Goal: Task Accomplishment & Management: Complete application form

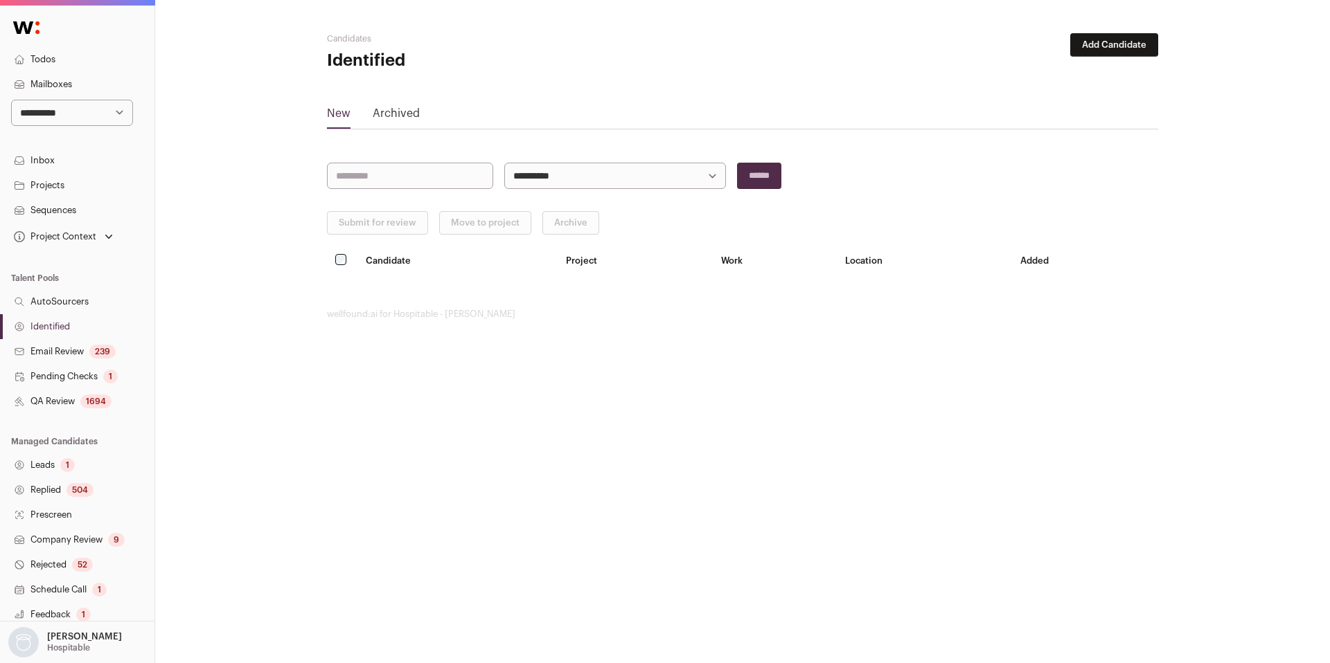
click at [80, 334] on link "Identified" at bounding box center [77, 326] width 154 height 25
click at [60, 105] on select "**********" at bounding box center [72, 113] width 122 height 26
select select "*****"
click at [11, 100] on select "**********" at bounding box center [72, 113] width 122 height 26
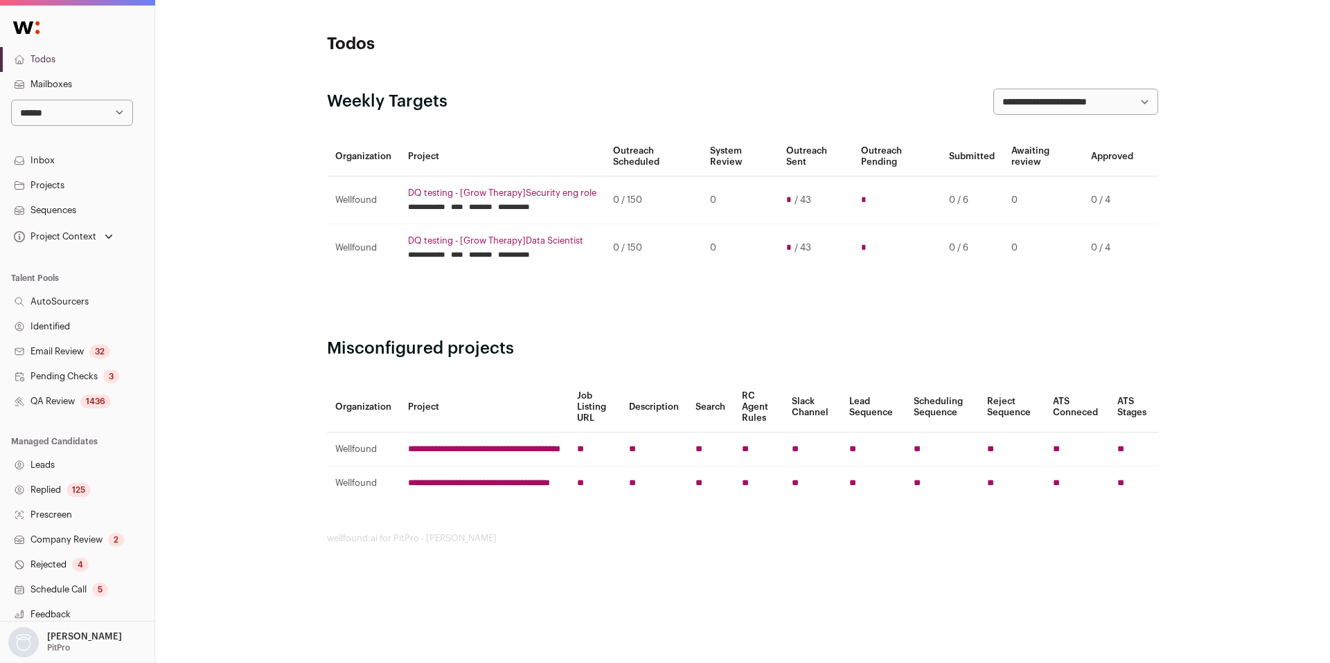
click at [54, 409] on link "QA Review 1436" at bounding box center [77, 401] width 154 height 25
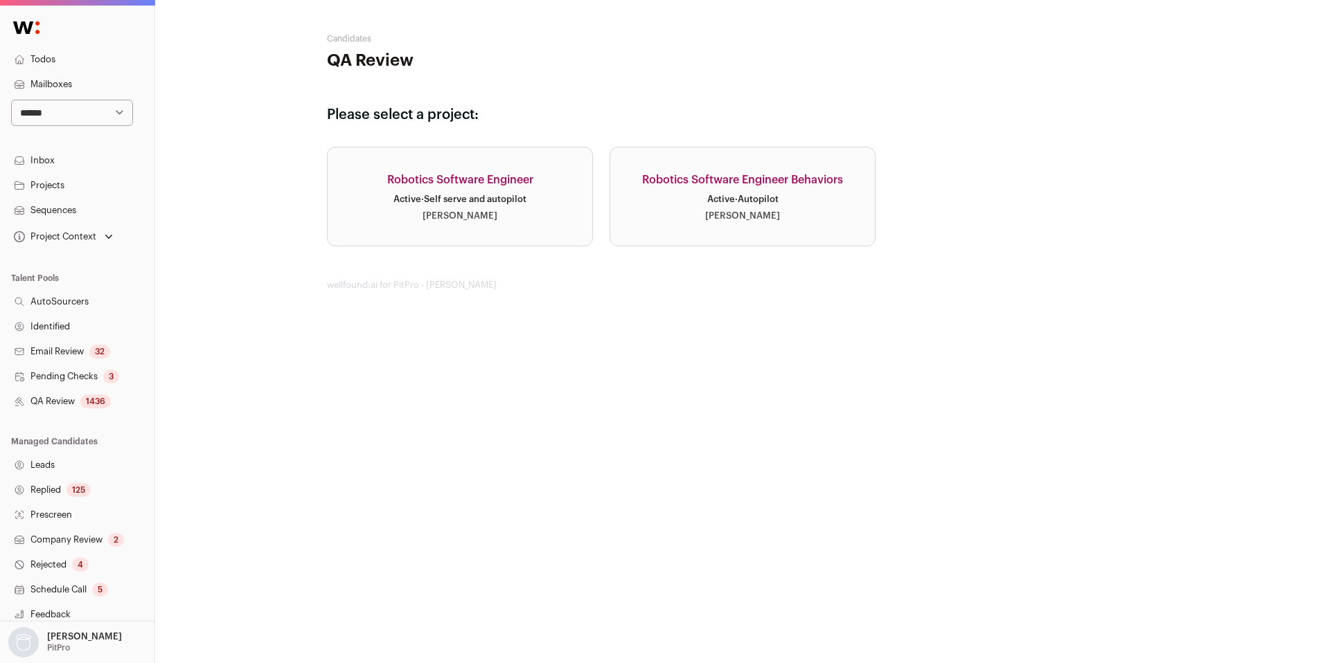
click at [764, 170] on link "Robotics Software Engineer Behaviors Active · Autopilot [PERSON_NAME]" at bounding box center [742, 197] width 266 height 100
click at [762, 177] on div "Robotics Software Engineer Behaviors" at bounding box center [742, 180] width 201 height 17
click at [458, 192] on link "Robotics Software Engineer Active · Self serve and autopilot [PERSON_NAME]" at bounding box center [460, 197] width 266 height 100
click at [722, 207] on link "Robotics Software Engineer Behaviors Active · Autopilot [PERSON_NAME]" at bounding box center [742, 197] width 266 height 100
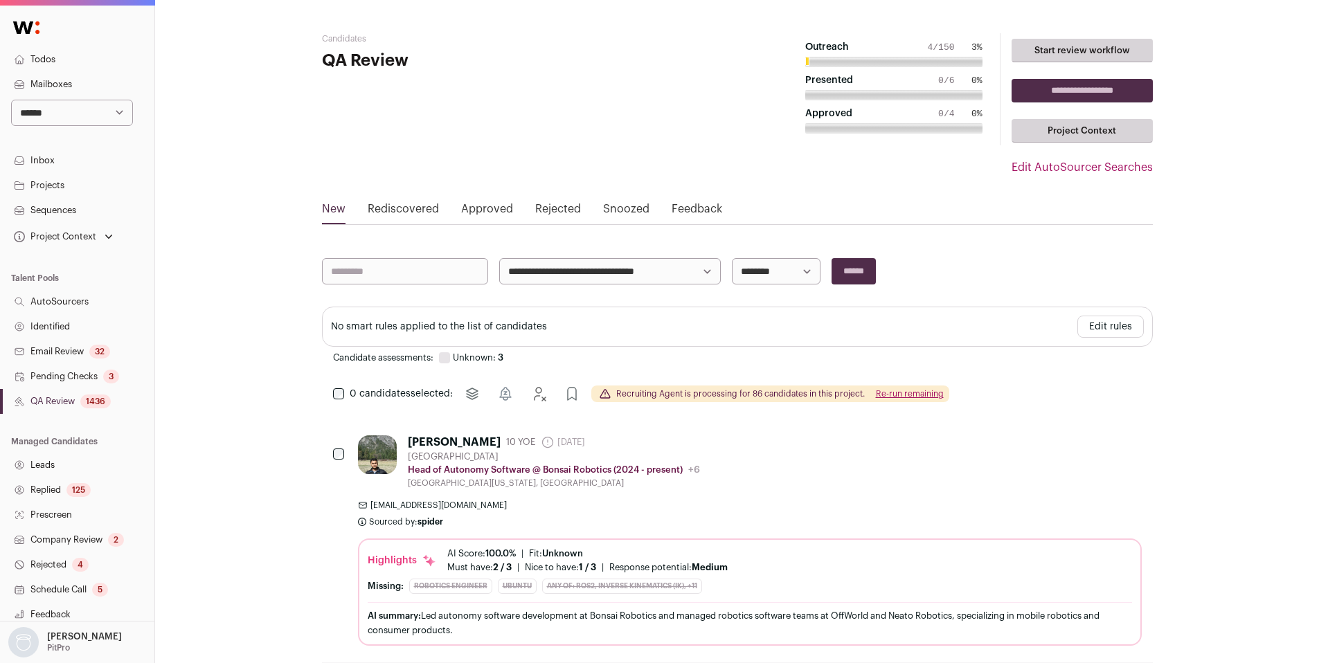
click at [53, 328] on link "Identified" at bounding box center [77, 326] width 154 height 25
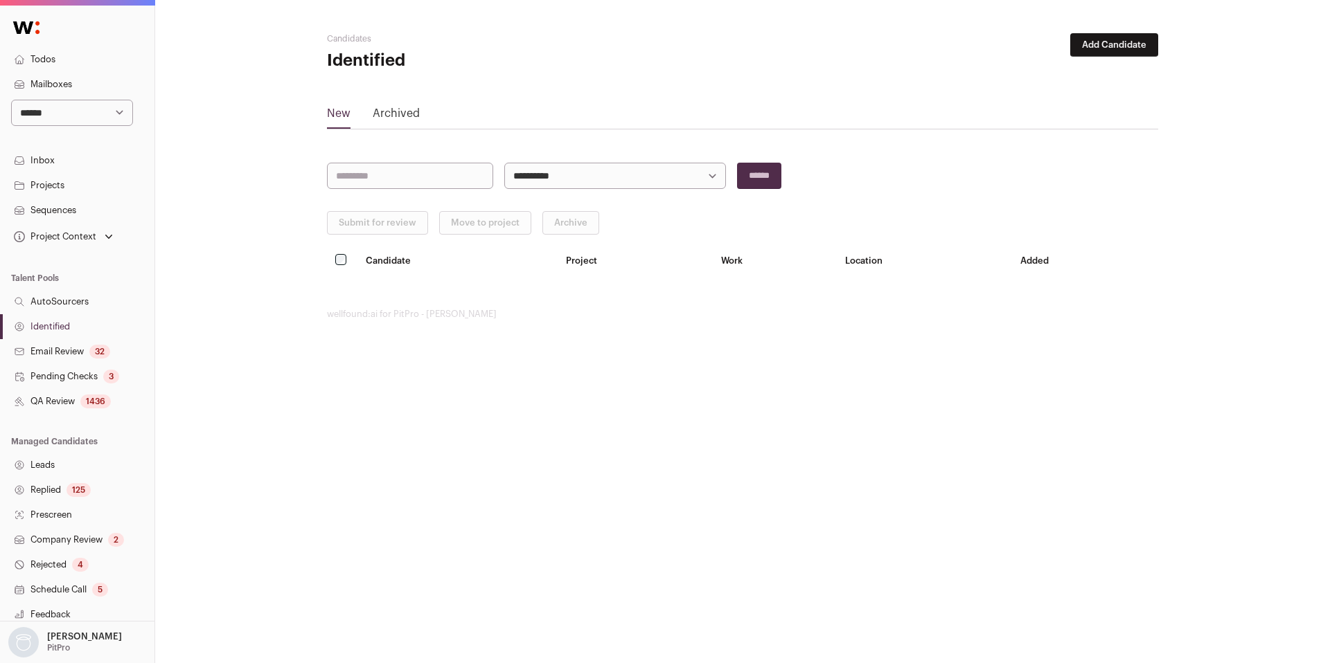
click at [75, 397] on link "QA Review 1436" at bounding box center [77, 401] width 154 height 25
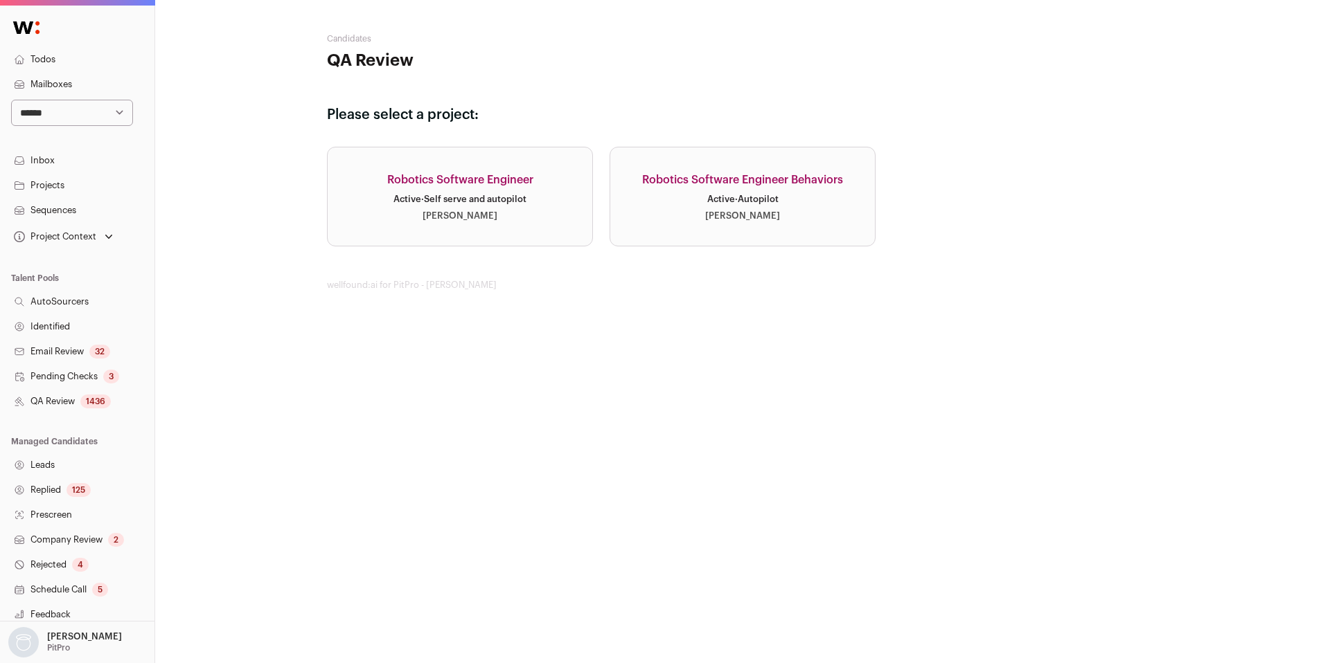
click at [481, 179] on div "Robotics Software Engineer" at bounding box center [460, 180] width 146 height 17
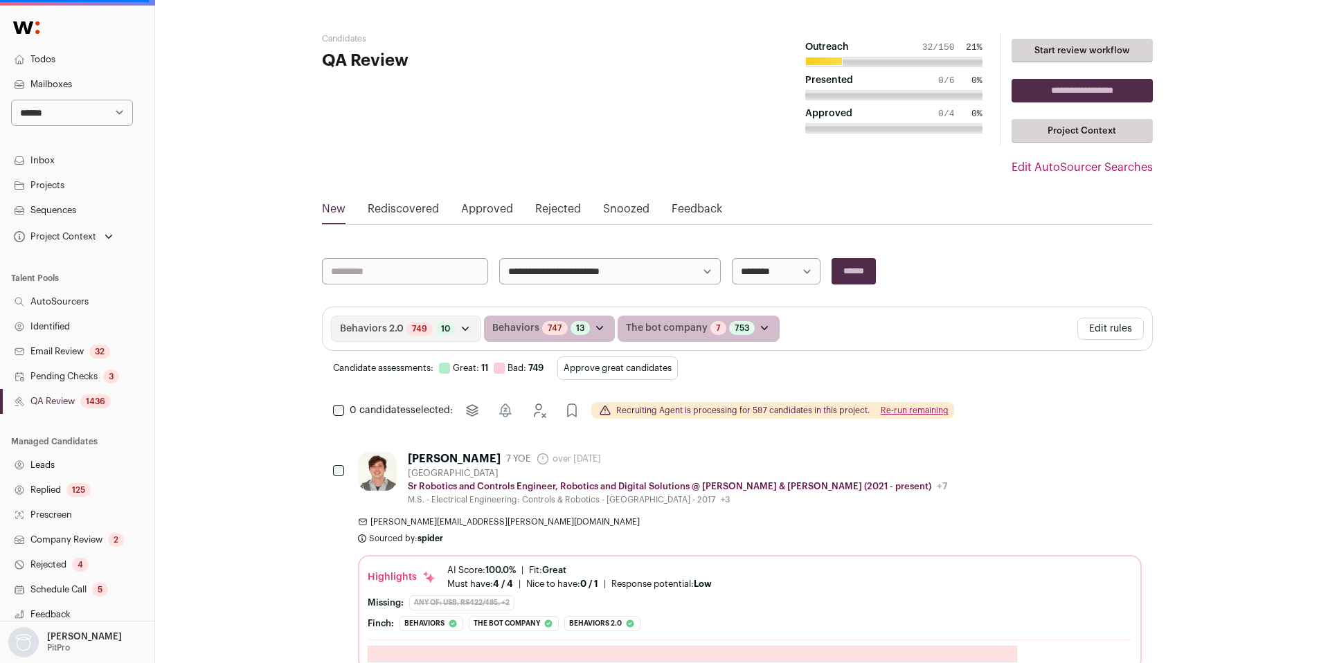
click at [1112, 331] on button "Edit rules" at bounding box center [1110, 329] width 66 height 22
click at [1106, 328] on button "Edit rules" at bounding box center [1110, 329] width 66 height 22
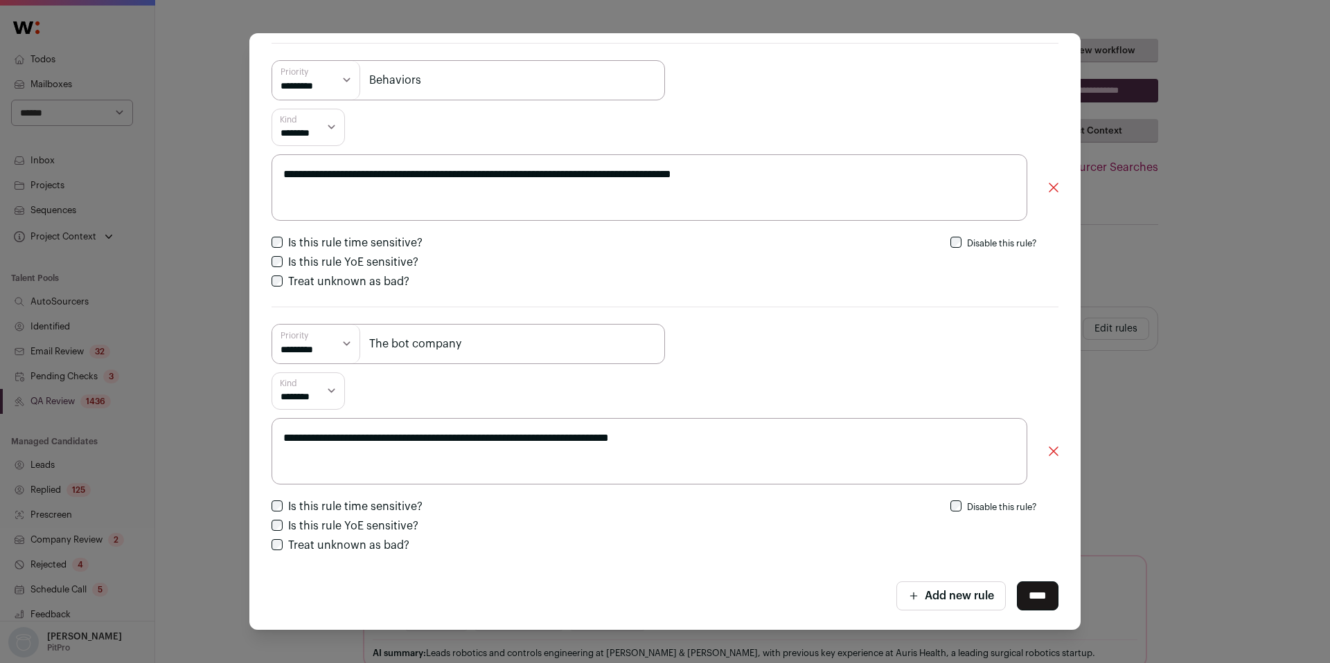
scroll to position [318, 0]
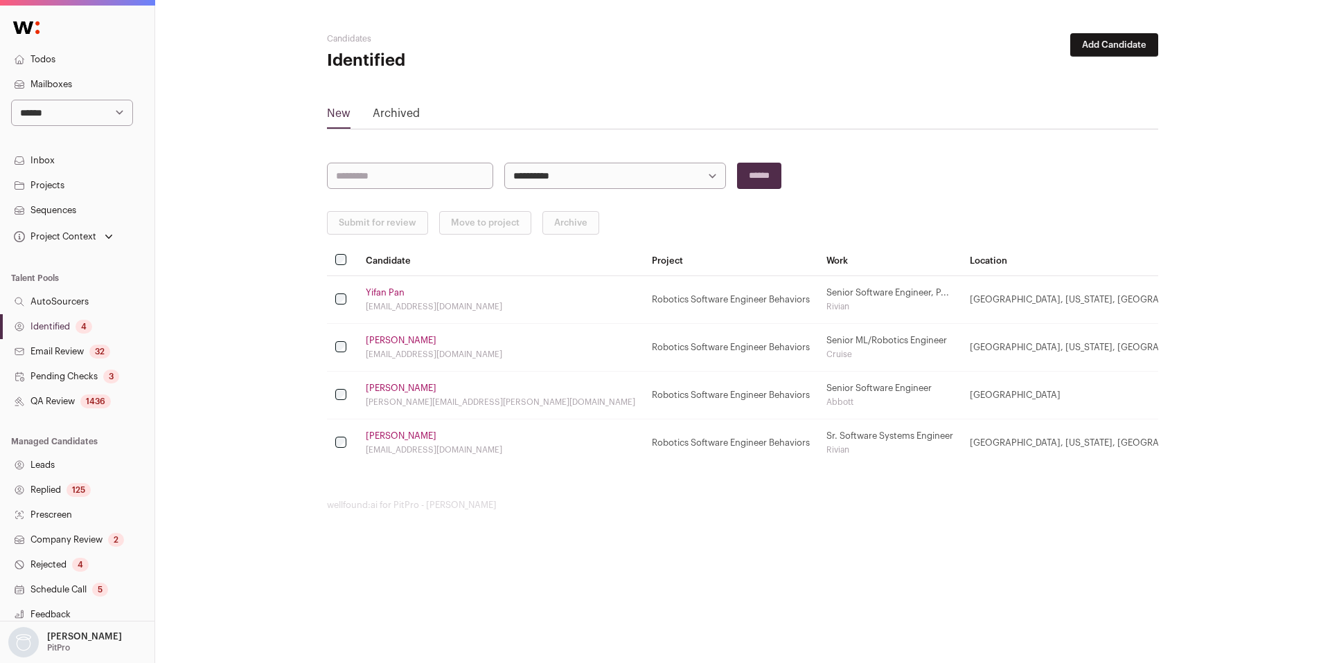
click at [56, 331] on link "Identified 4" at bounding box center [77, 326] width 154 height 25
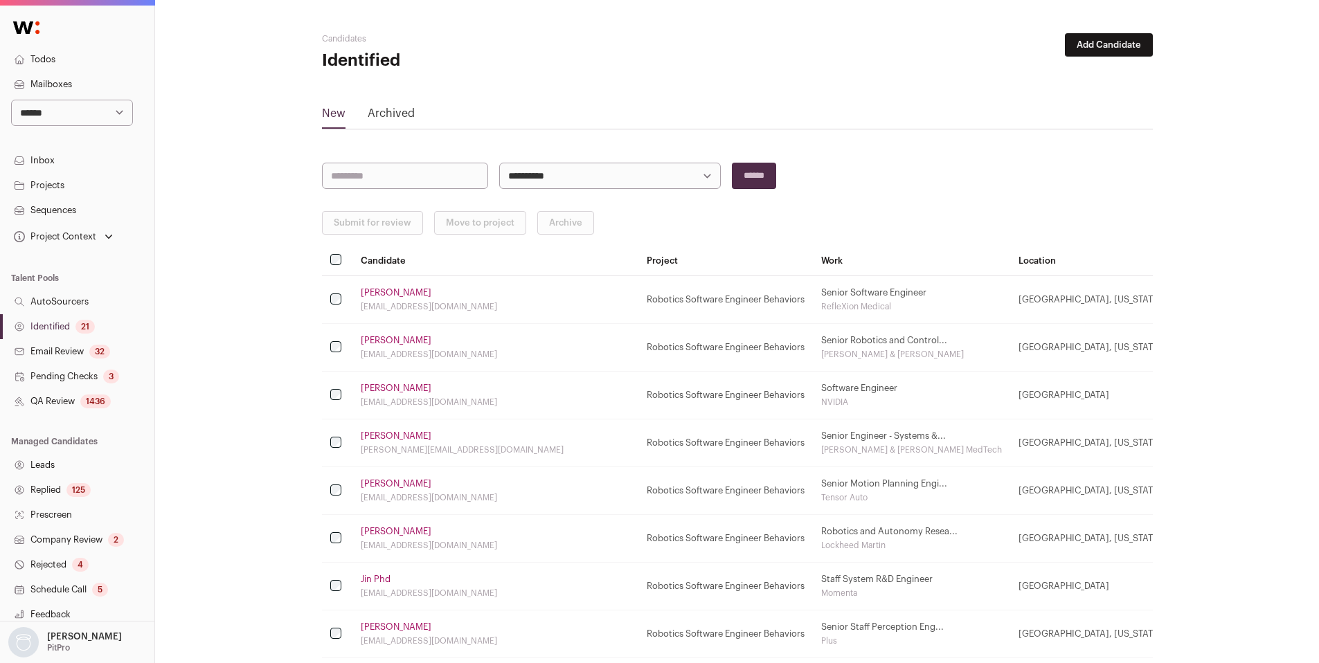
click at [388, 291] on link "Srikumar Muralidharan" at bounding box center [396, 292] width 71 height 11
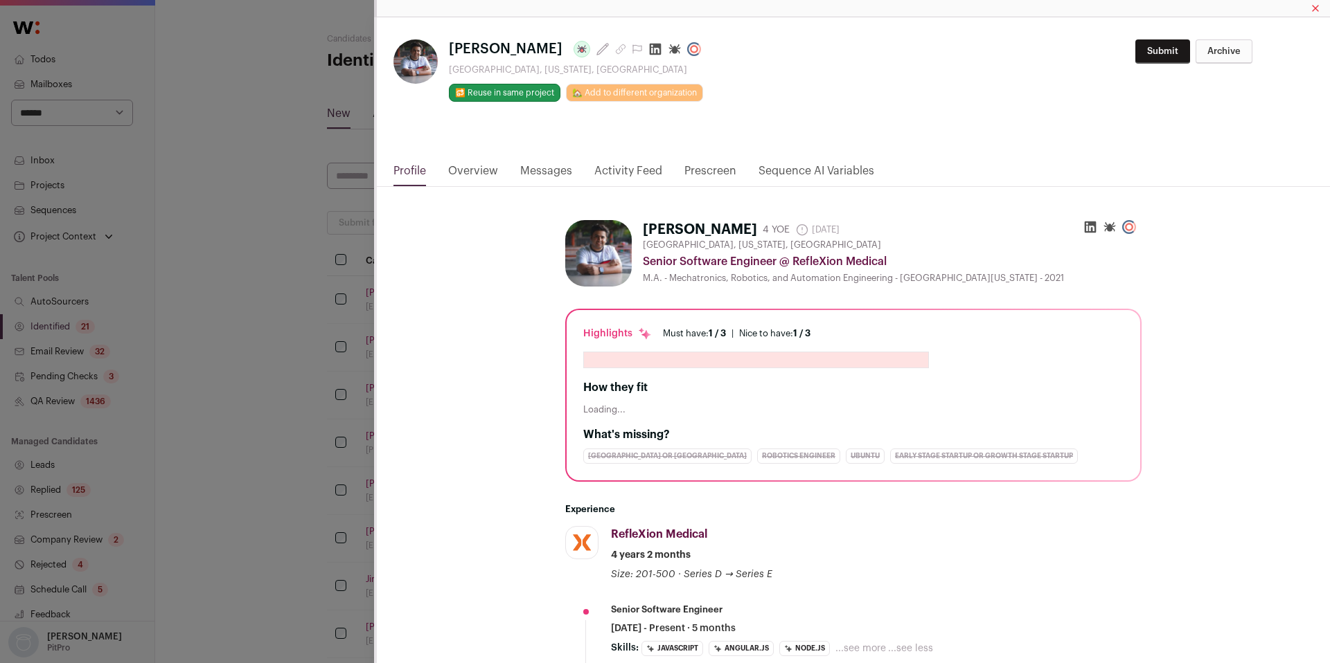
click at [629, 170] on link "Activity Feed" at bounding box center [628, 175] width 68 height 24
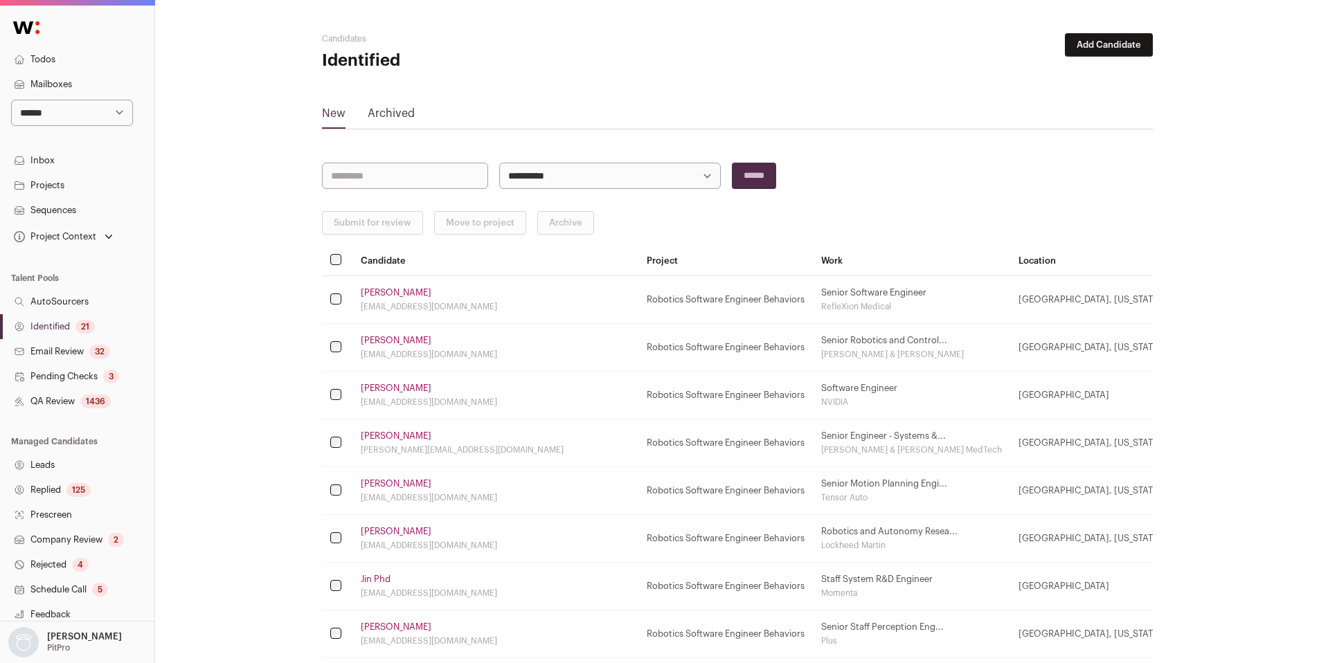
click at [398, 397] on div "lingchen215@gmail.com" at bounding box center [495, 402] width 269 height 11
click at [387, 343] on link "Pj Ransford" at bounding box center [396, 340] width 71 height 11
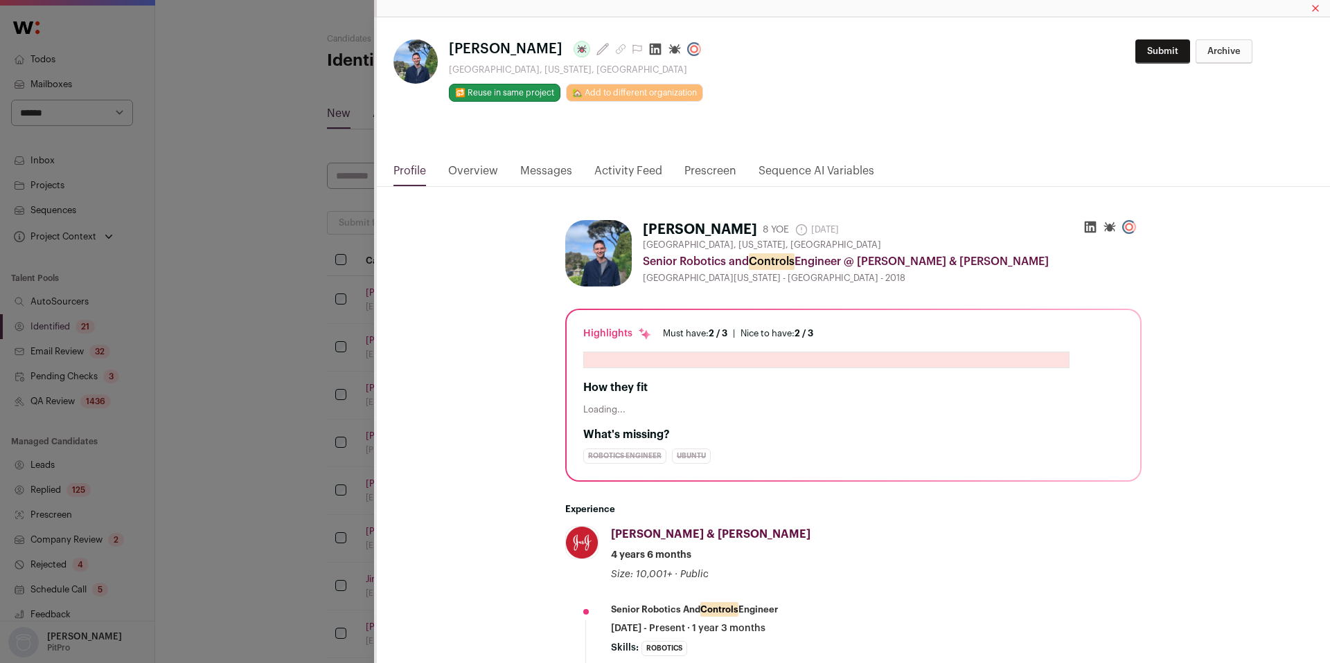
click at [606, 171] on link "Activity Feed" at bounding box center [628, 175] width 68 height 24
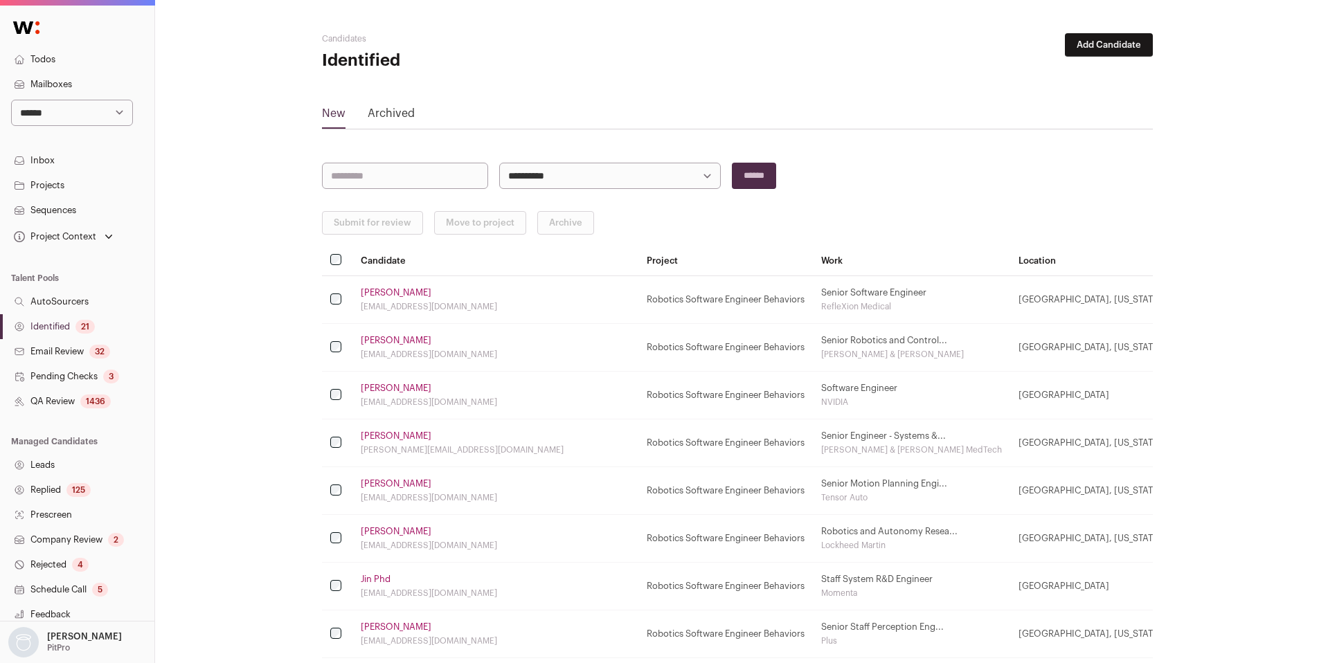
click at [382, 382] on td "Chen Ling lingchen215@gmail.com" at bounding box center [495, 396] width 286 height 48
click at [384, 387] on link "Chen Ling" at bounding box center [396, 388] width 71 height 11
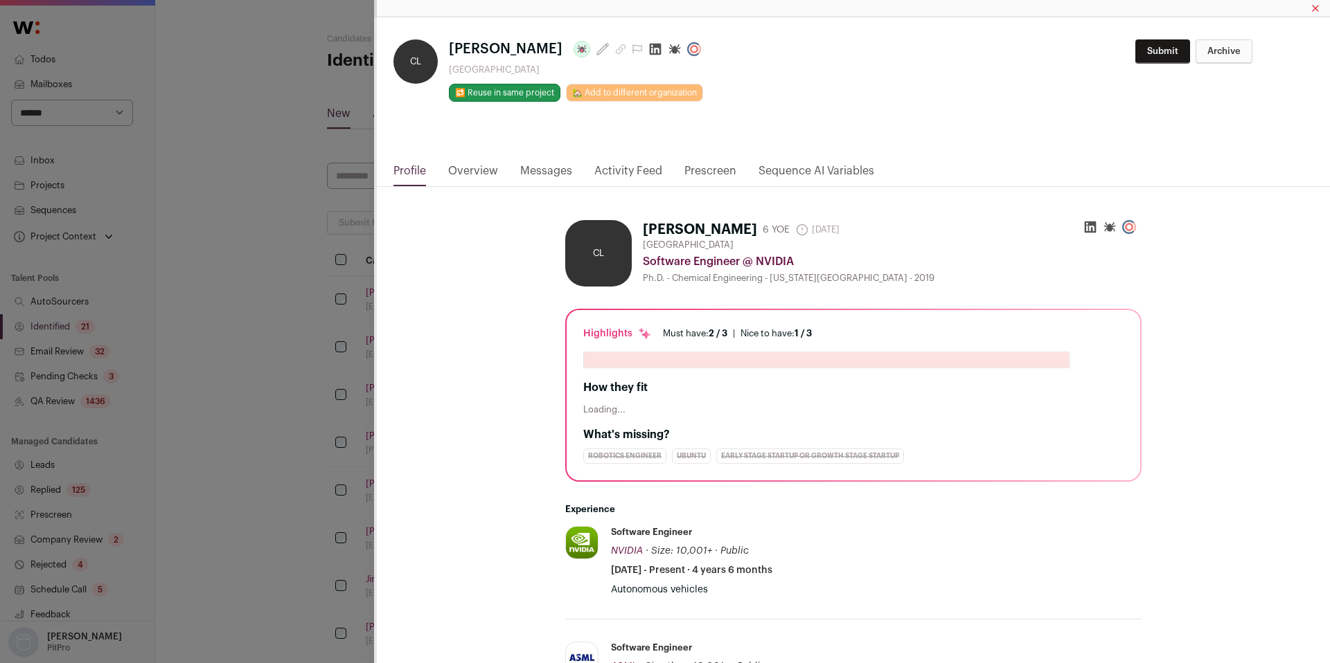
click at [625, 172] on link "Activity Feed" at bounding box center [628, 175] width 68 height 24
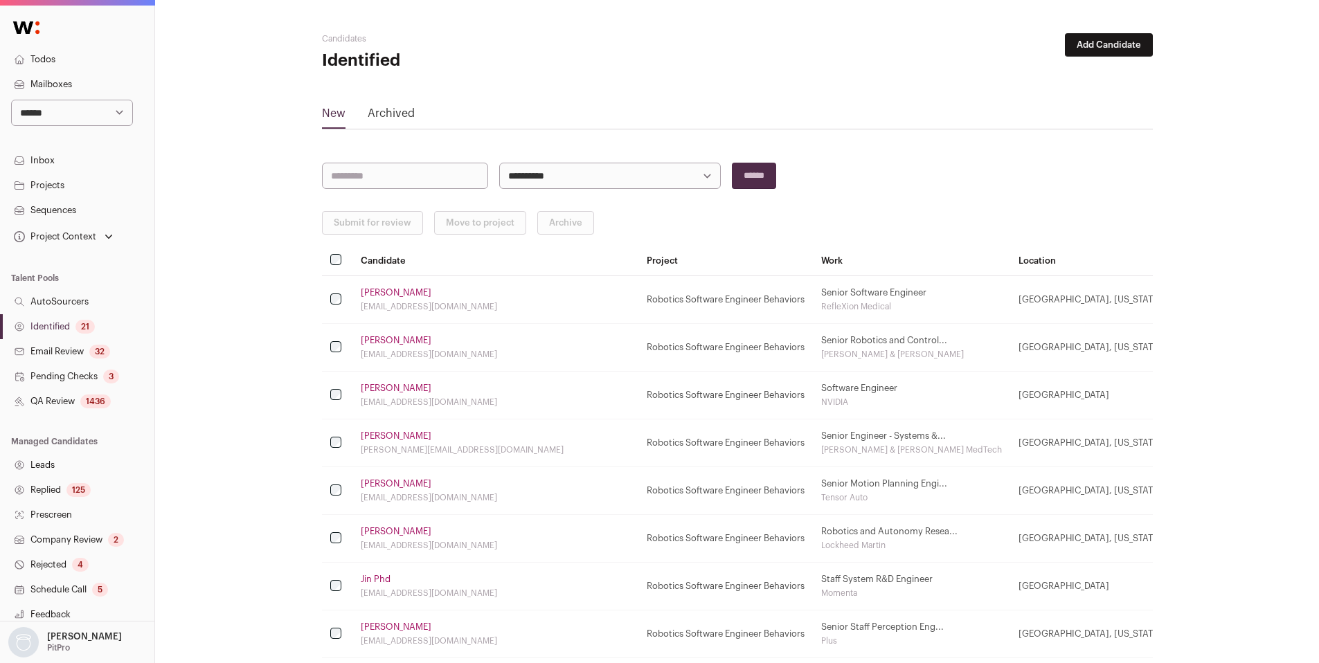
click at [383, 431] on link "Atishay Pershad" at bounding box center [396, 436] width 71 height 11
click at [388, 436] on link "Atishay Pershad" at bounding box center [396, 436] width 71 height 11
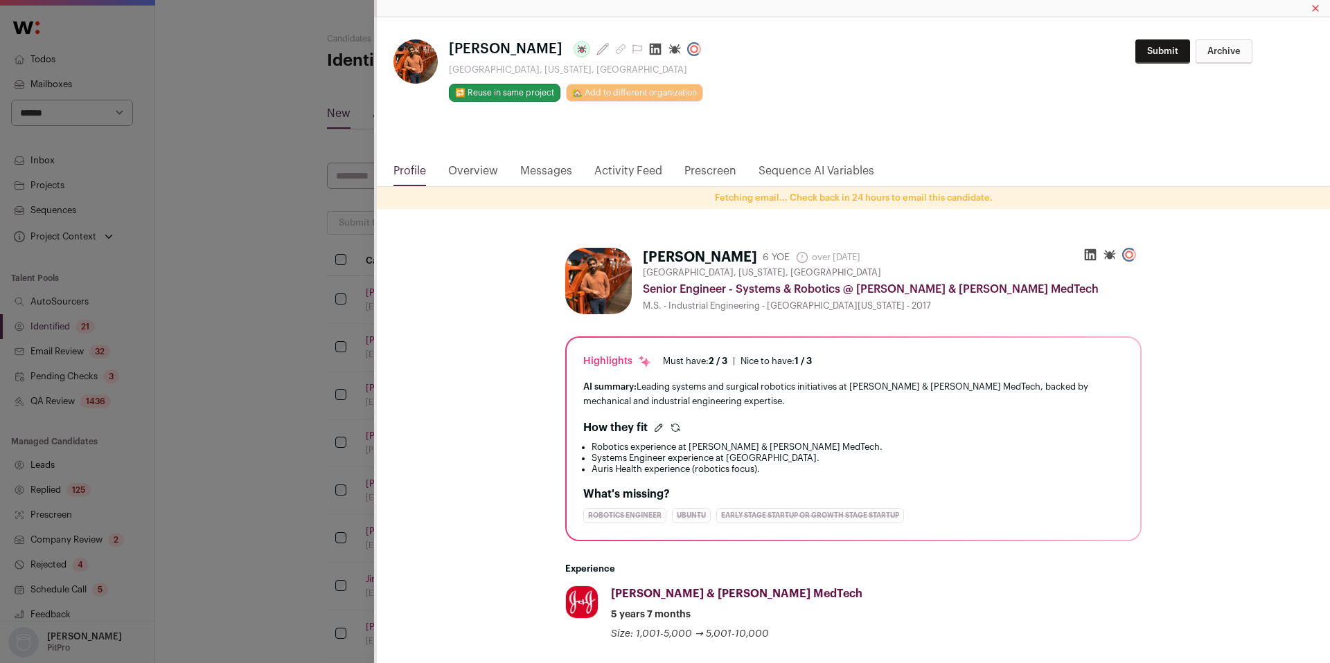
click at [609, 175] on link "Activity Feed" at bounding box center [628, 175] width 68 height 24
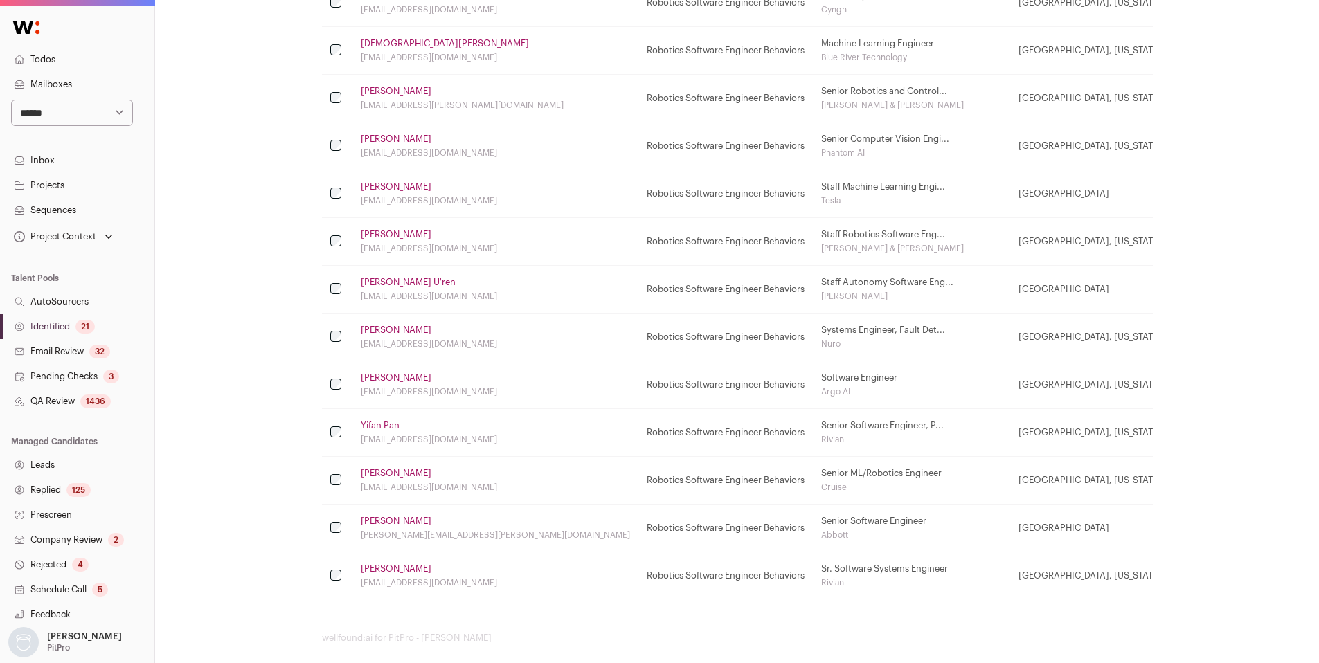
scroll to position [693, 0]
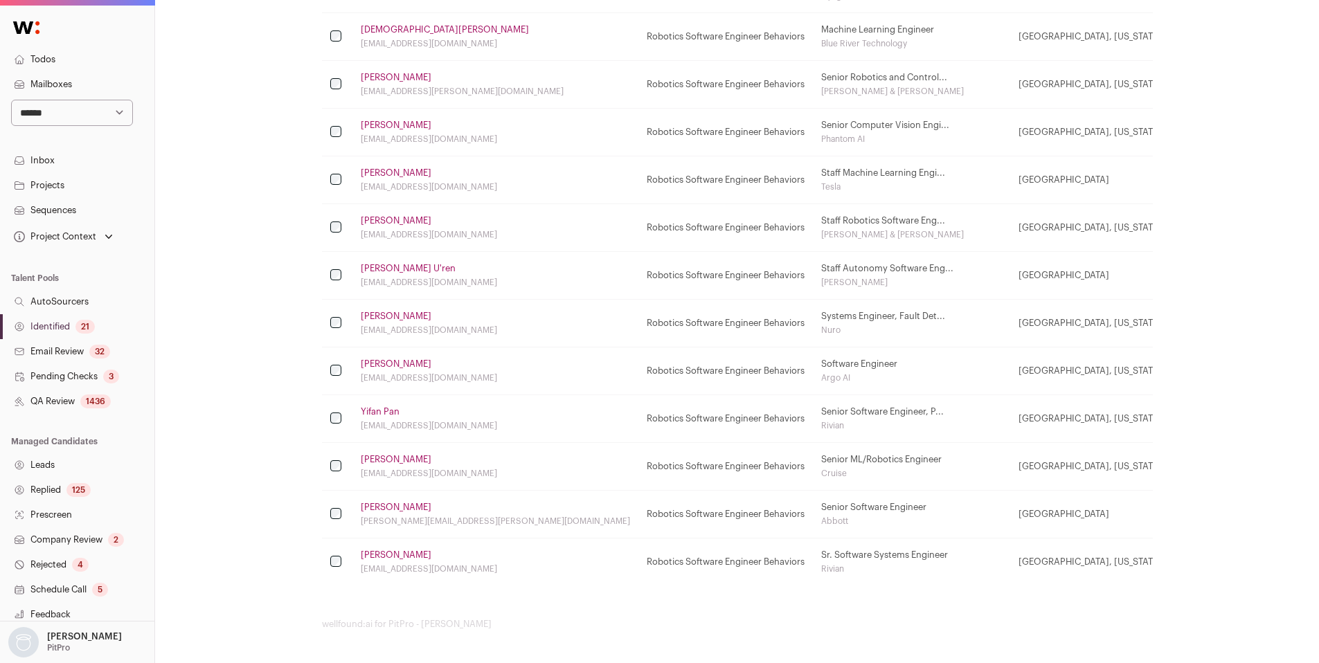
click at [377, 557] on link "Tan Ho" at bounding box center [396, 555] width 71 height 11
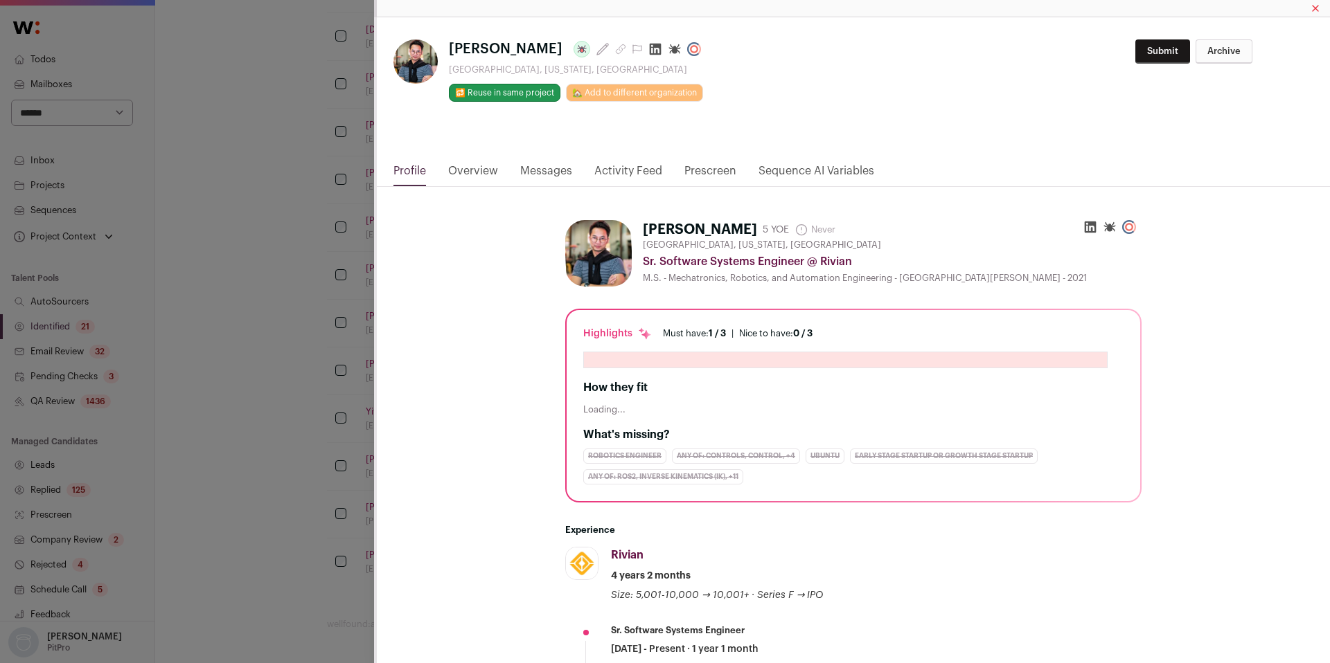
click at [619, 170] on link "Activity Feed" at bounding box center [628, 175] width 68 height 24
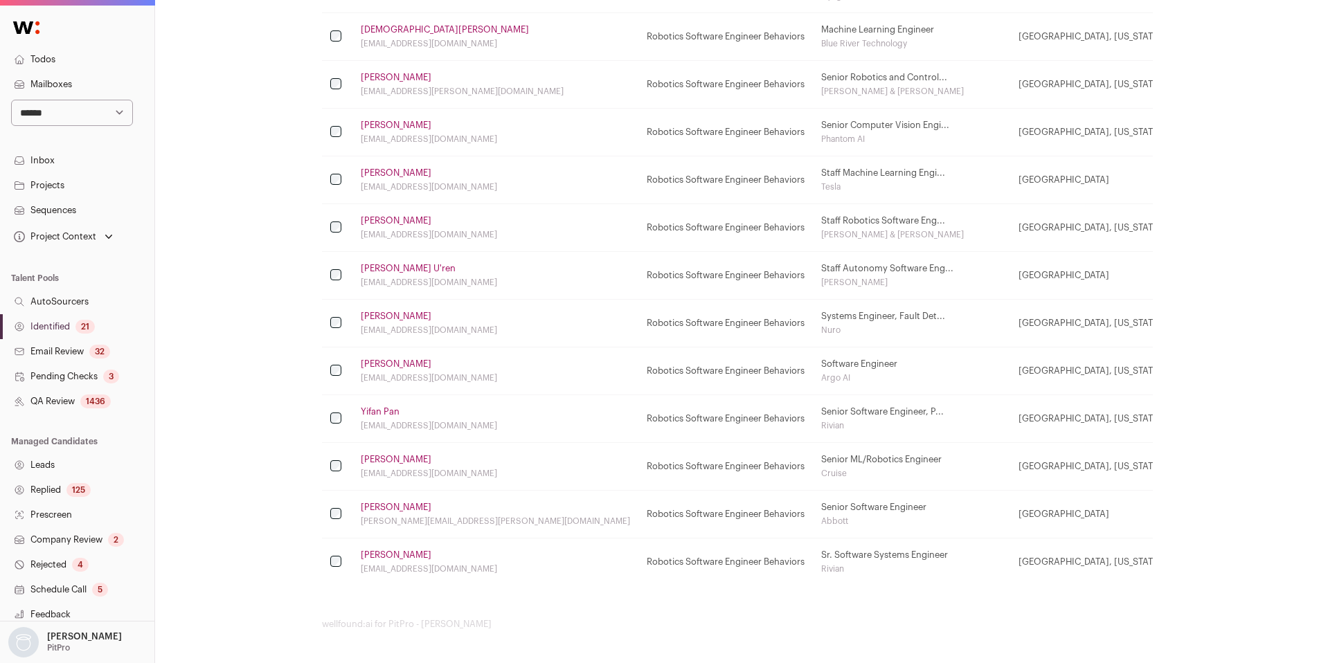
click at [387, 509] on link "Yi-tsen Pan" at bounding box center [396, 507] width 71 height 11
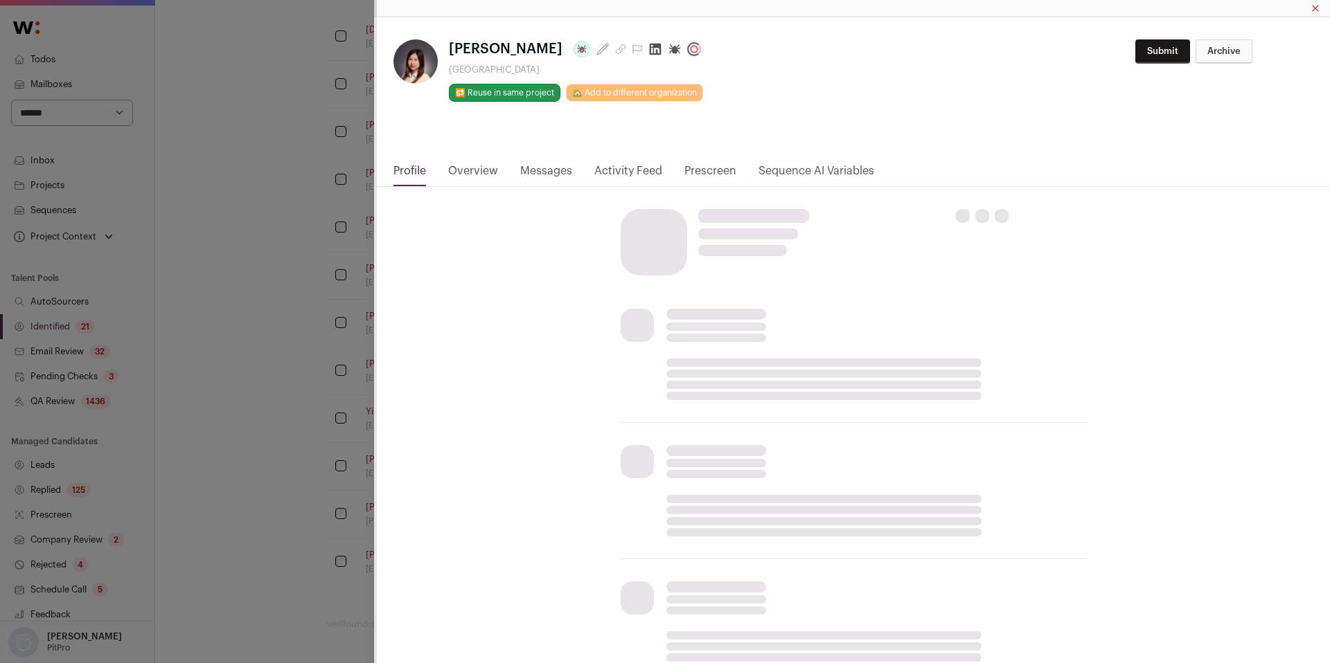
click at [606, 176] on link "Activity Feed" at bounding box center [628, 175] width 68 height 24
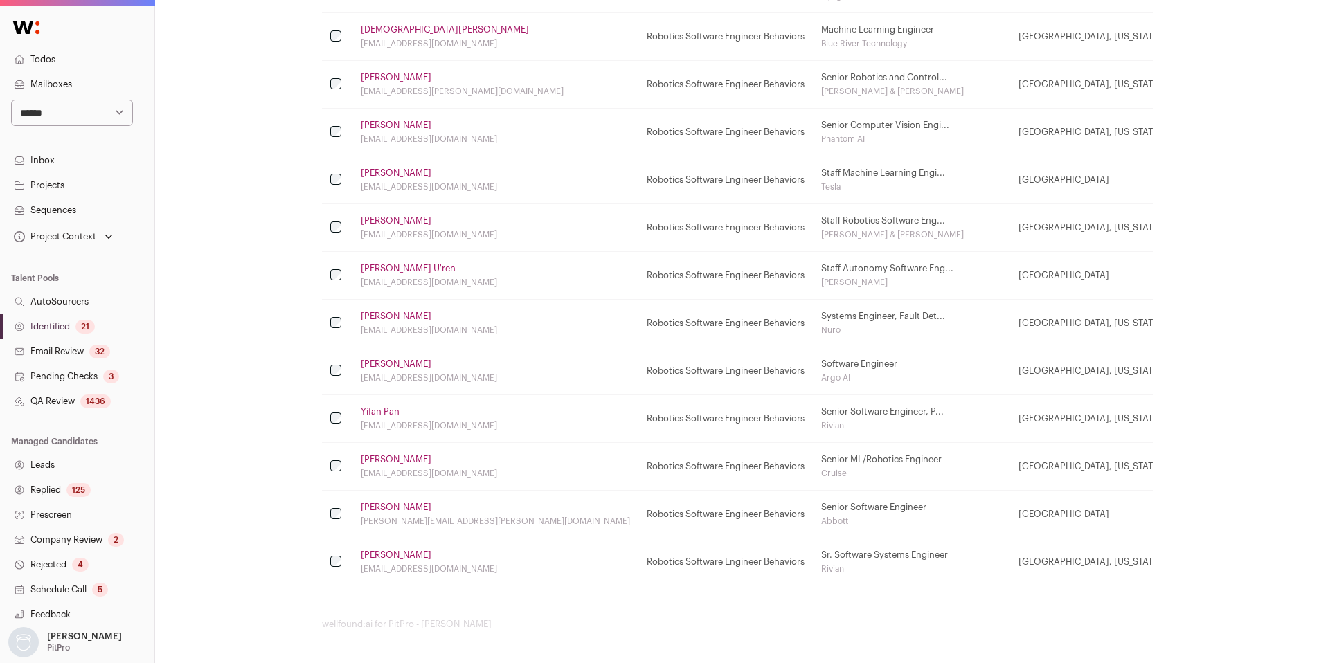
click at [373, 462] on link "Eric Lin" at bounding box center [396, 459] width 71 height 11
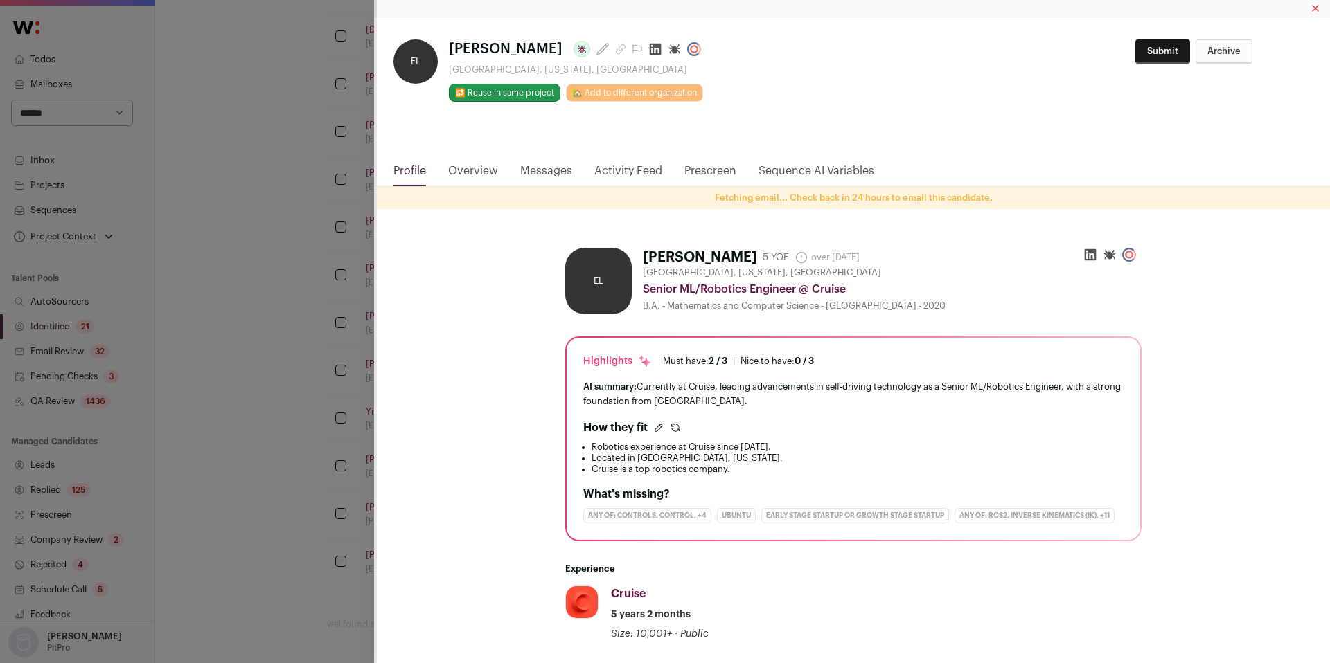
click at [611, 171] on link "Activity Feed" at bounding box center [628, 175] width 68 height 24
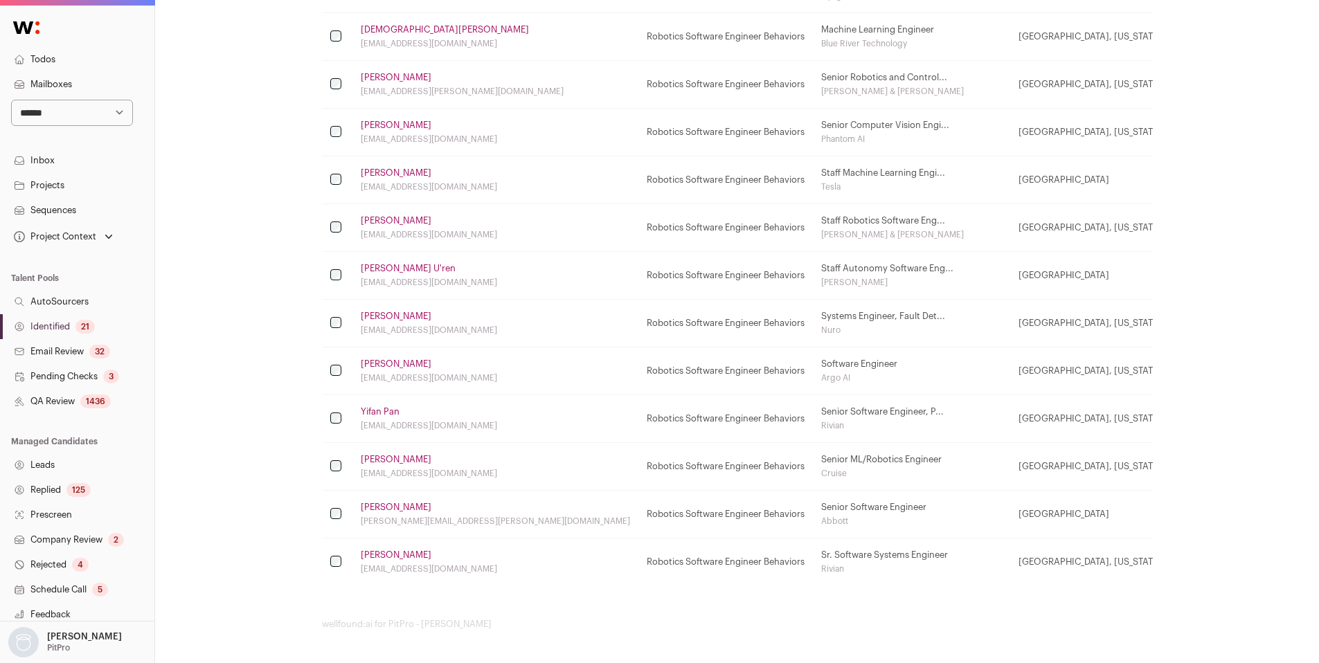
click at [389, 409] on link "Yifan Pan" at bounding box center [380, 411] width 39 height 11
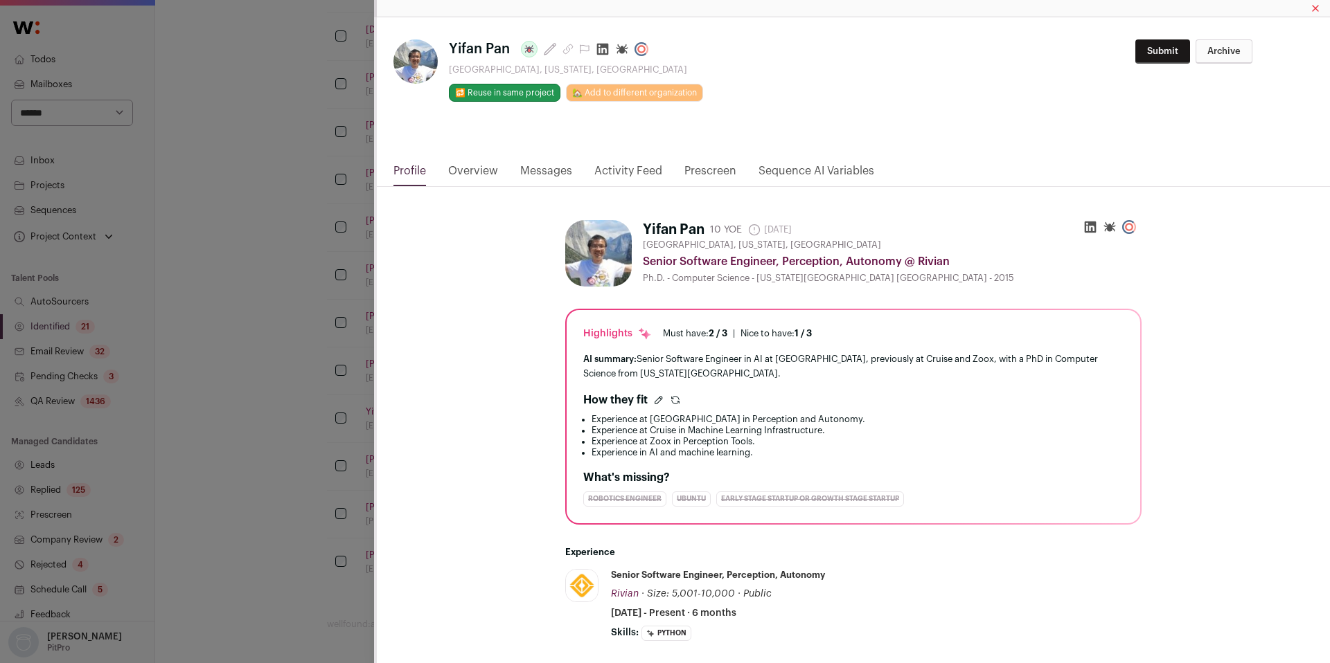
click at [342, 417] on div "Yifan Pan Last update: 30 days ago South San Francisco, California, United Stat…" at bounding box center [665, 331] width 1330 height 663
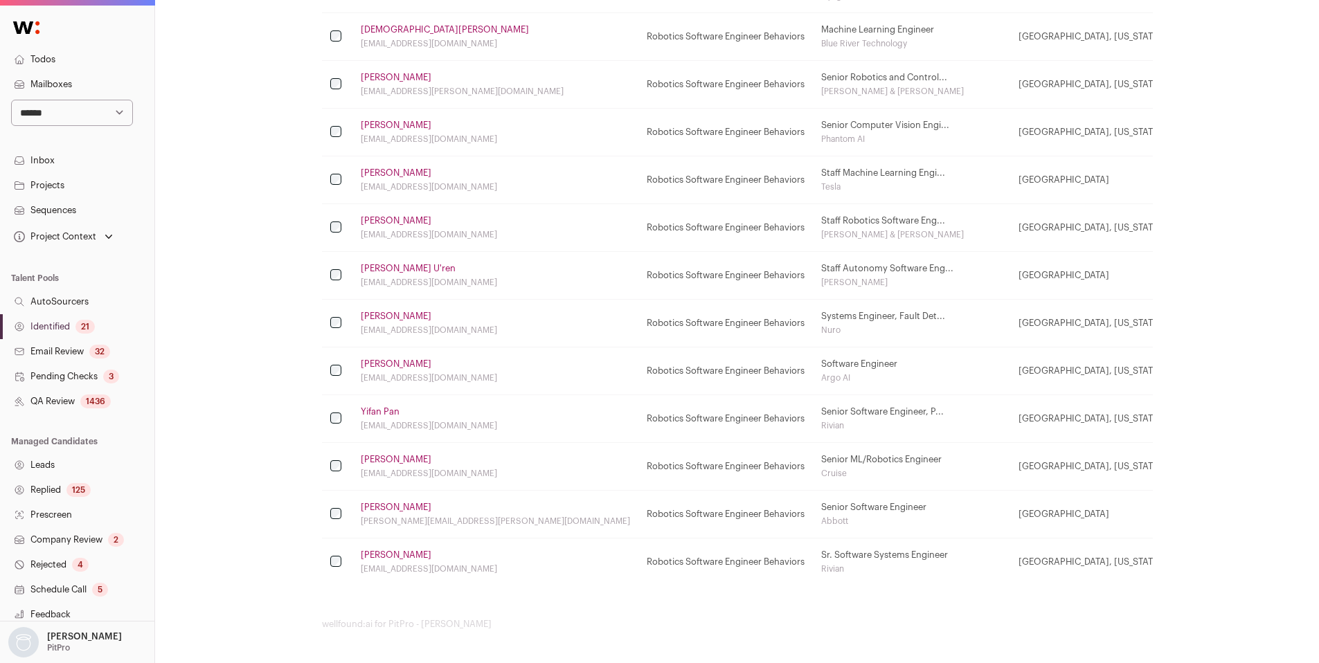
click at [402, 367] on link "Aman Khurana" at bounding box center [396, 364] width 71 height 11
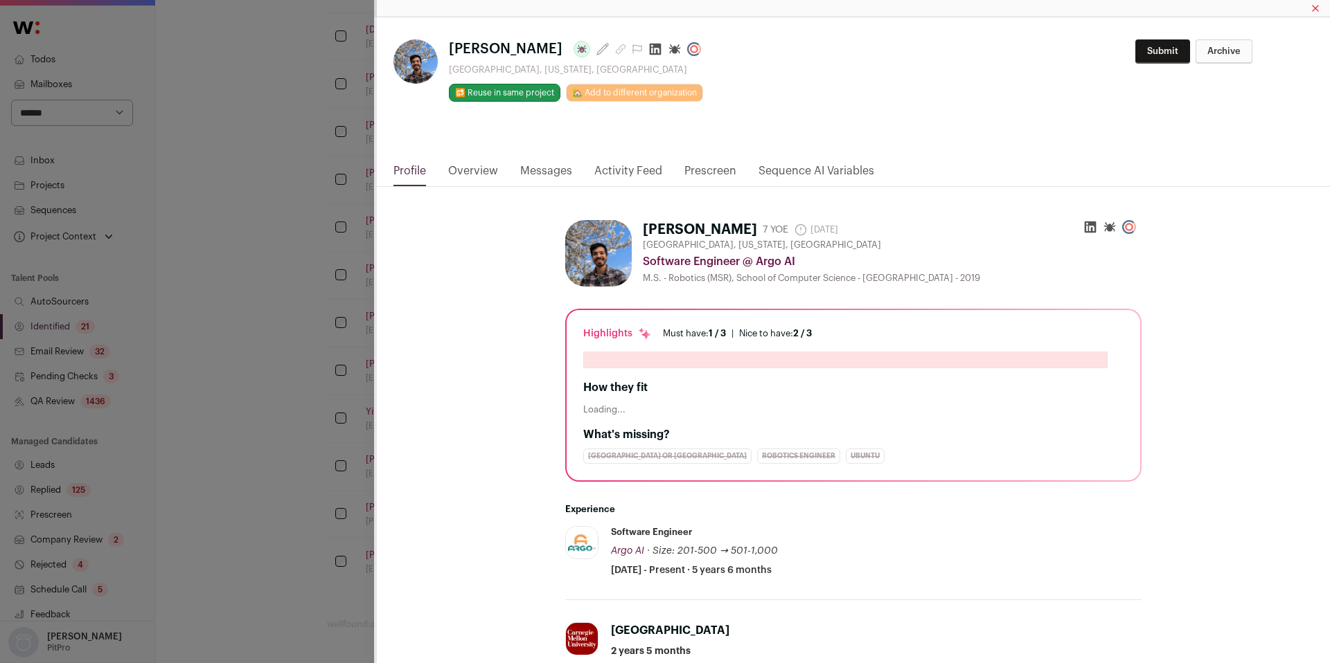
click at [625, 174] on link "Activity Feed" at bounding box center [628, 175] width 68 height 24
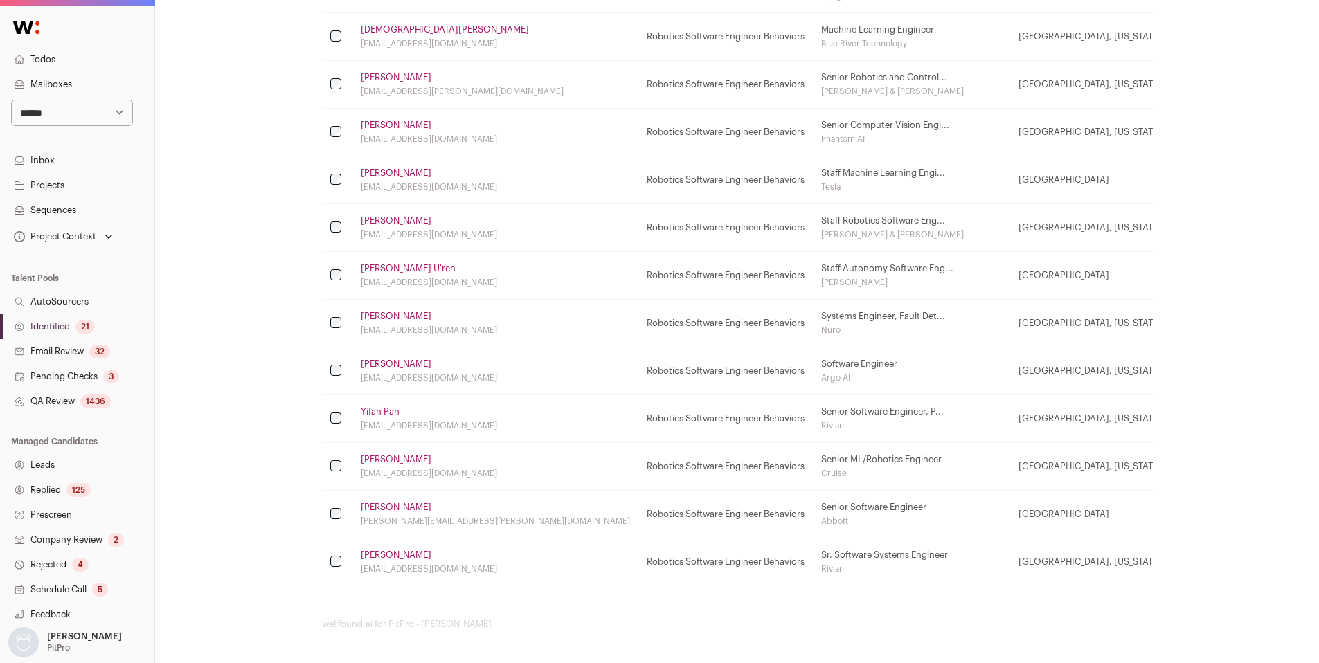
click at [341, 375] on td at bounding box center [337, 372] width 30 height 48
click at [399, 313] on link "Andrew Seung" at bounding box center [396, 316] width 71 height 11
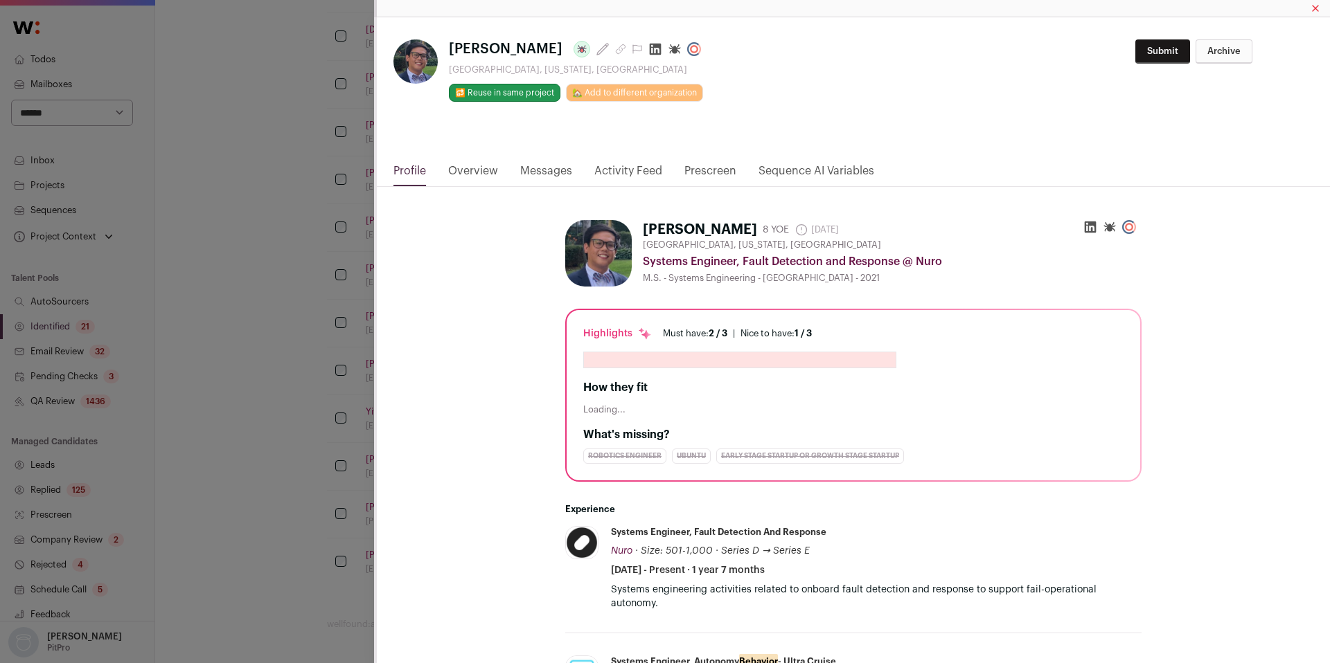
click at [614, 170] on link "Activity Feed" at bounding box center [628, 175] width 68 height 24
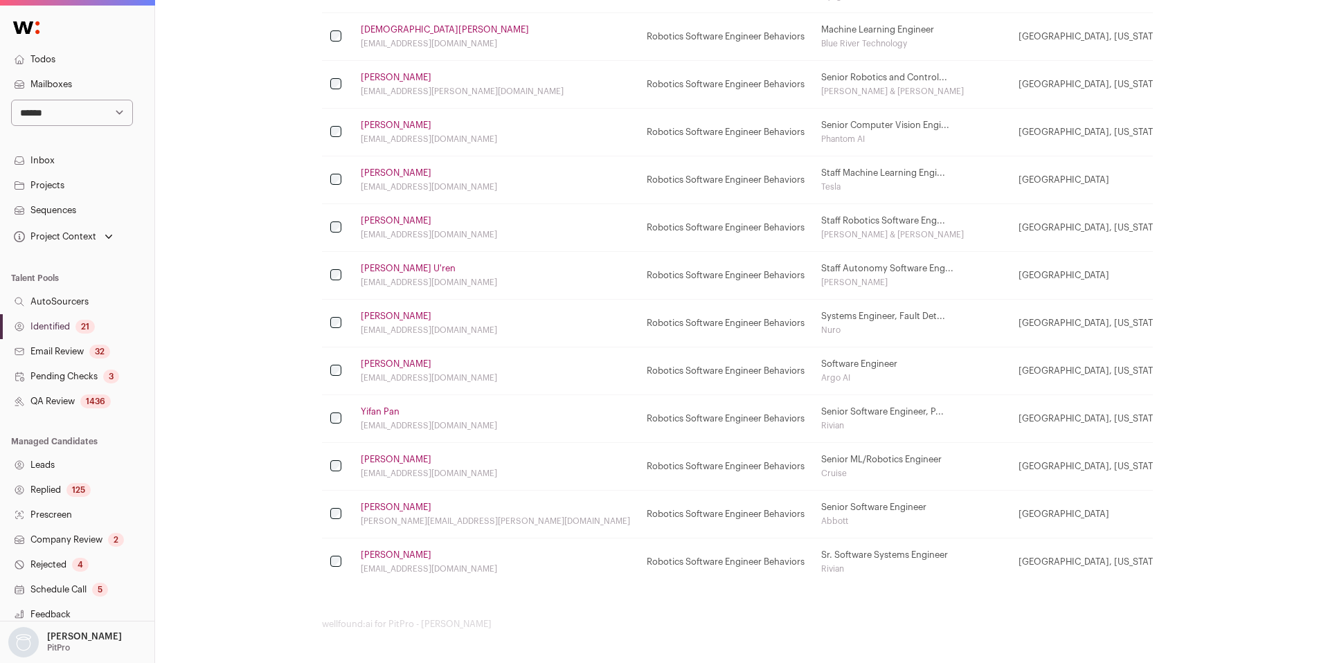
click at [335, 328] on td at bounding box center [337, 324] width 30 height 48
click at [391, 265] on link "Mason U'ren" at bounding box center [408, 268] width 95 height 11
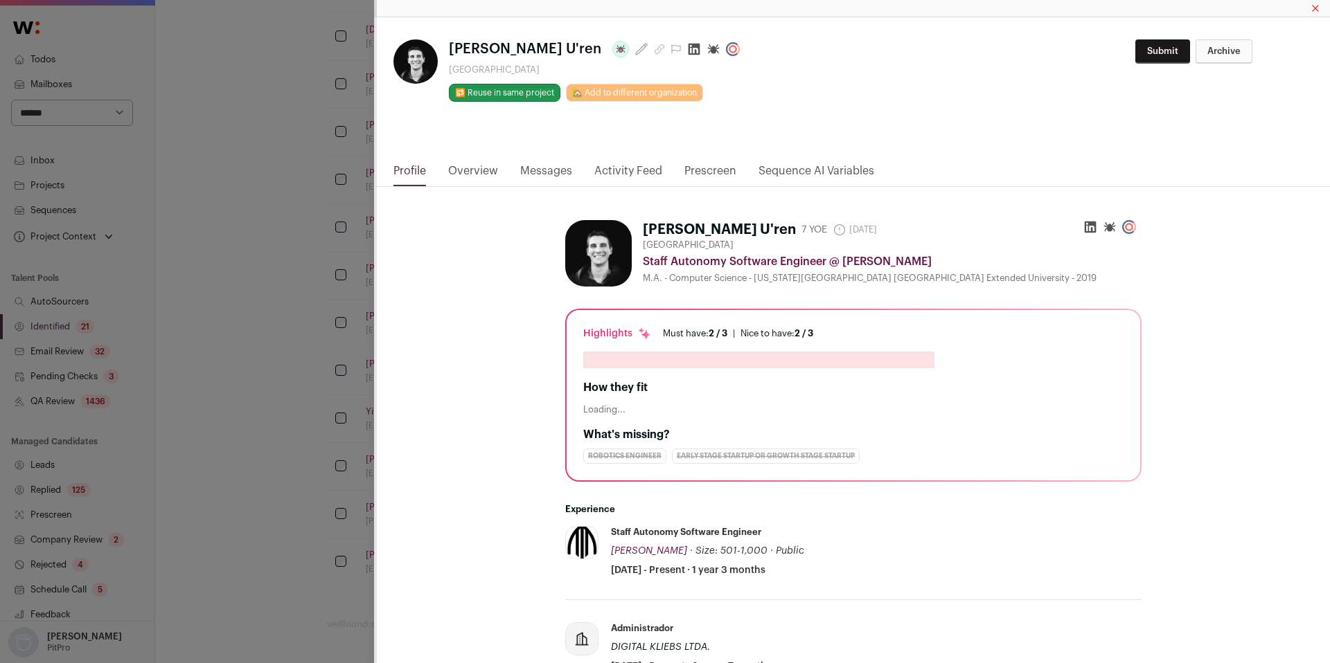
click at [625, 169] on link "Activity Feed" at bounding box center [628, 175] width 68 height 24
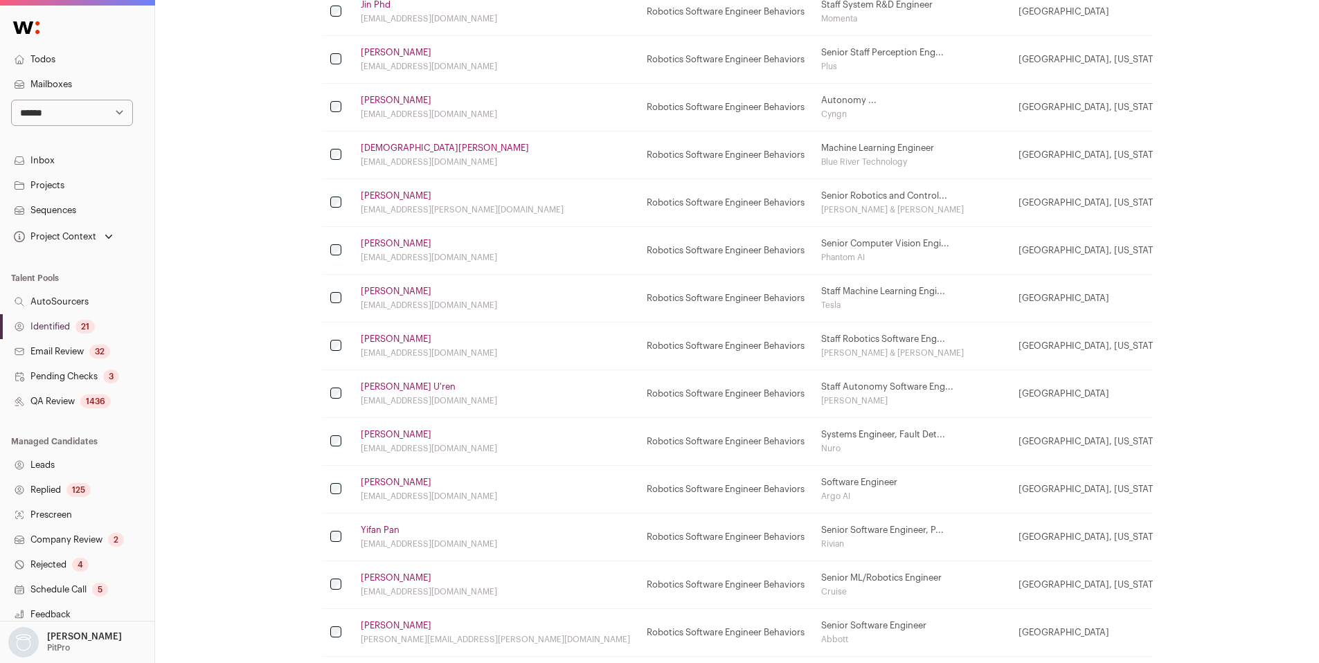
scroll to position [566, 0]
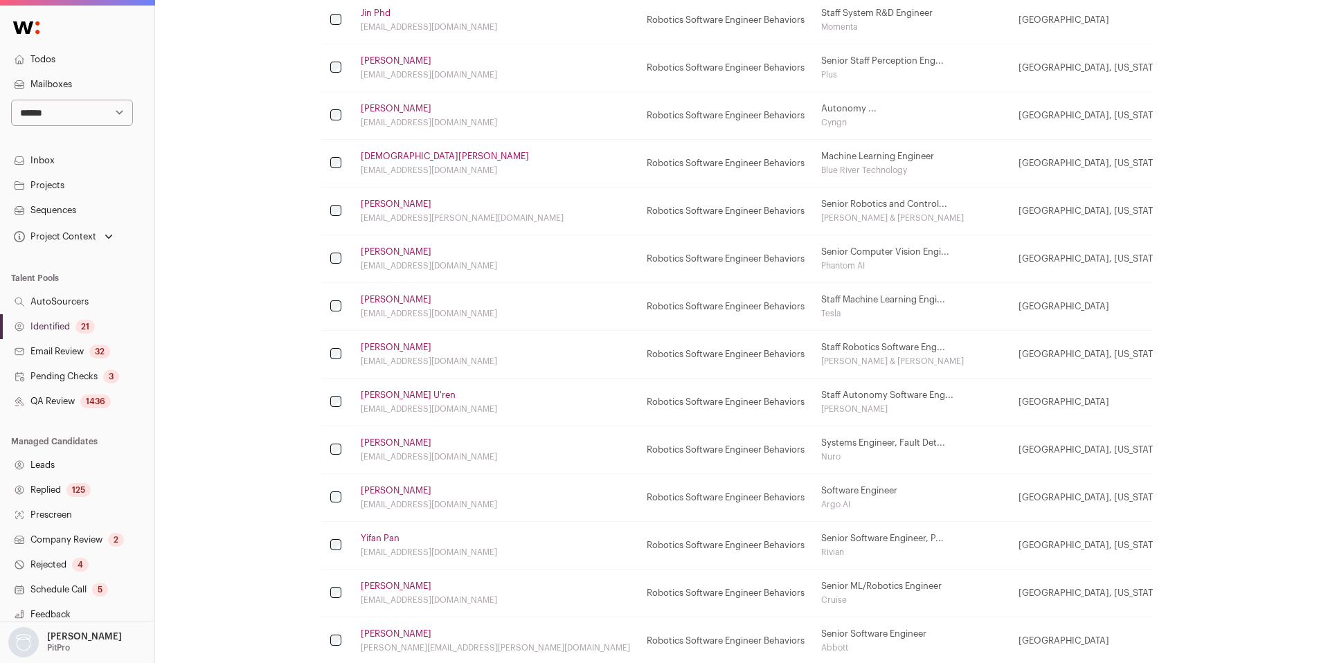
click at [374, 347] on link "Sam Privett" at bounding box center [396, 347] width 71 height 11
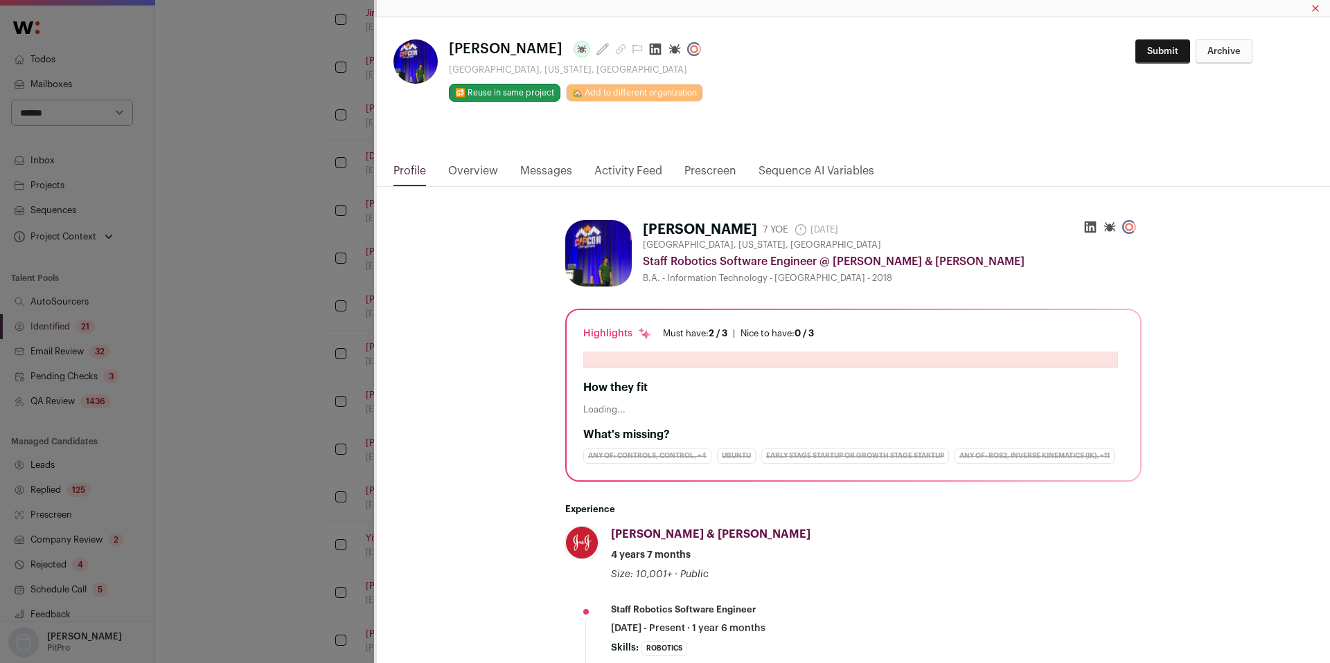
click at [631, 169] on link "Activity Feed" at bounding box center [628, 175] width 68 height 24
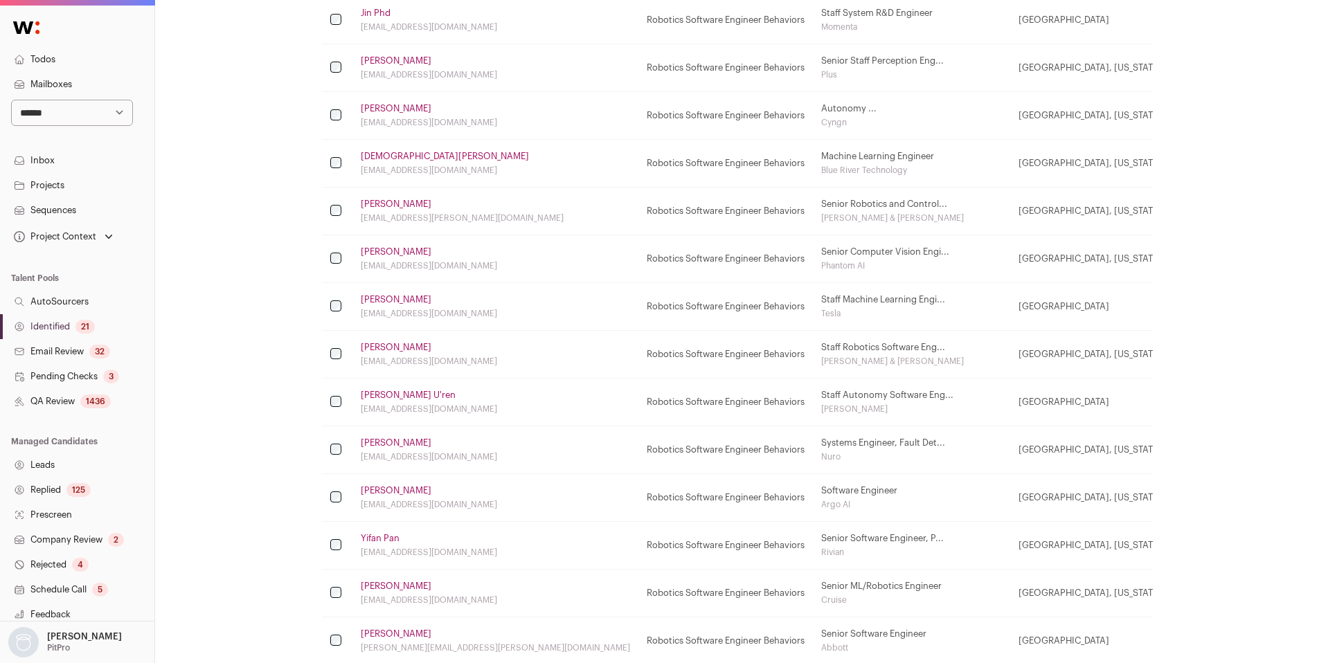
click at [379, 303] on link "Tushar Agrawal" at bounding box center [396, 299] width 71 height 11
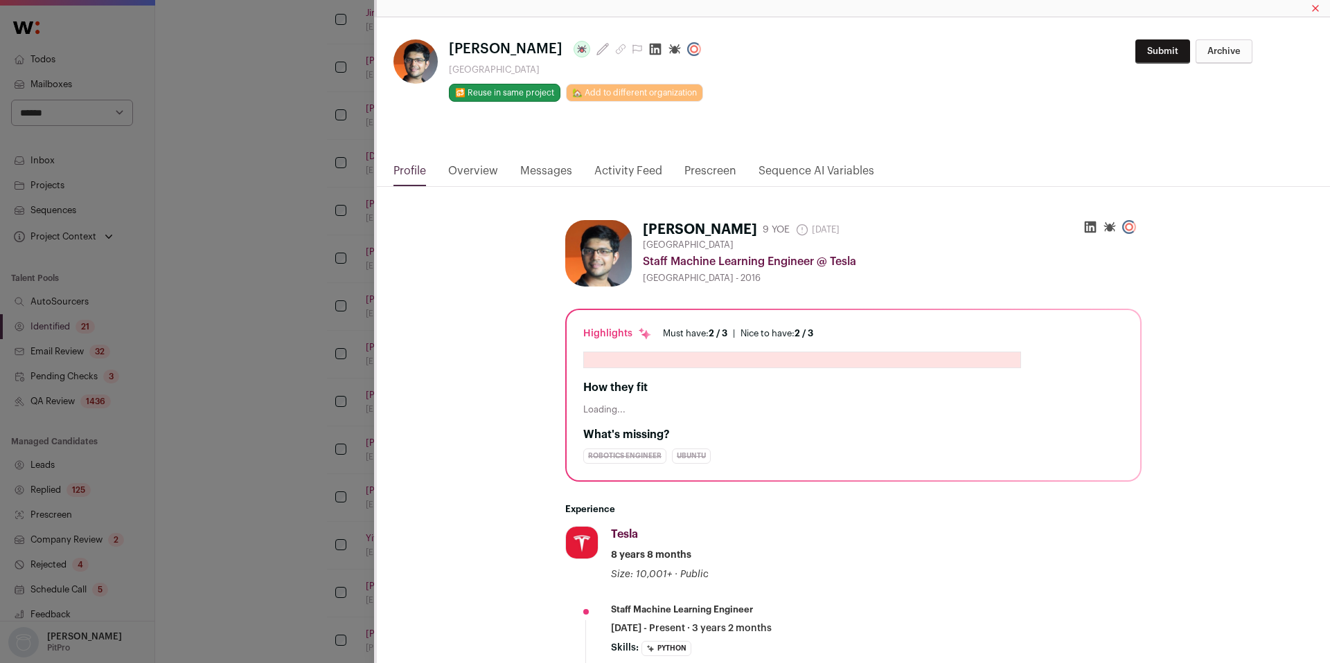
click at [615, 170] on html "**********" at bounding box center [665, 112] width 1330 height 1357
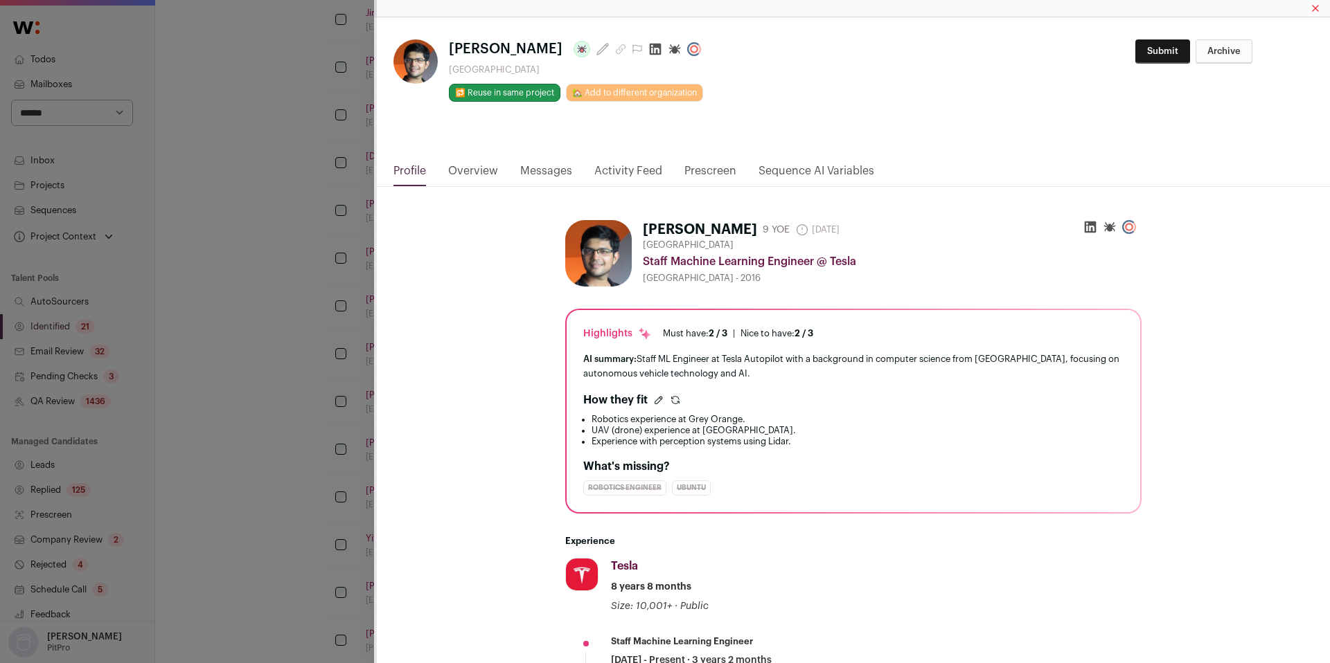
click at [614, 174] on link "Activity Feed" at bounding box center [628, 175] width 68 height 24
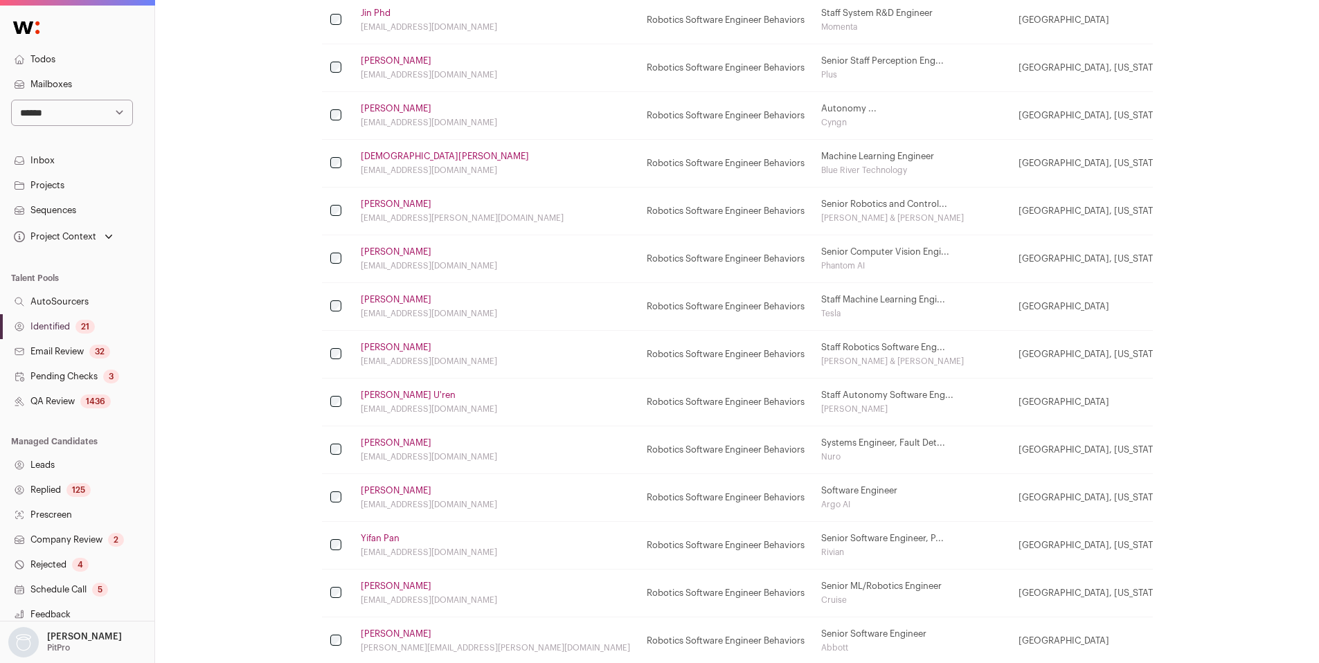
click at [399, 249] on link "Luis Gonzales" at bounding box center [396, 252] width 71 height 11
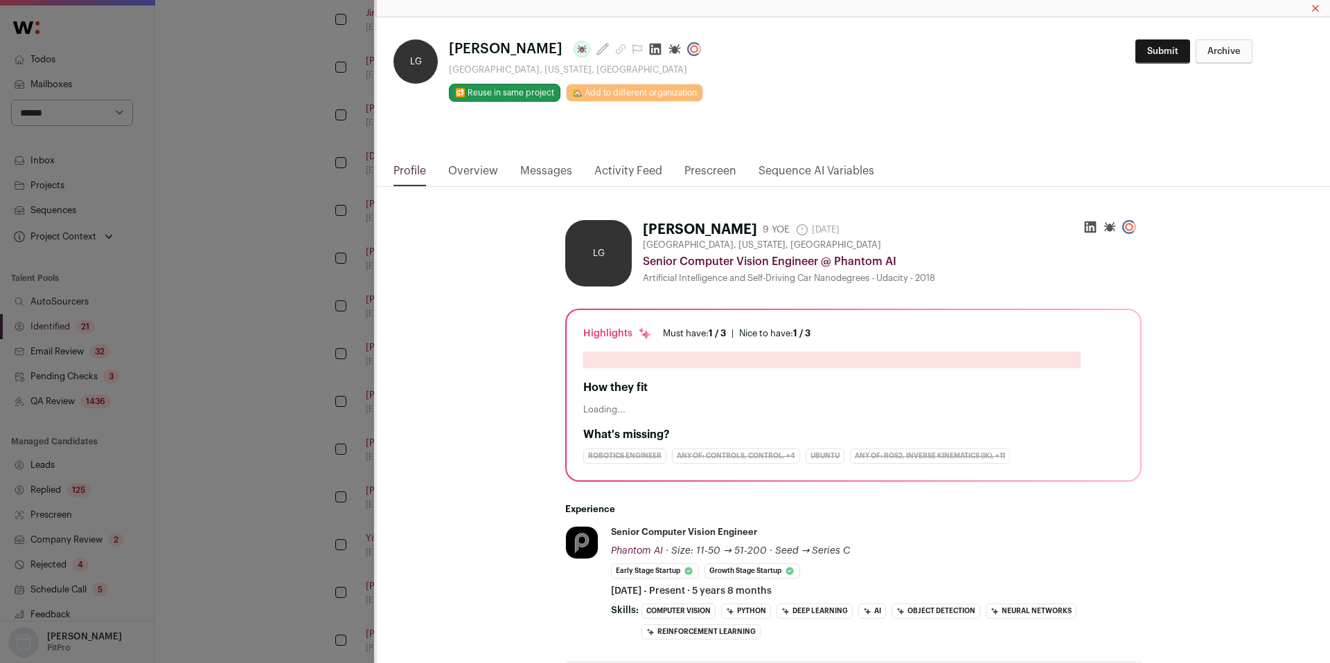
click at [283, 288] on div "LG Luis Gonzales Last update: 14 days ago San Francisco, California, United Sta…" at bounding box center [665, 331] width 1330 height 663
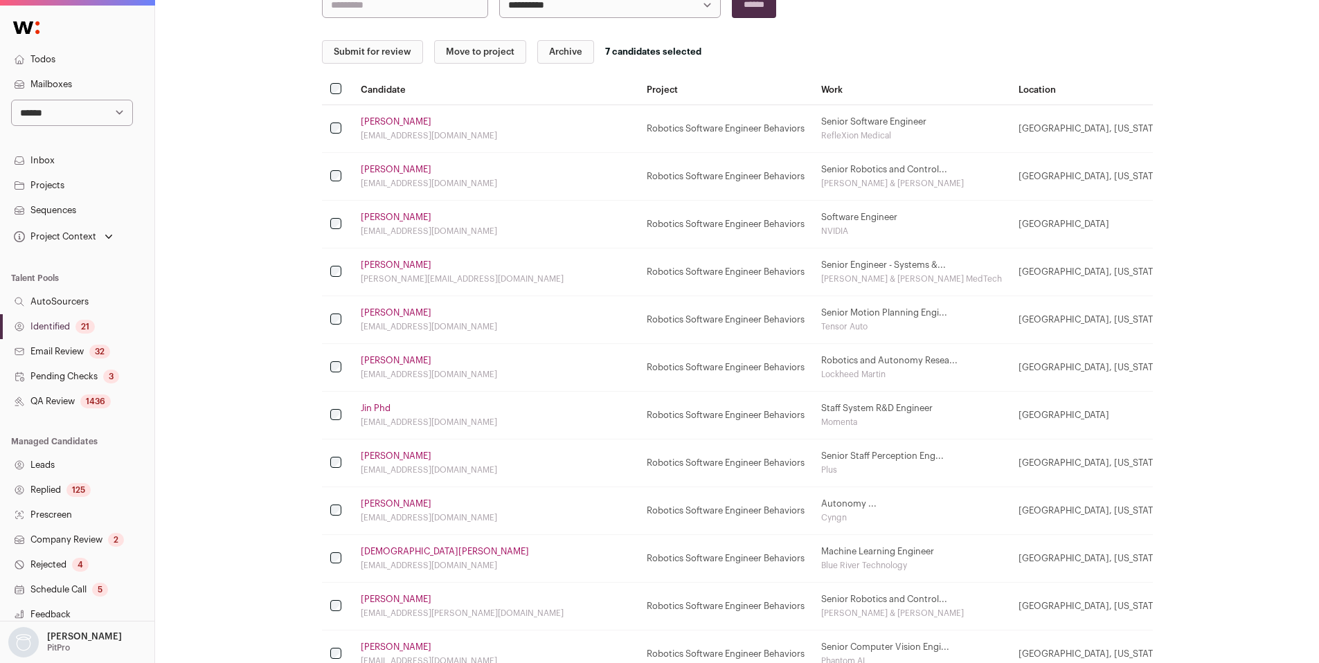
scroll to position [0, 0]
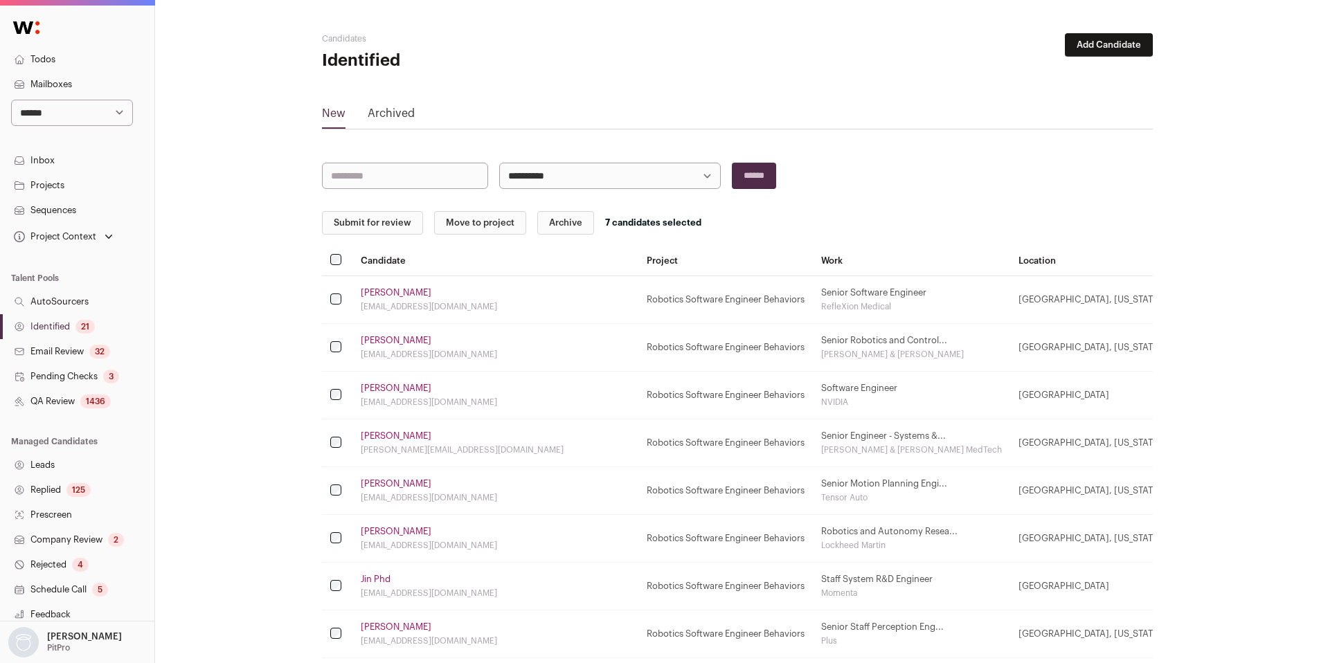
click at [392, 224] on button "Submit for review" at bounding box center [372, 223] width 101 height 24
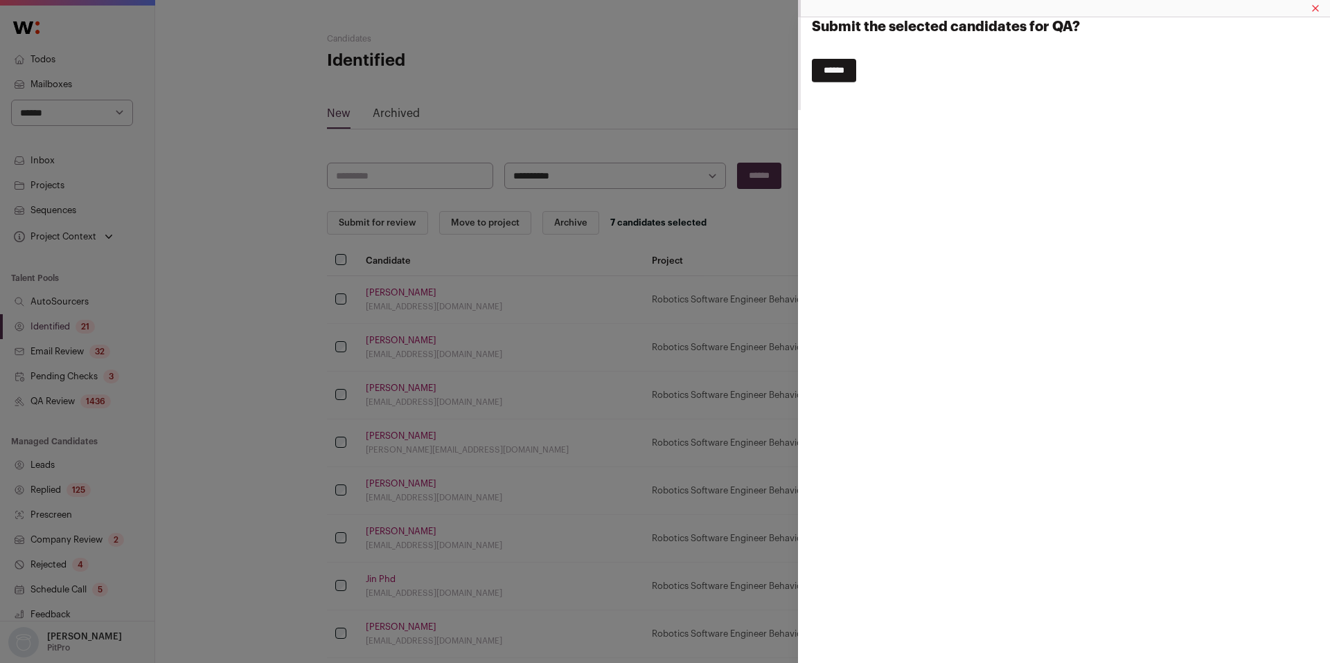
click at [852, 67] on input "******" at bounding box center [834, 71] width 44 height 24
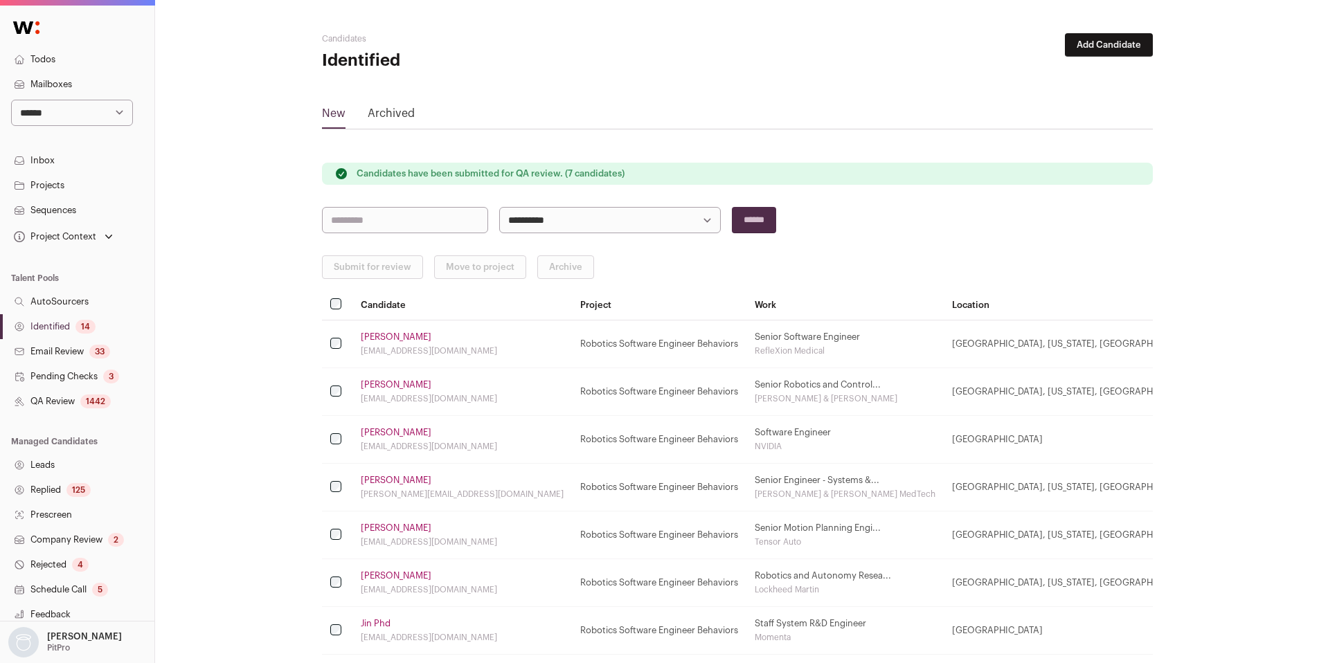
scroll to position [403, 0]
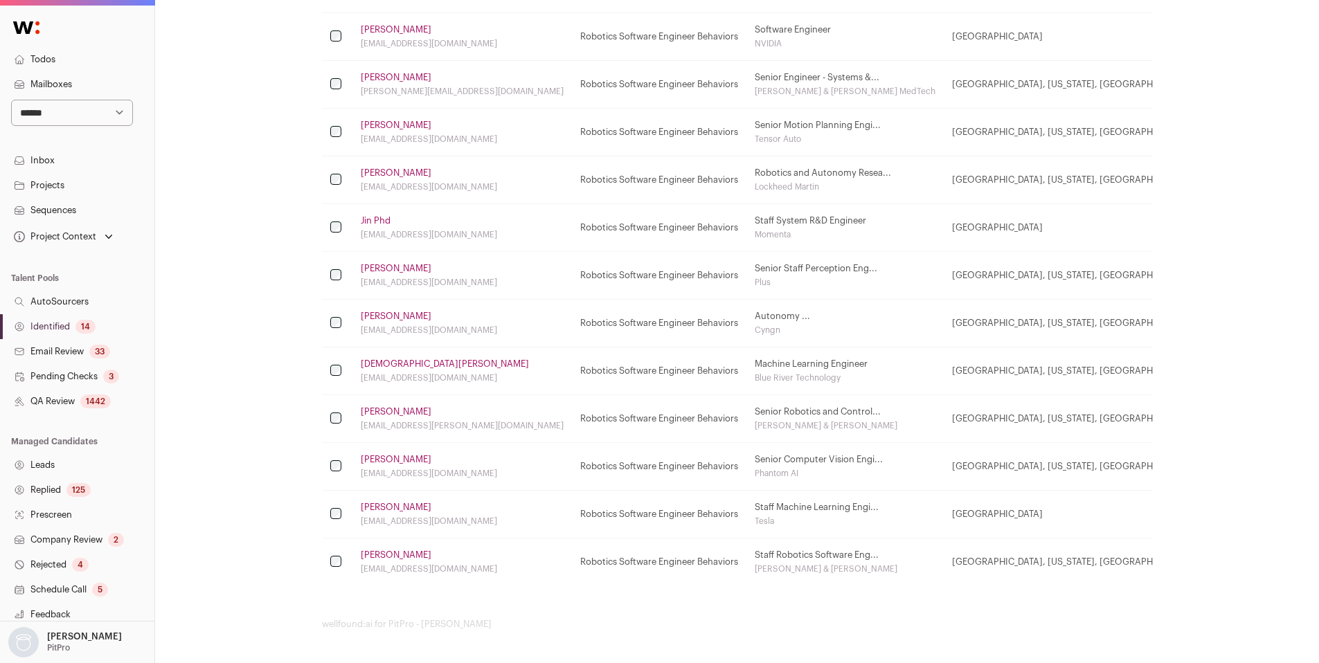
click at [377, 462] on link "Luis Gonzales" at bounding box center [396, 459] width 71 height 11
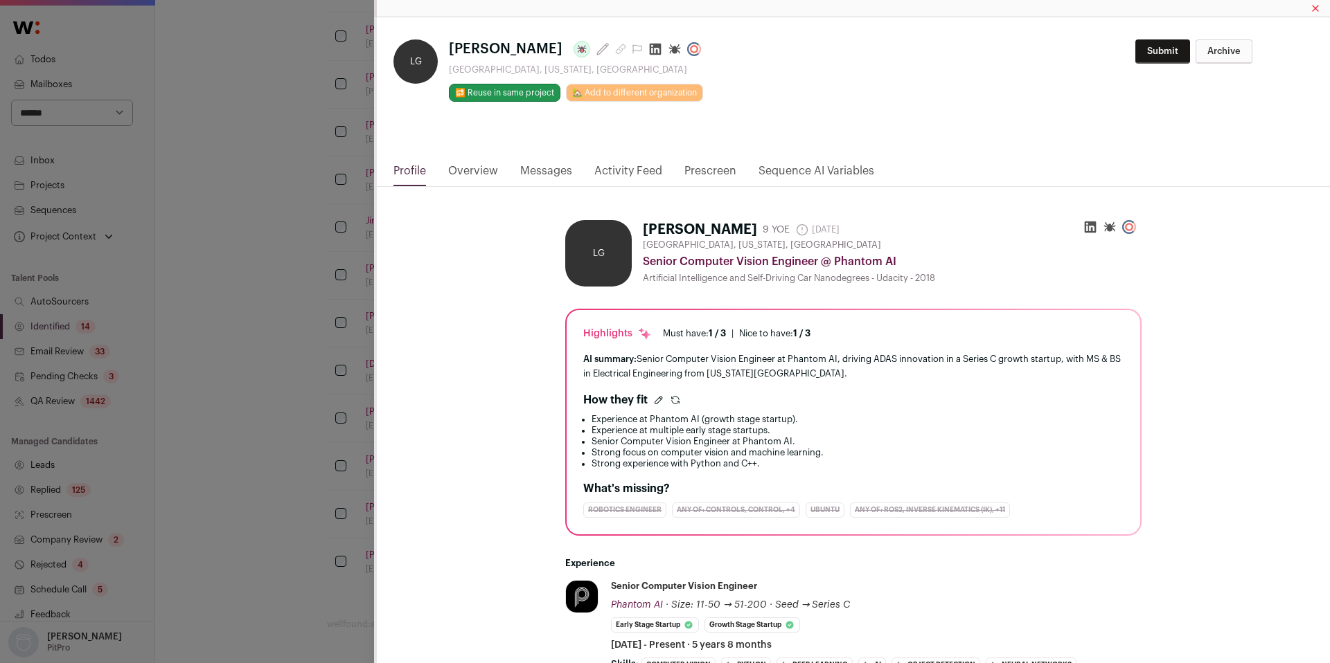
click at [629, 165] on link "Activity Feed" at bounding box center [628, 175] width 68 height 24
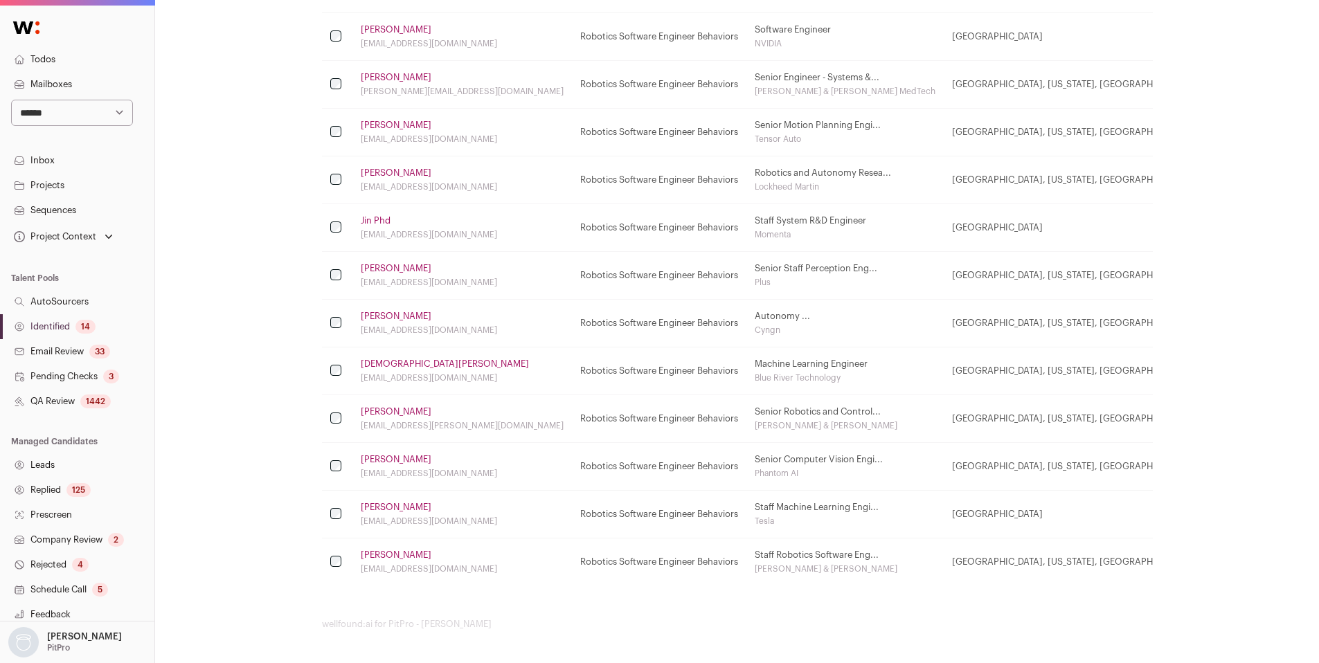
click at [393, 413] on link "Angela Chao" at bounding box center [396, 411] width 71 height 11
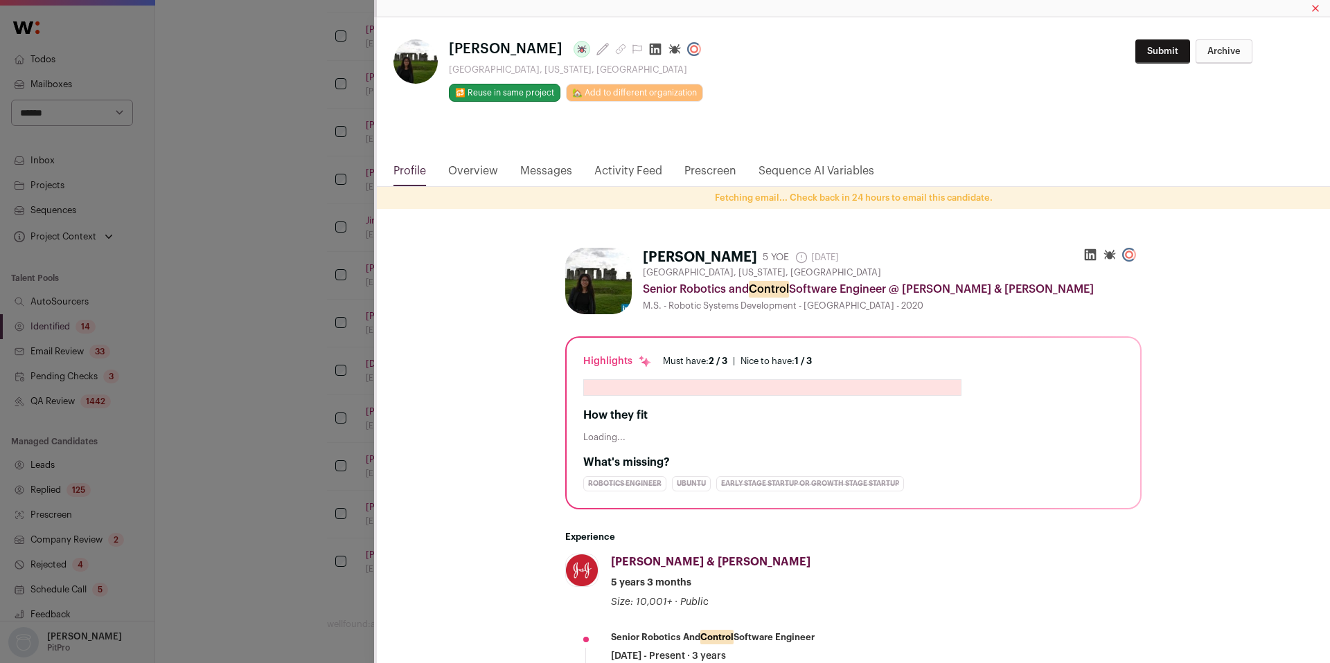
click at [610, 168] on html "**********" at bounding box center [665, 130] width 1330 height 1066
click at [610, 168] on link "Activity Feed" at bounding box center [628, 175] width 68 height 24
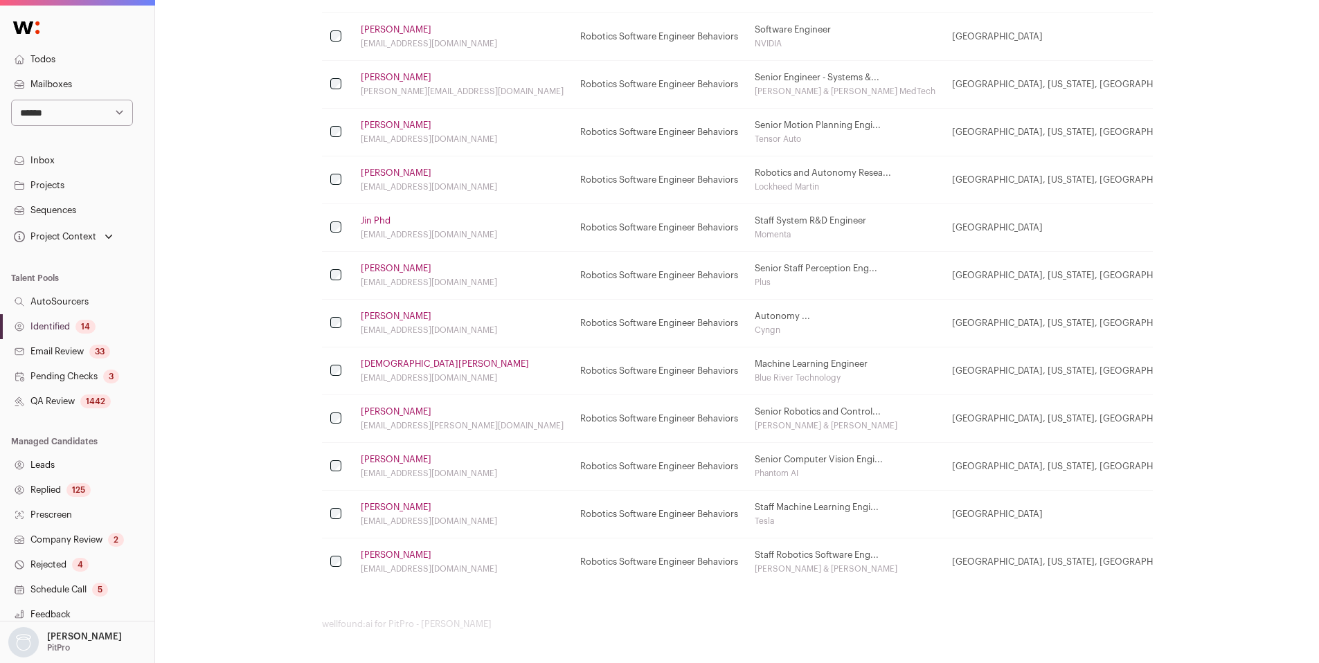
click at [373, 369] on link "Christian Lee" at bounding box center [445, 364] width 168 height 11
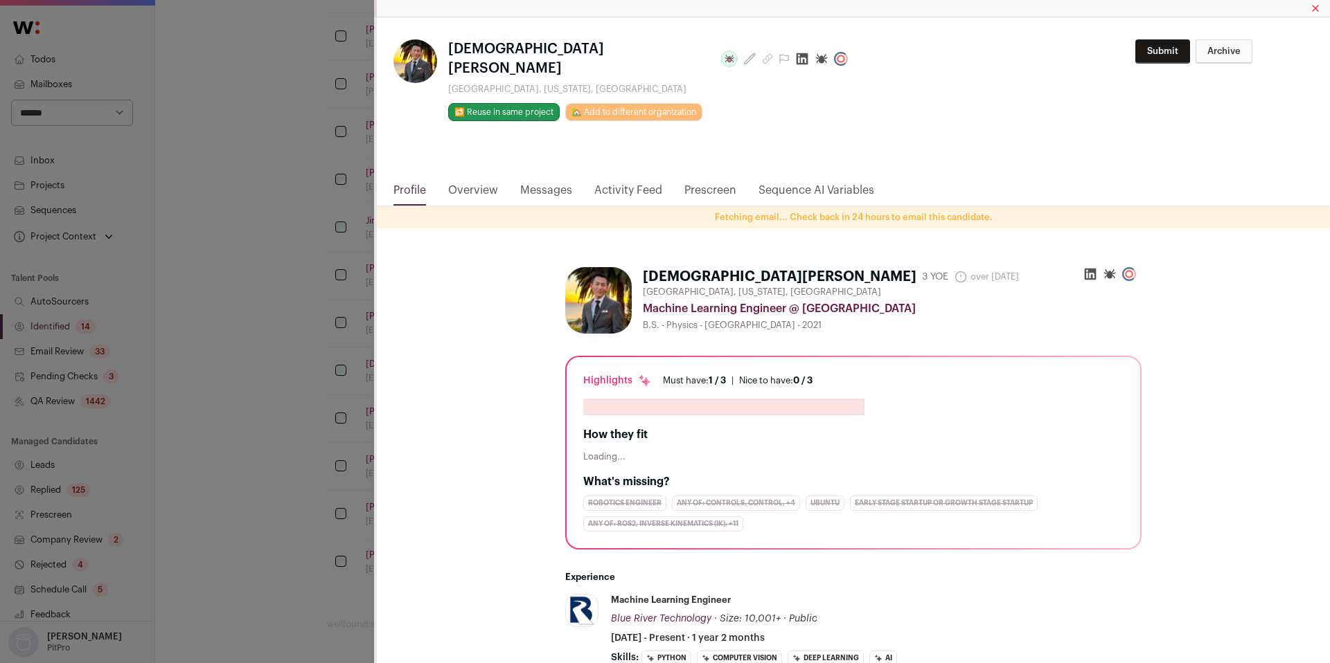
click at [622, 182] on link "Activity Feed" at bounding box center [628, 194] width 68 height 24
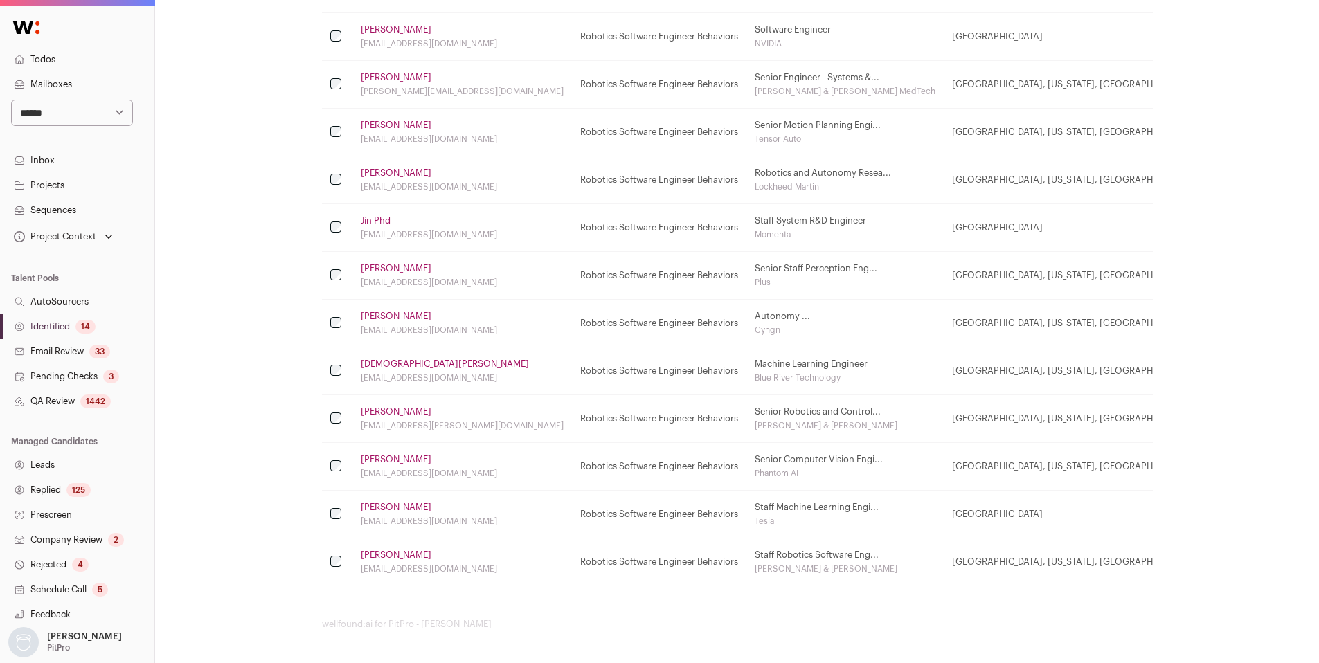
click at [381, 316] on link "Ayush Garg" at bounding box center [396, 316] width 71 height 11
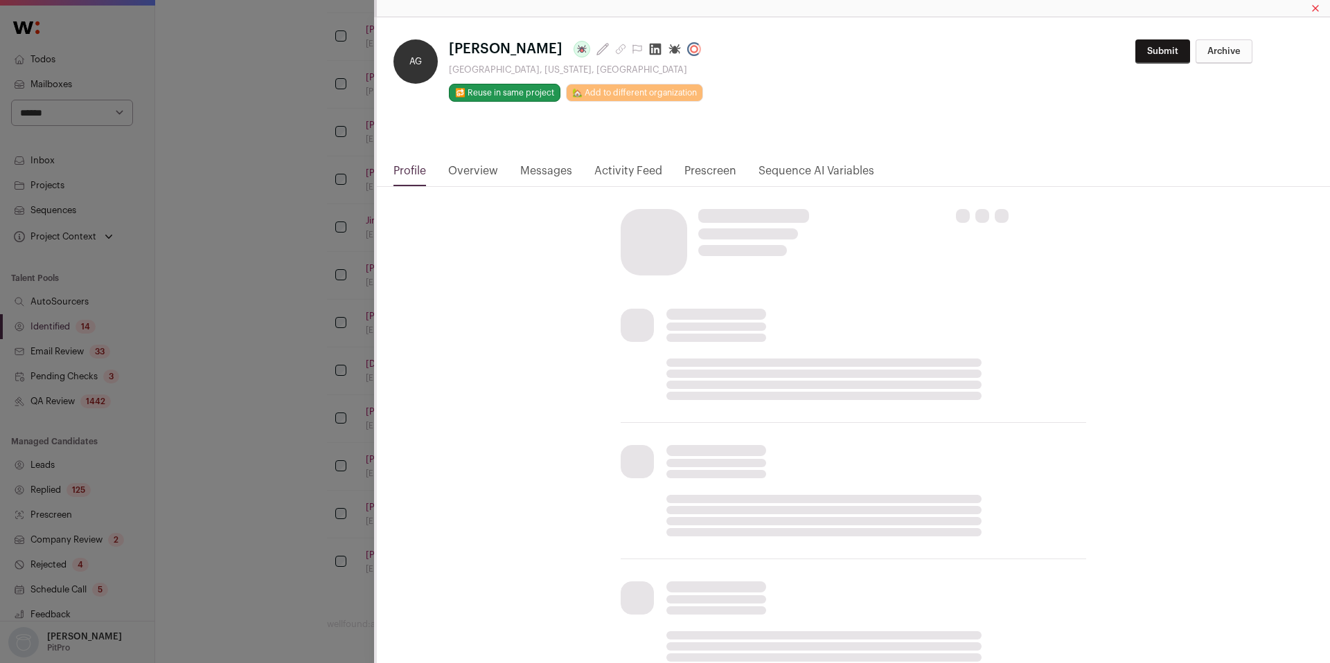
click at [617, 170] on link "Activity Feed" at bounding box center [628, 175] width 68 height 24
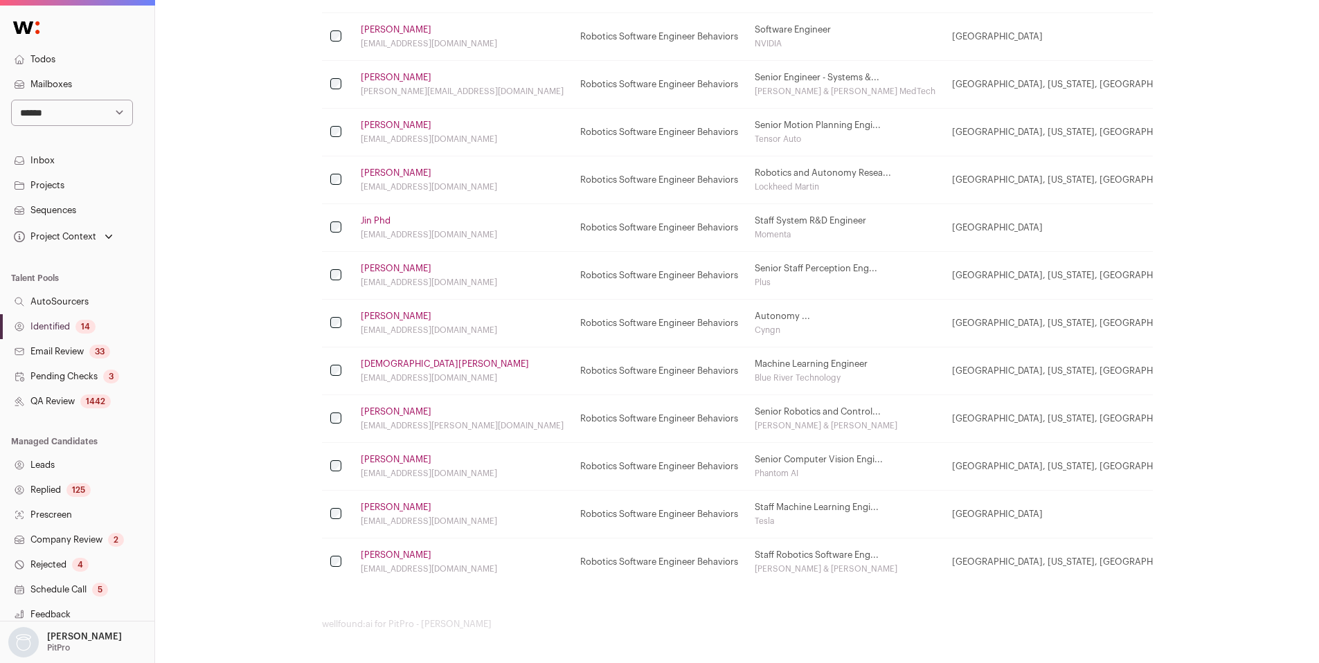
click at [382, 272] on link "Hamed Kiani" at bounding box center [396, 268] width 71 height 11
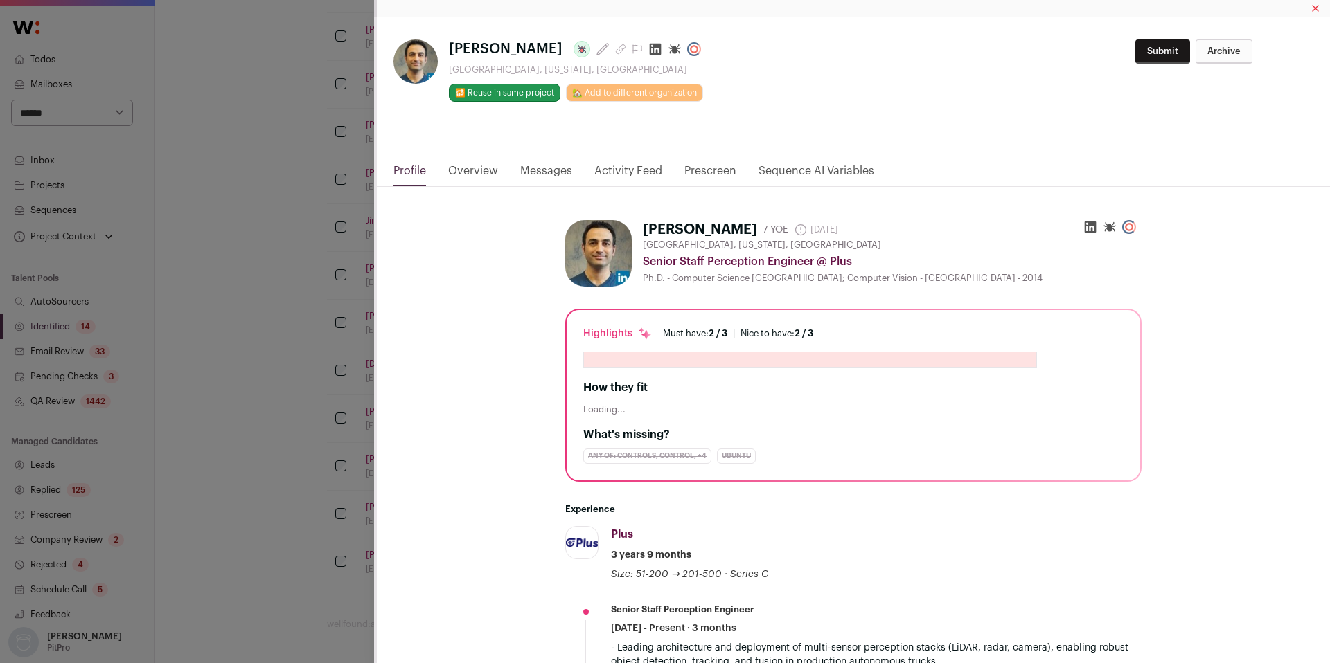
click at [616, 170] on link "Activity Feed" at bounding box center [628, 175] width 68 height 24
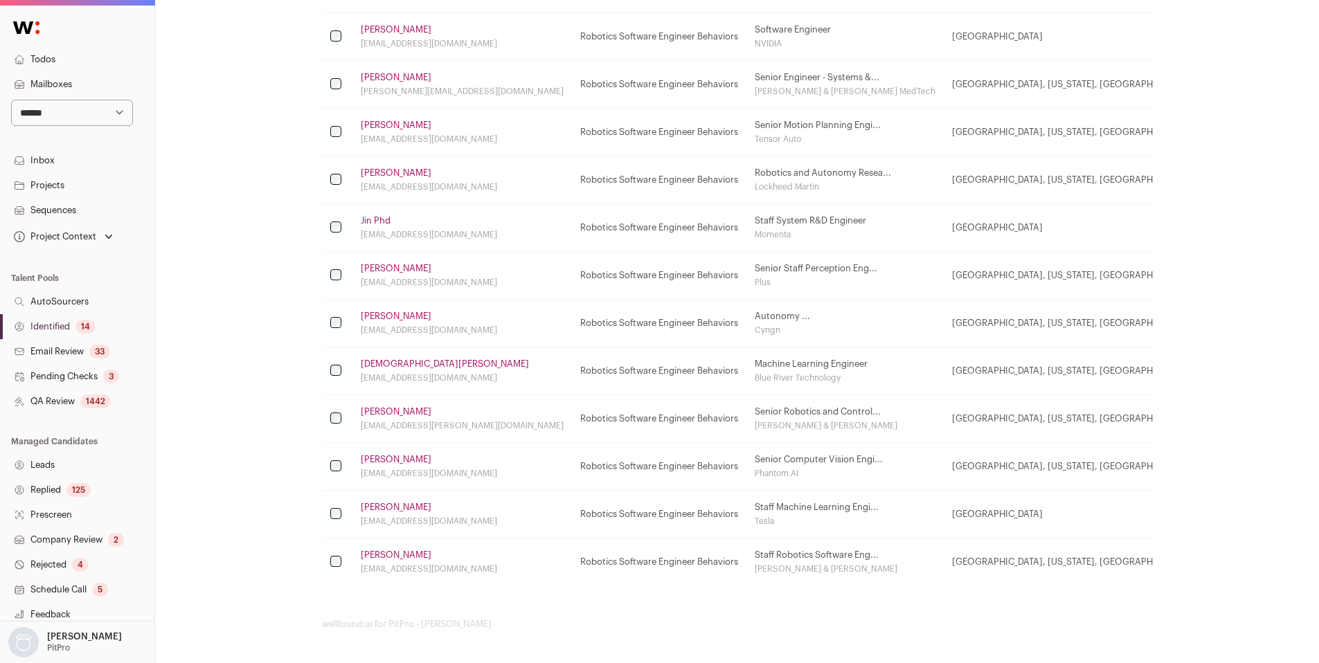
click at [385, 223] on link "Jin Phd" at bounding box center [376, 220] width 30 height 11
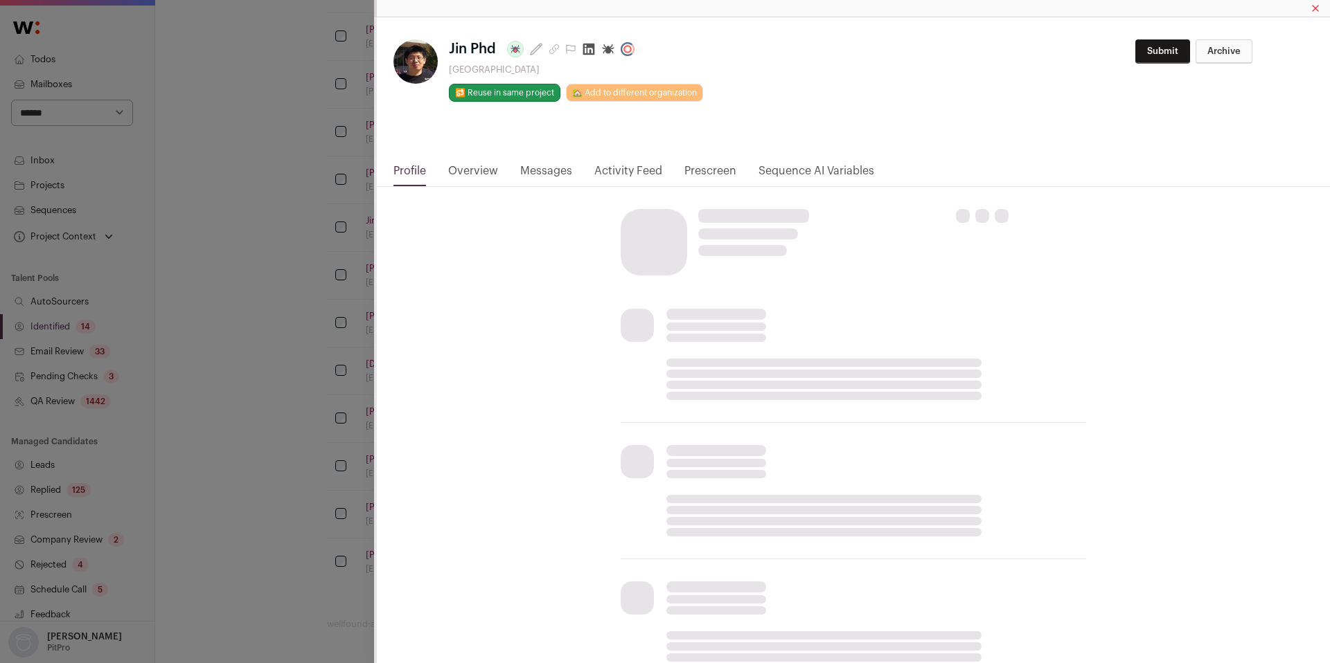
click at [629, 170] on link "Activity Feed" at bounding box center [628, 175] width 68 height 24
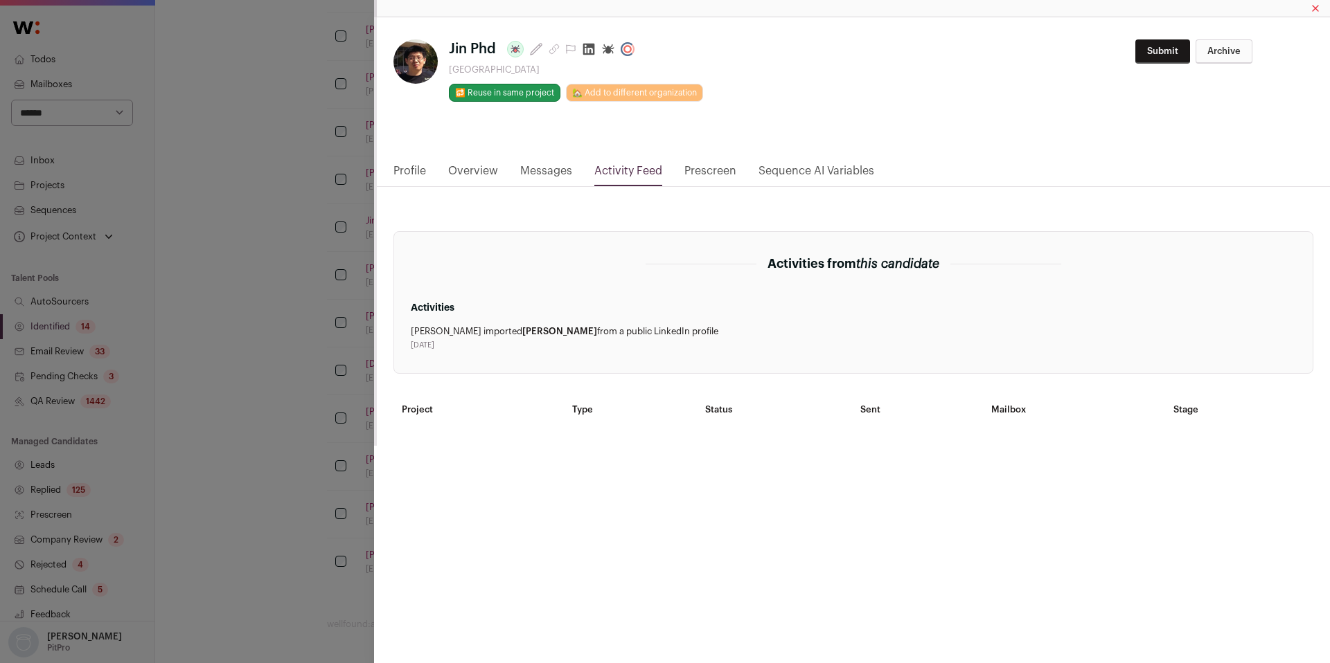
click at [337, 228] on div "**********" at bounding box center [665, 331] width 1330 height 663
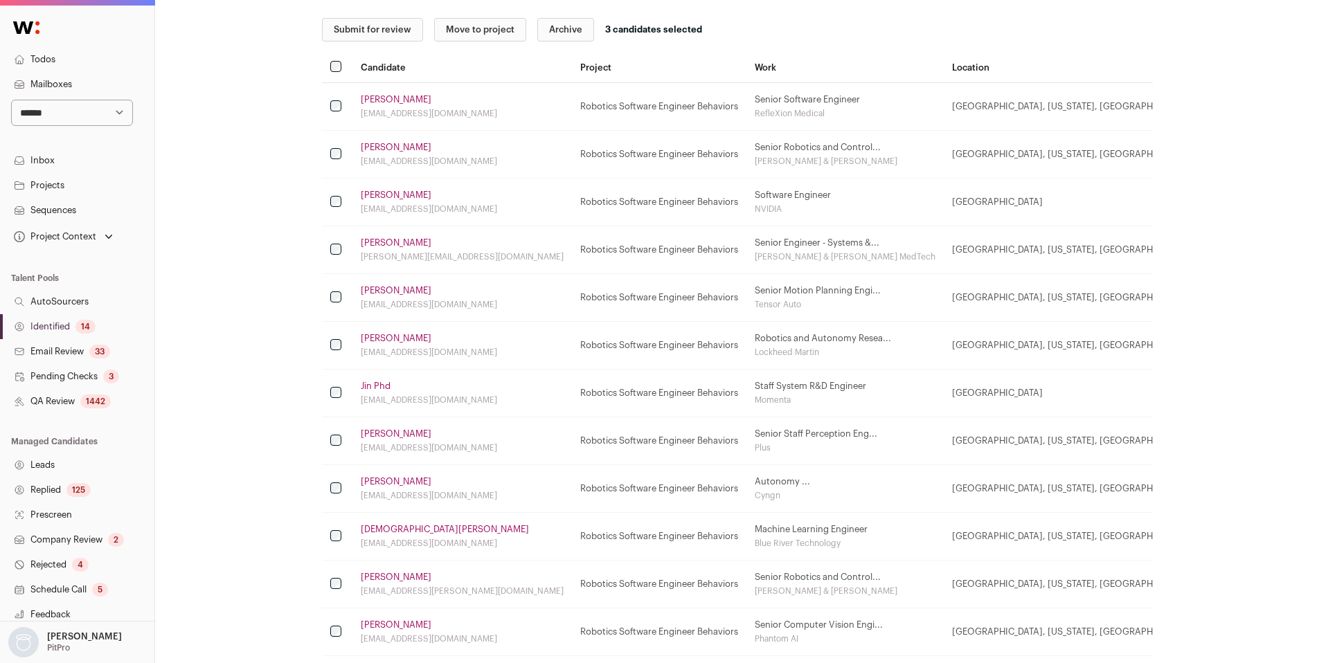
scroll to position [0, 0]
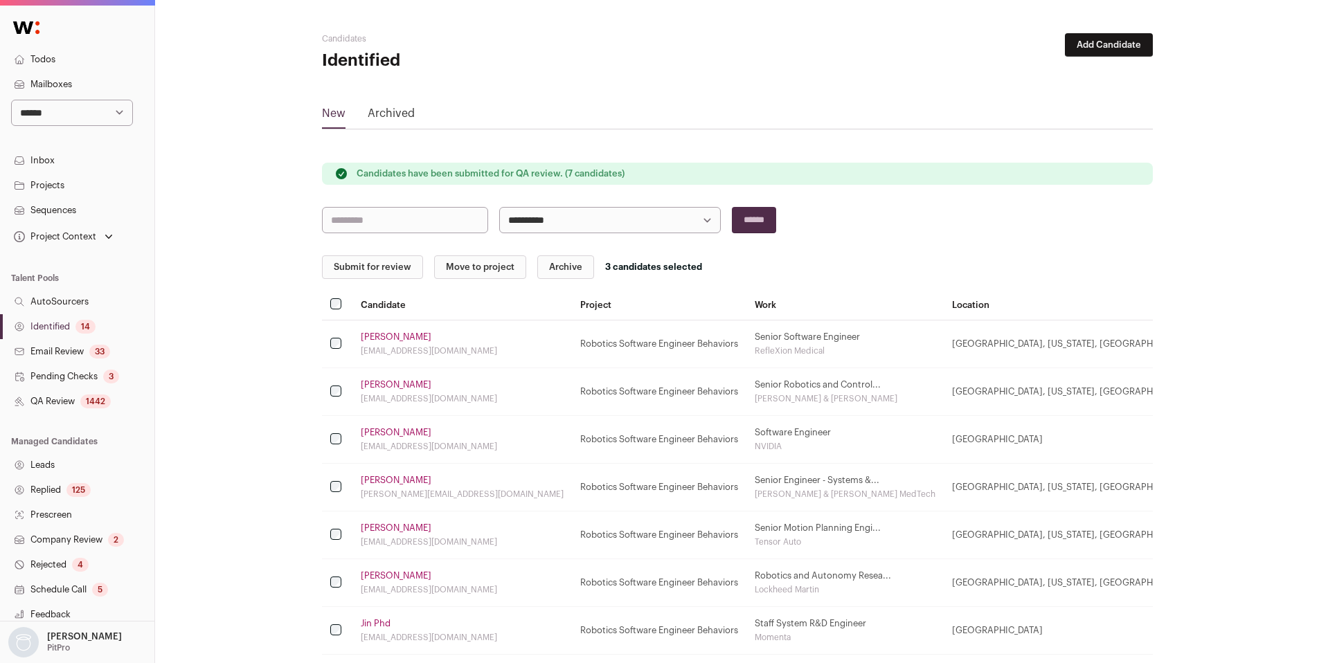
click at [386, 577] on link "Dharshan R." at bounding box center [396, 576] width 71 height 11
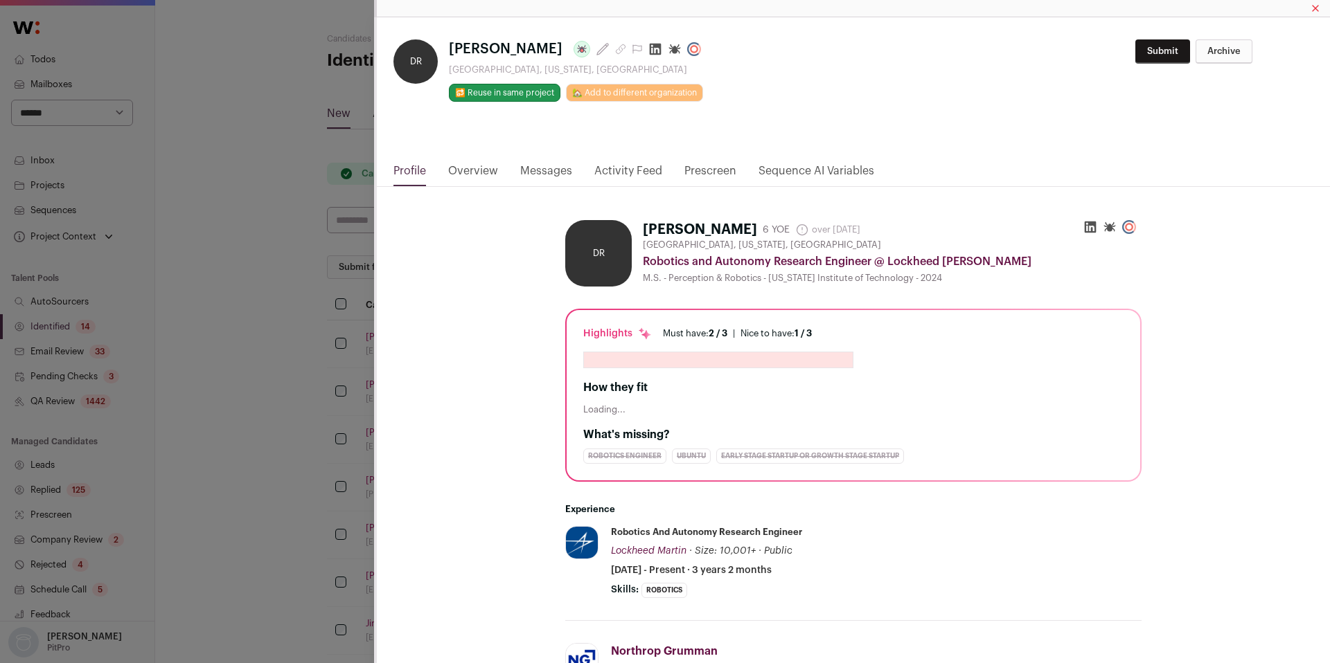
click at [609, 172] on link "Activity Feed" at bounding box center [628, 175] width 68 height 24
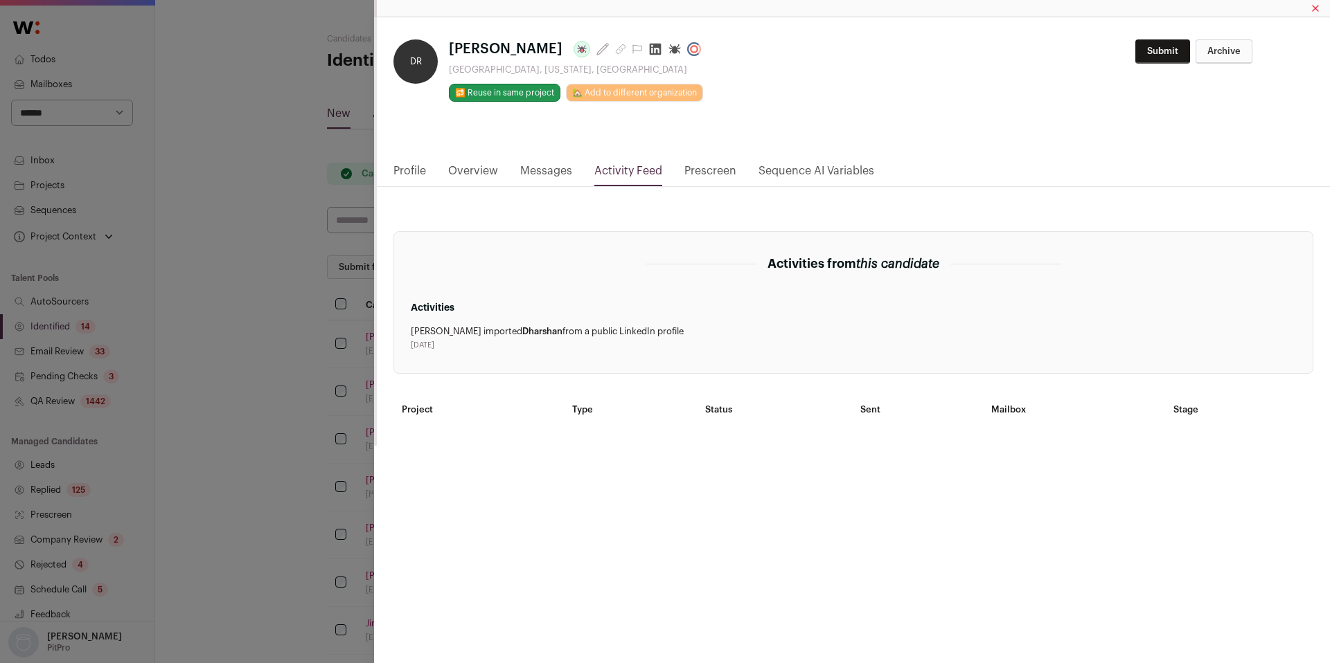
click at [277, 546] on div "DR Dharshan R. Last update: 1 month ago Palo Alto, California, United States 🔂 …" at bounding box center [665, 331] width 1330 height 663
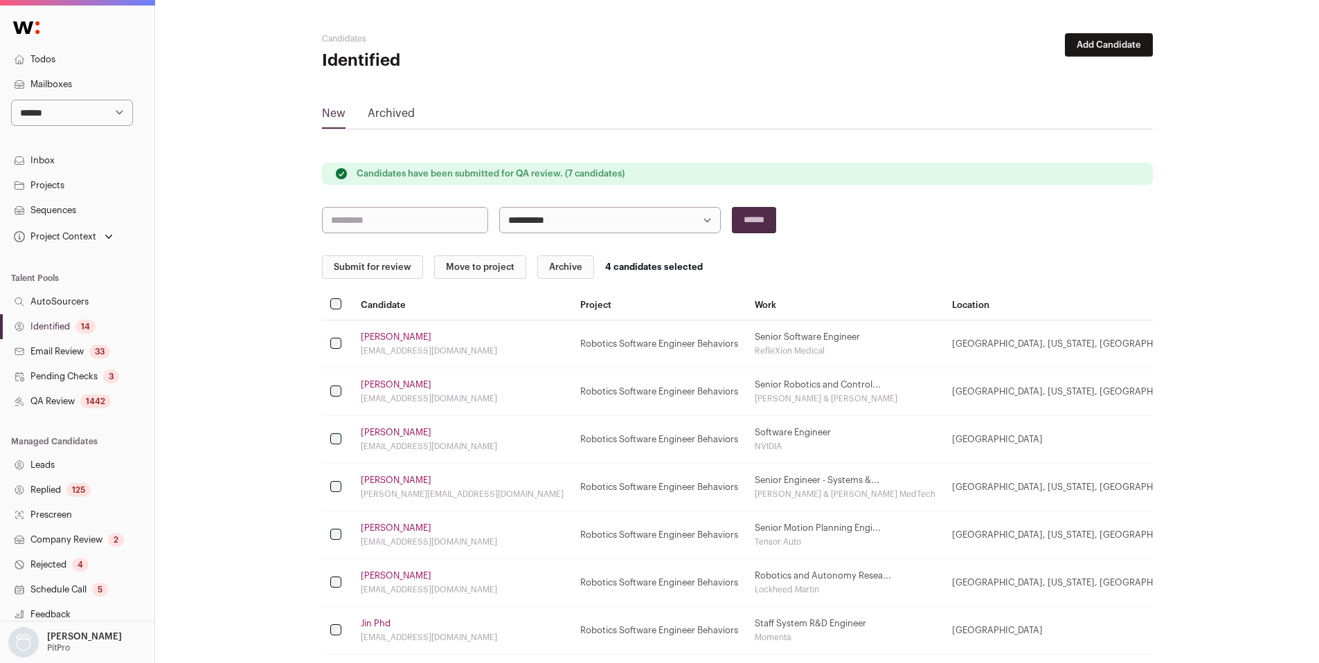
click at [377, 525] on link "Wen J." at bounding box center [396, 528] width 71 height 11
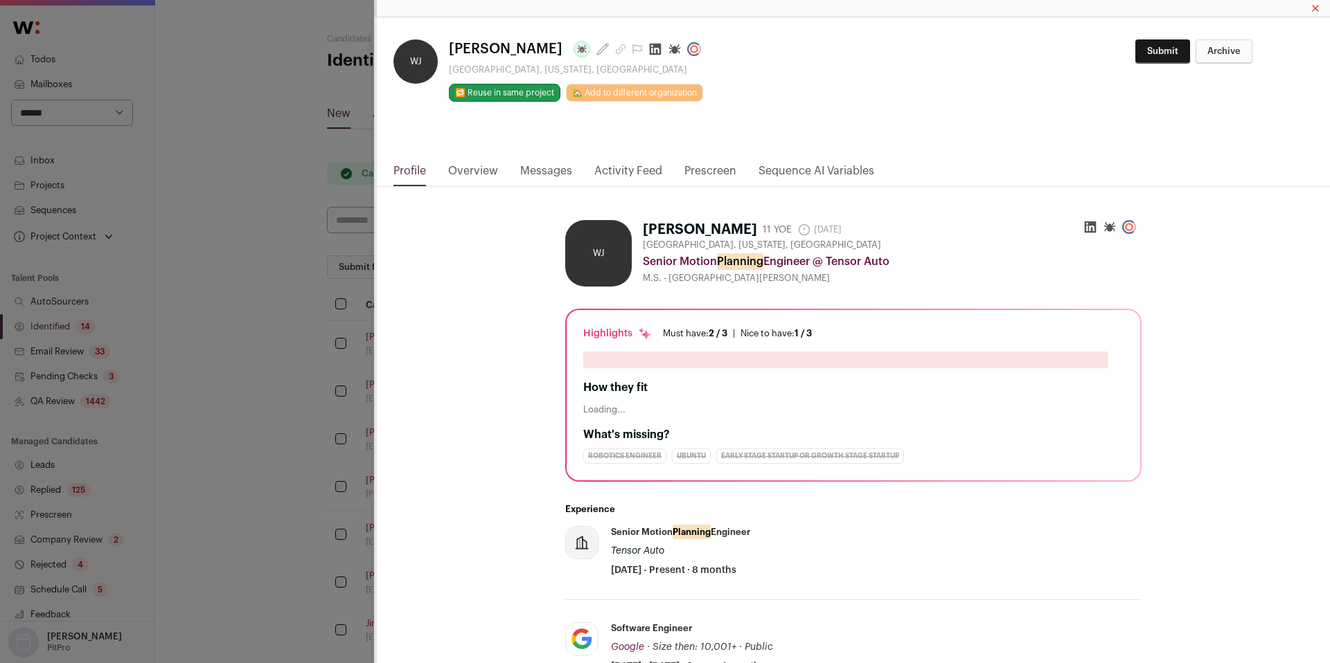
click at [619, 171] on html "**********" at bounding box center [665, 533] width 1330 height 1066
click at [619, 171] on link "Activity Feed" at bounding box center [628, 175] width 68 height 24
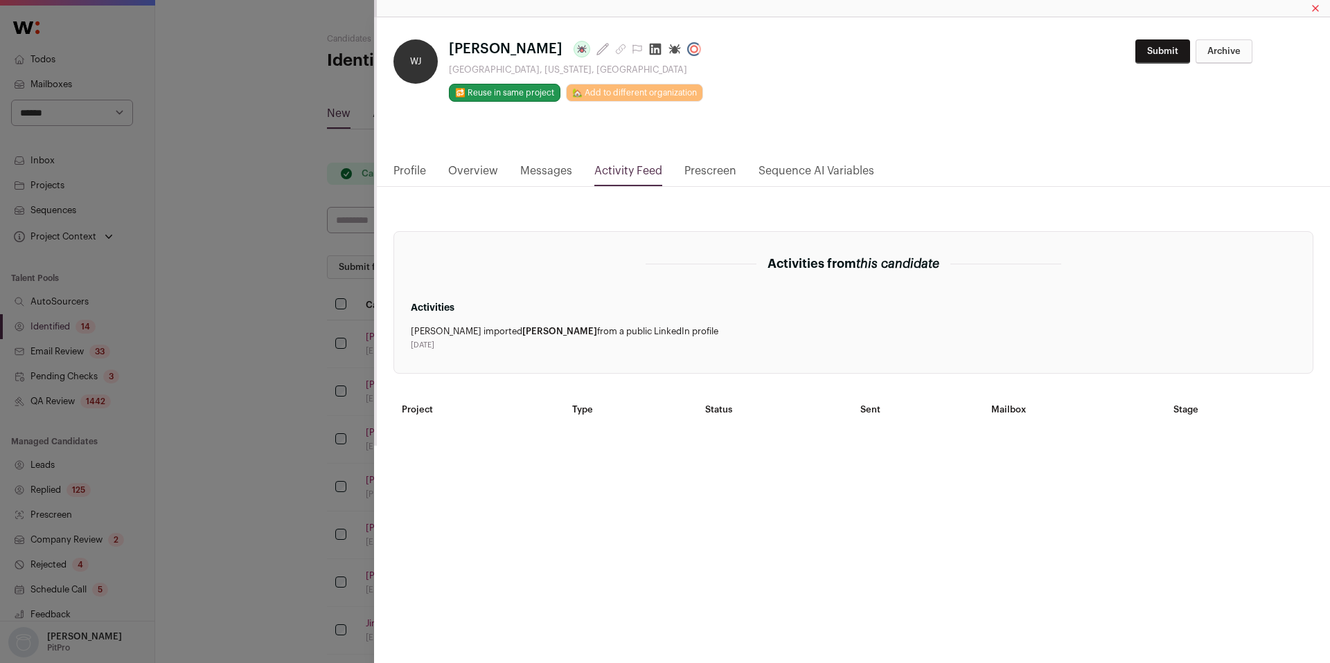
click at [303, 431] on div "WJ Wen J. Last update: 20 days ago Mountain View, California, United States 🔂 R…" at bounding box center [665, 331] width 1330 height 663
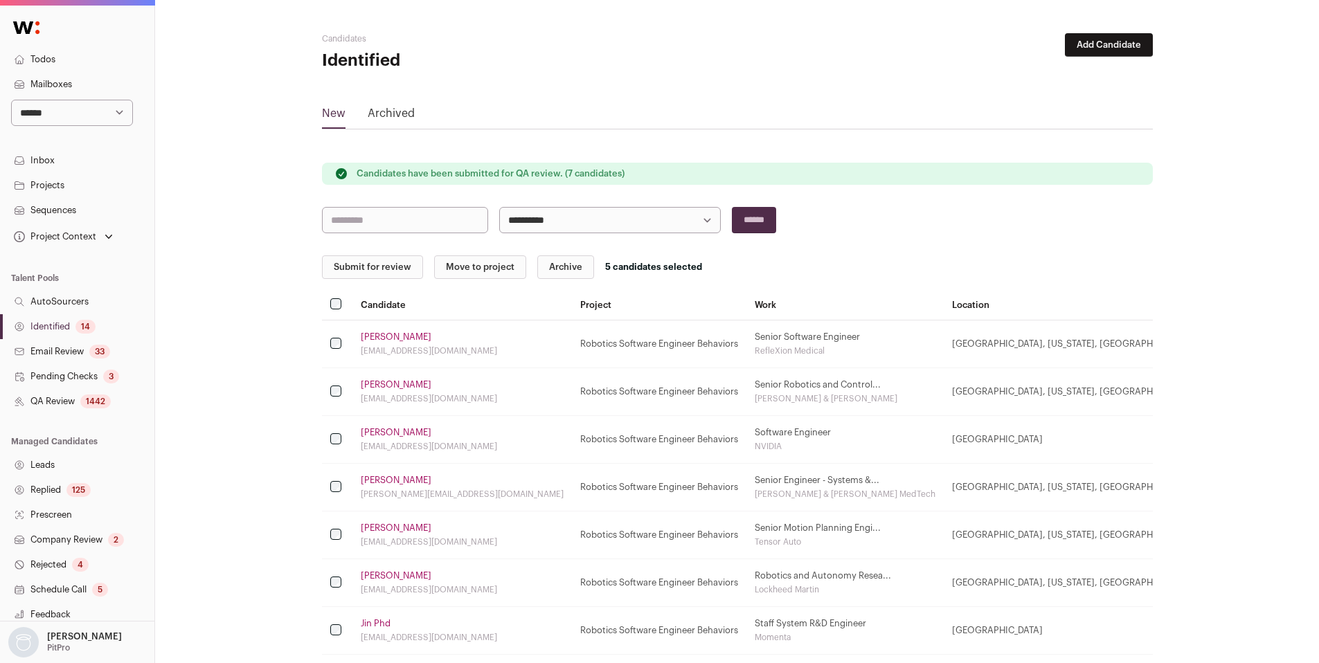
click at [380, 478] on link "Atishay Pershad" at bounding box center [396, 480] width 71 height 11
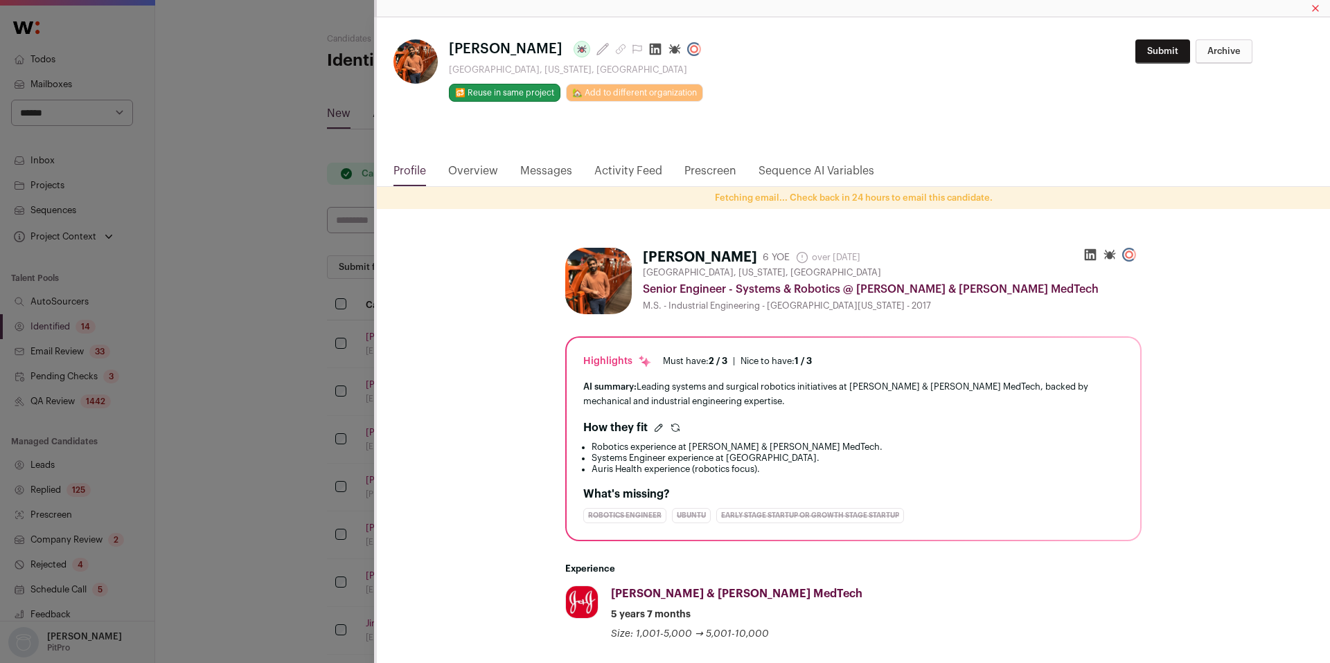
click at [615, 169] on html "**********" at bounding box center [665, 533] width 1330 height 1066
click at [615, 169] on link "Activity Feed" at bounding box center [628, 175] width 68 height 24
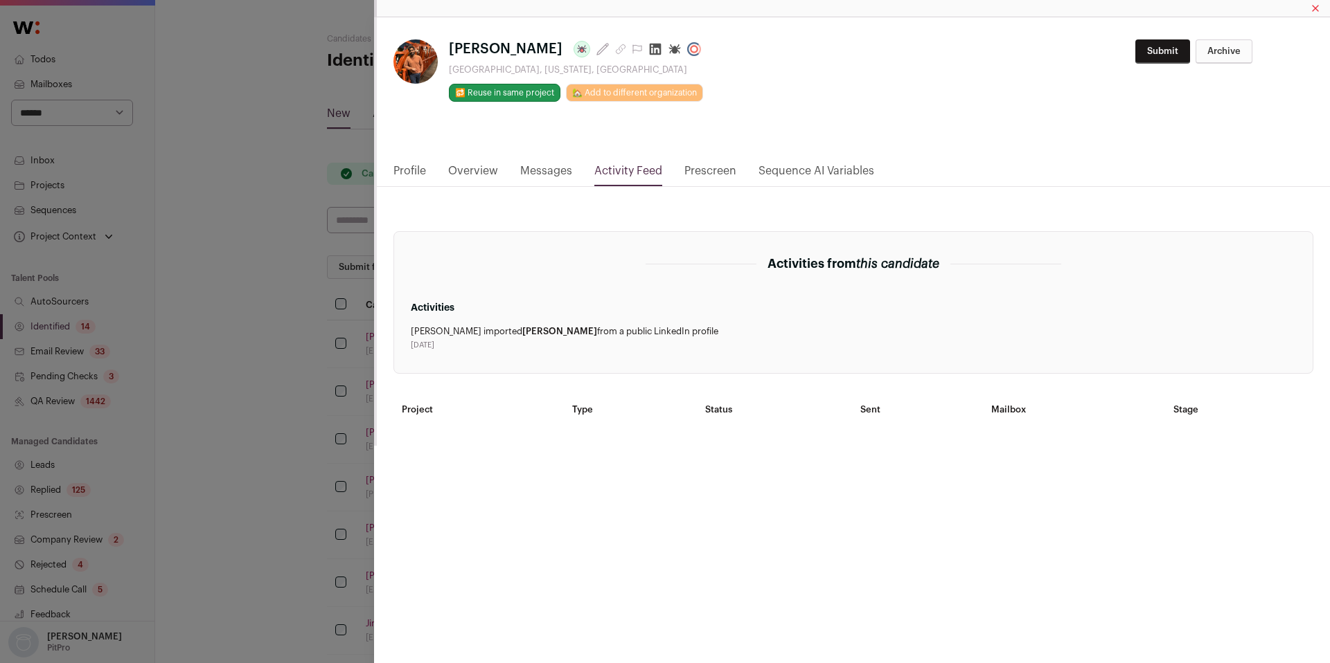
click at [267, 428] on div "Atishay Pershad Last update: 1 month ago San Jose, California, United States 🔂 …" at bounding box center [665, 331] width 1330 height 663
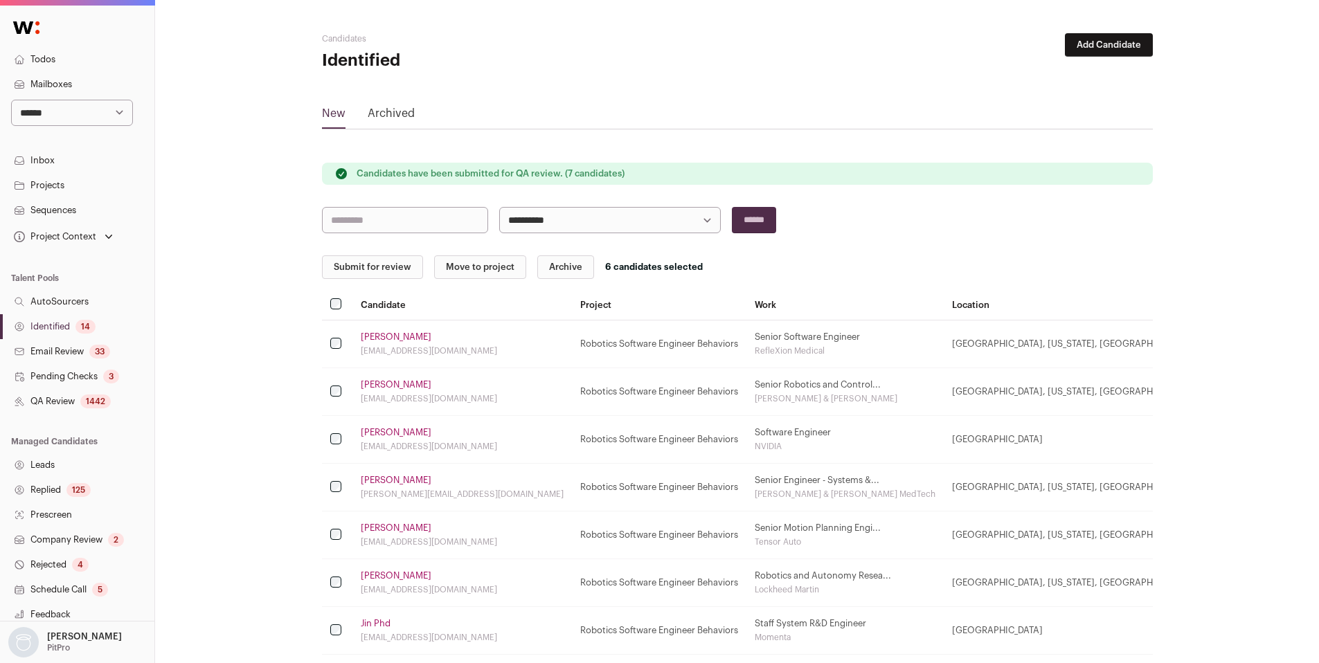
click at [390, 433] on link "Chen Ling" at bounding box center [396, 432] width 71 height 11
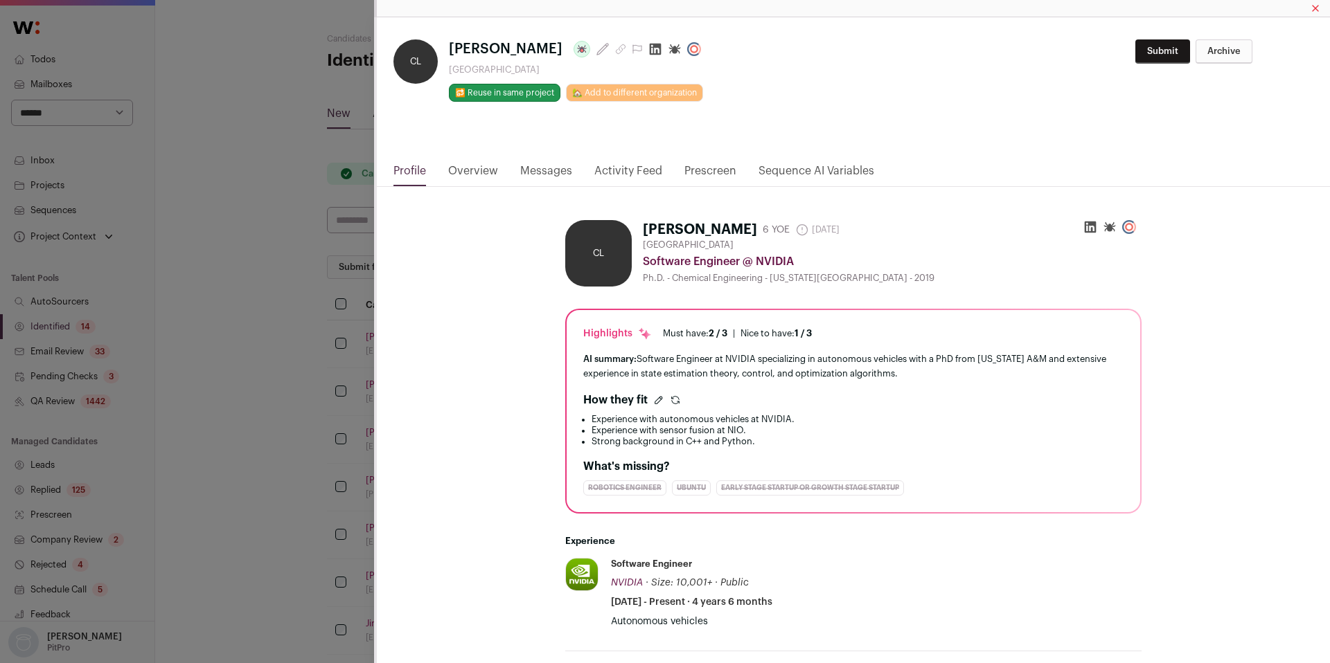
click at [615, 171] on html "**********" at bounding box center [665, 533] width 1330 height 1066
click at [615, 171] on link "Activity Feed" at bounding box center [628, 175] width 68 height 24
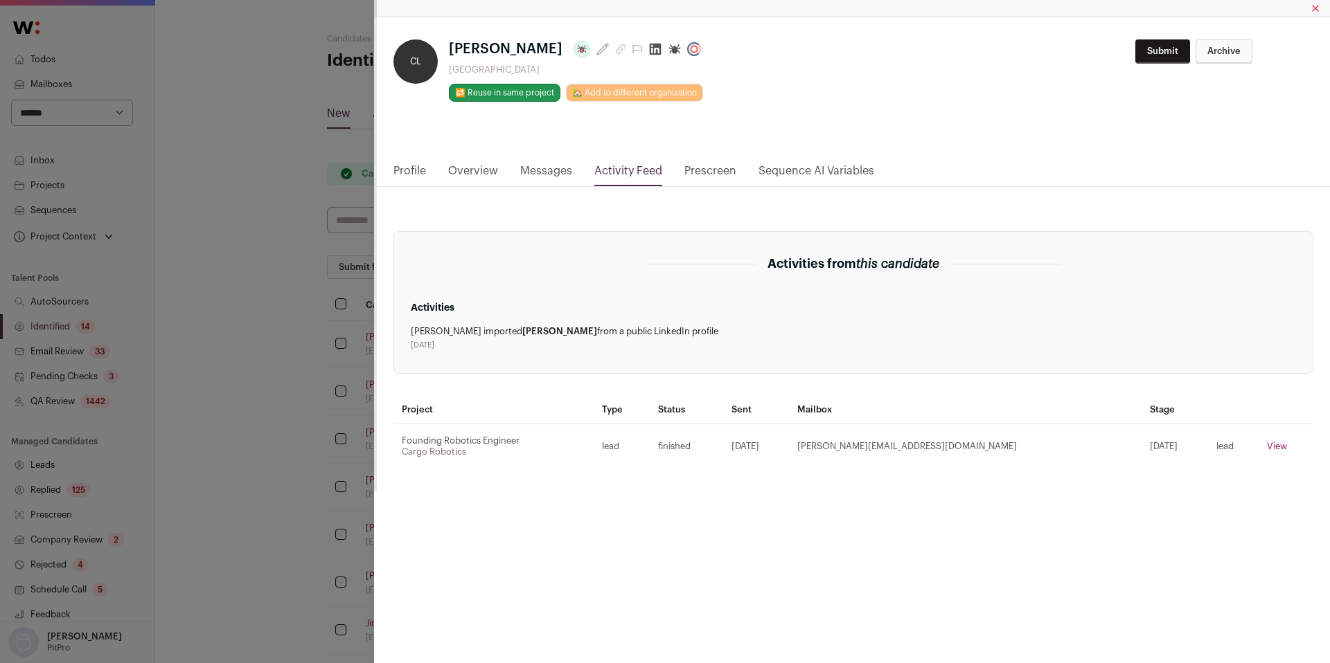
click at [283, 441] on div "**********" at bounding box center [665, 331] width 1330 height 663
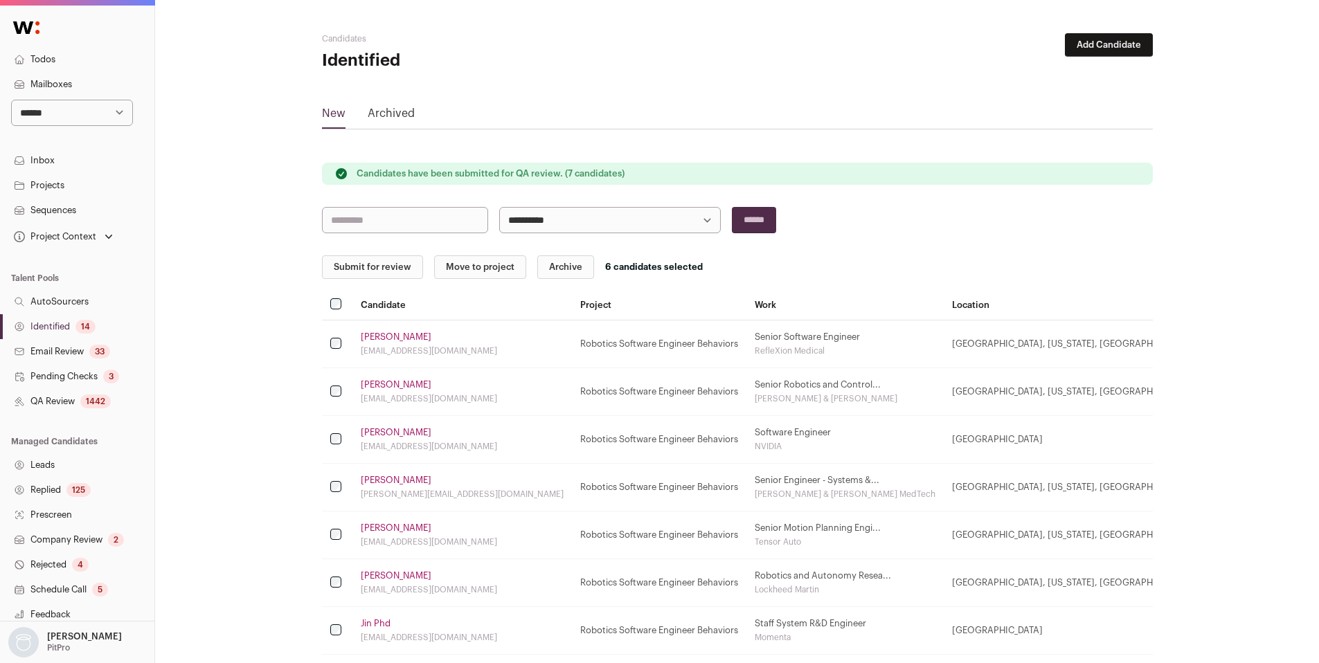
click at [386, 385] on link "Pj Ransford" at bounding box center [396, 384] width 71 height 11
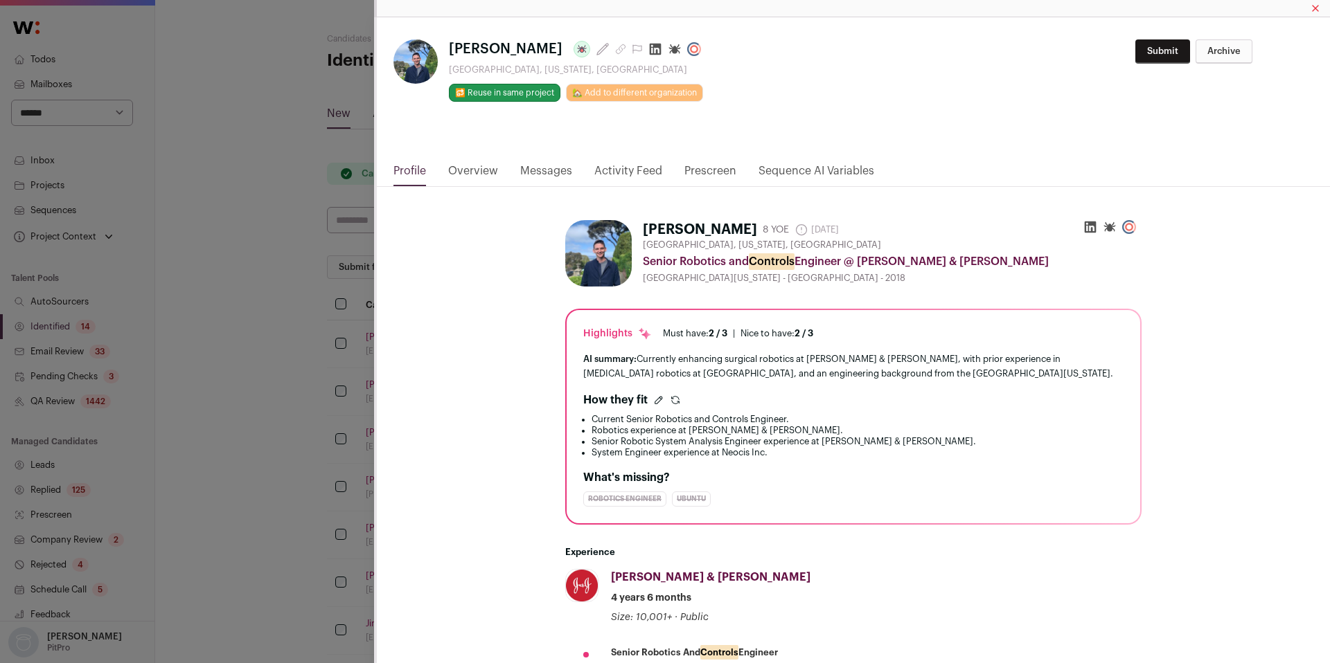
click at [616, 170] on link "Activity Feed" at bounding box center [628, 175] width 68 height 24
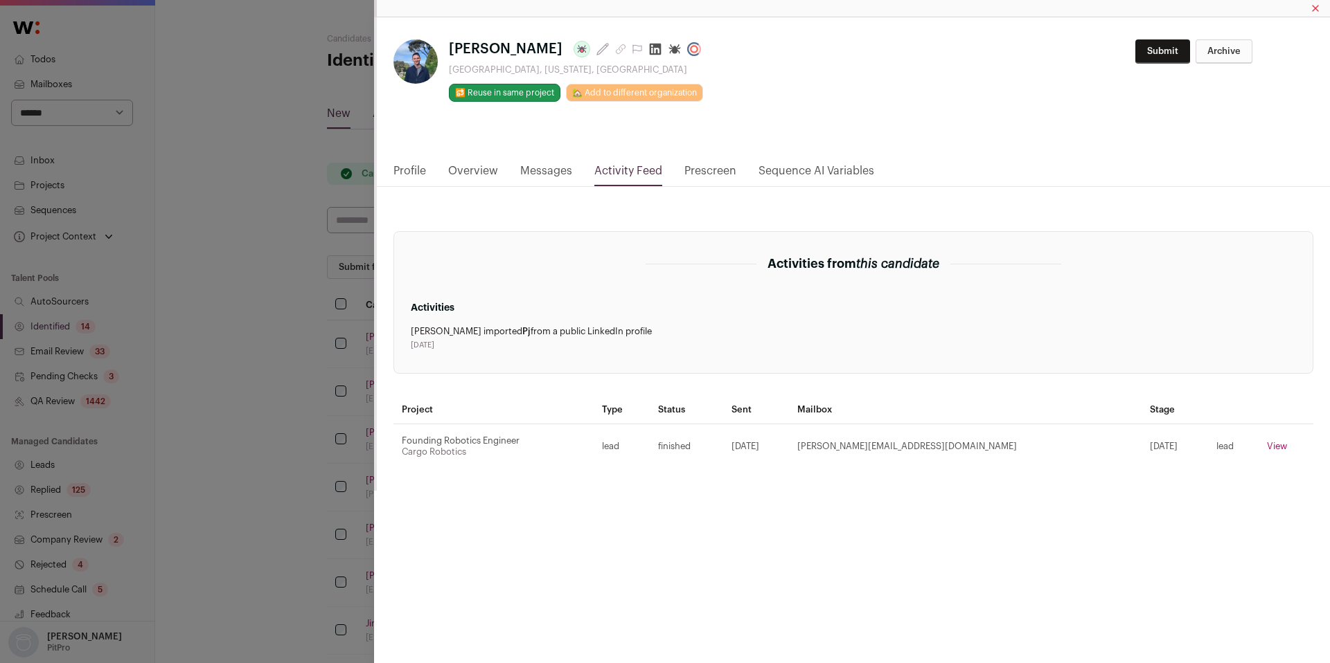
click at [213, 436] on div "Pj Ransford Last update: 16 days ago San Francisco, California, United States 🔂…" at bounding box center [665, 331] width 1330 height 663
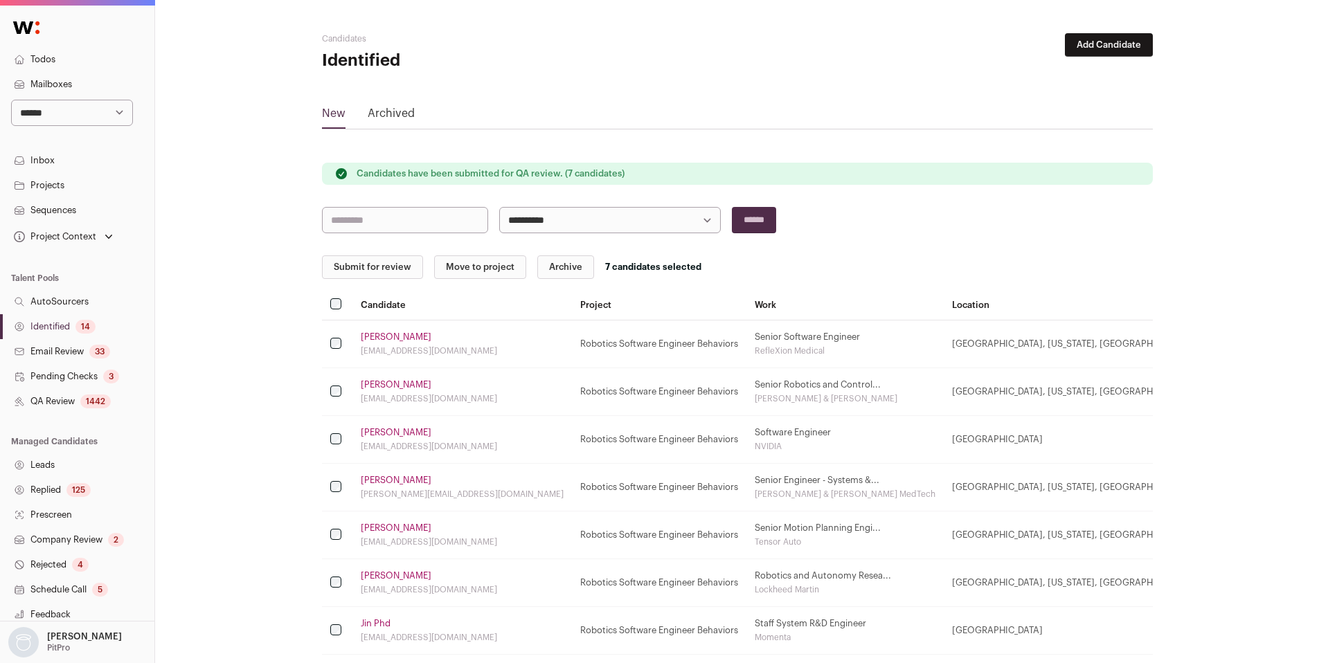
click at [404, 333] on link "Srikumar Muralidharan" at bounding box center [396, 337] width 71 height 11
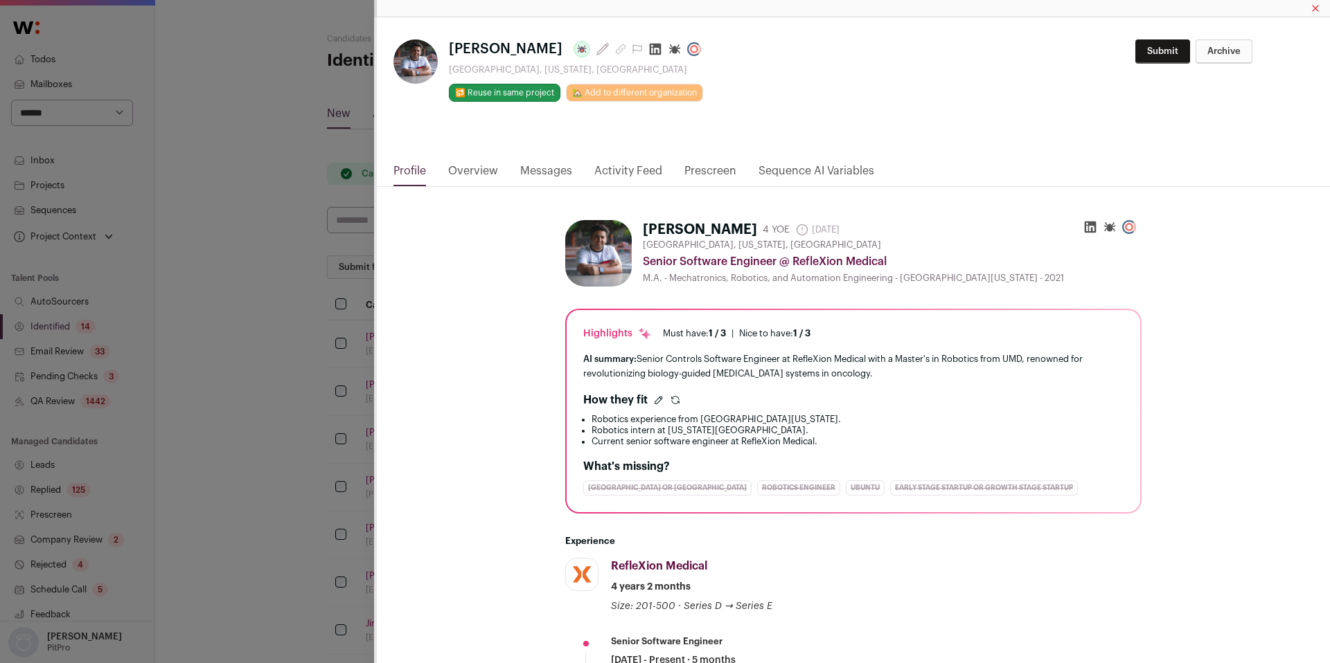
click at [628, 171] on html "**********" at bounding box center [665, 533] width 1330 height 1066
click at [628, 171] on link "Activity Feed" at bounding box center [628, 175] width 68 height 24
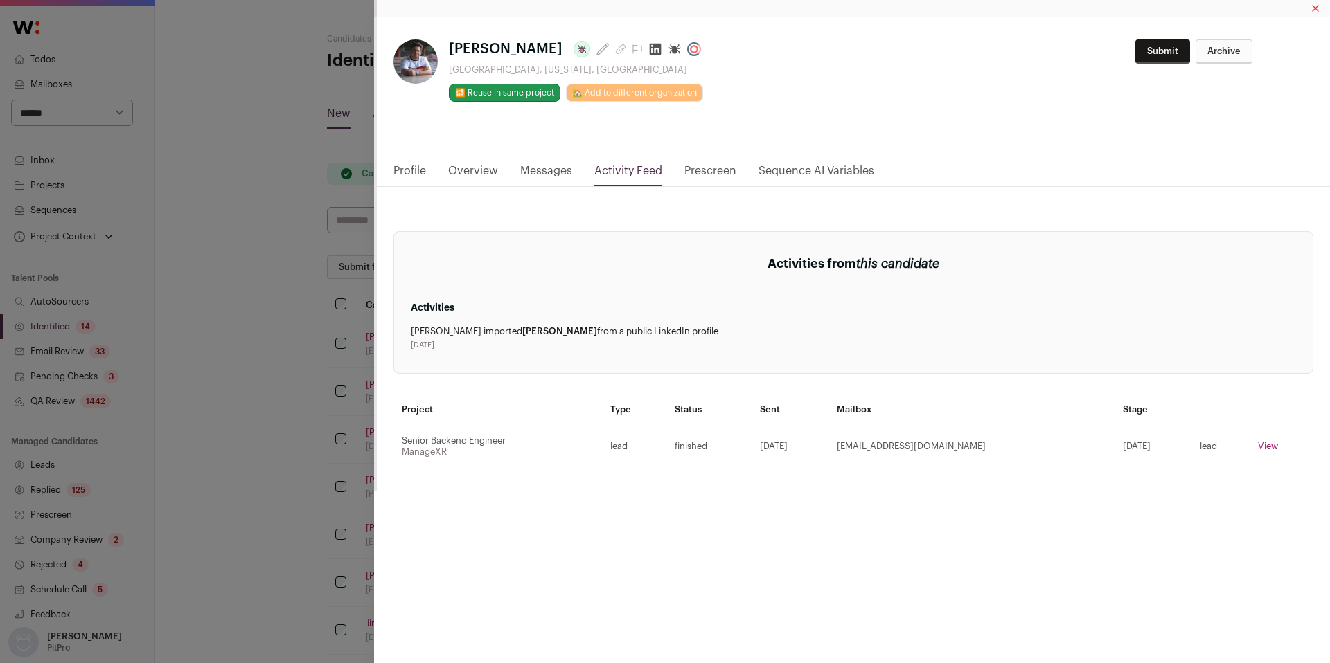
click at [280, 316] on div "Srikumar Muralidharan Last update: 2 months ago Santa Clara, California, United…" at bounding box center [665, 331] width 1330 height 663
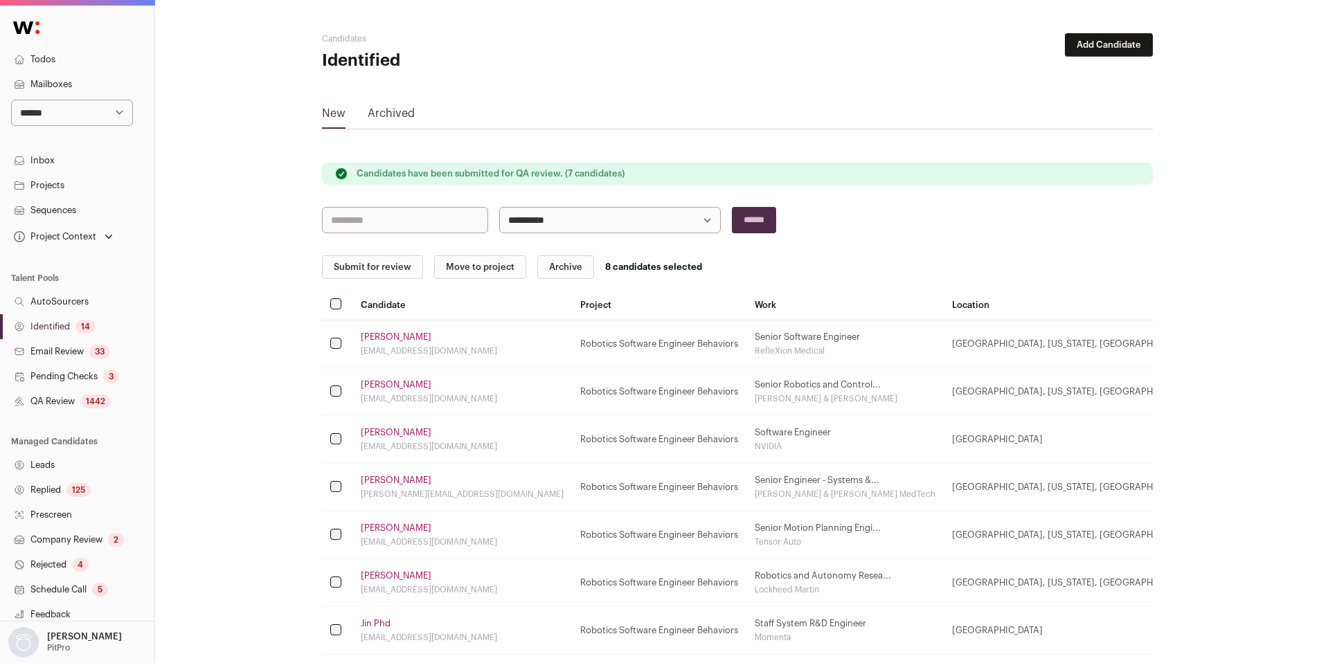
click at [376, 268] on button "Submit for review" at bounding box center [372, 268] width 101 height 24
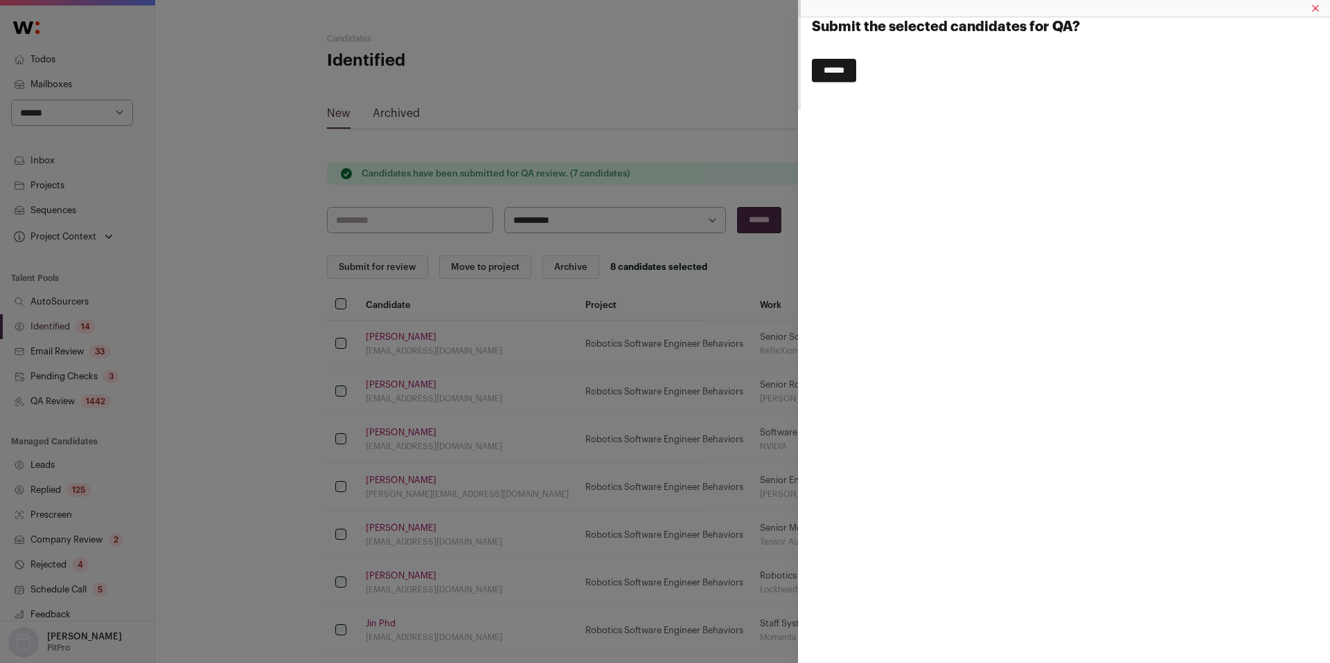
click at [847, 80] on input "******" at bounding box center [834, 71] width 44 height 24
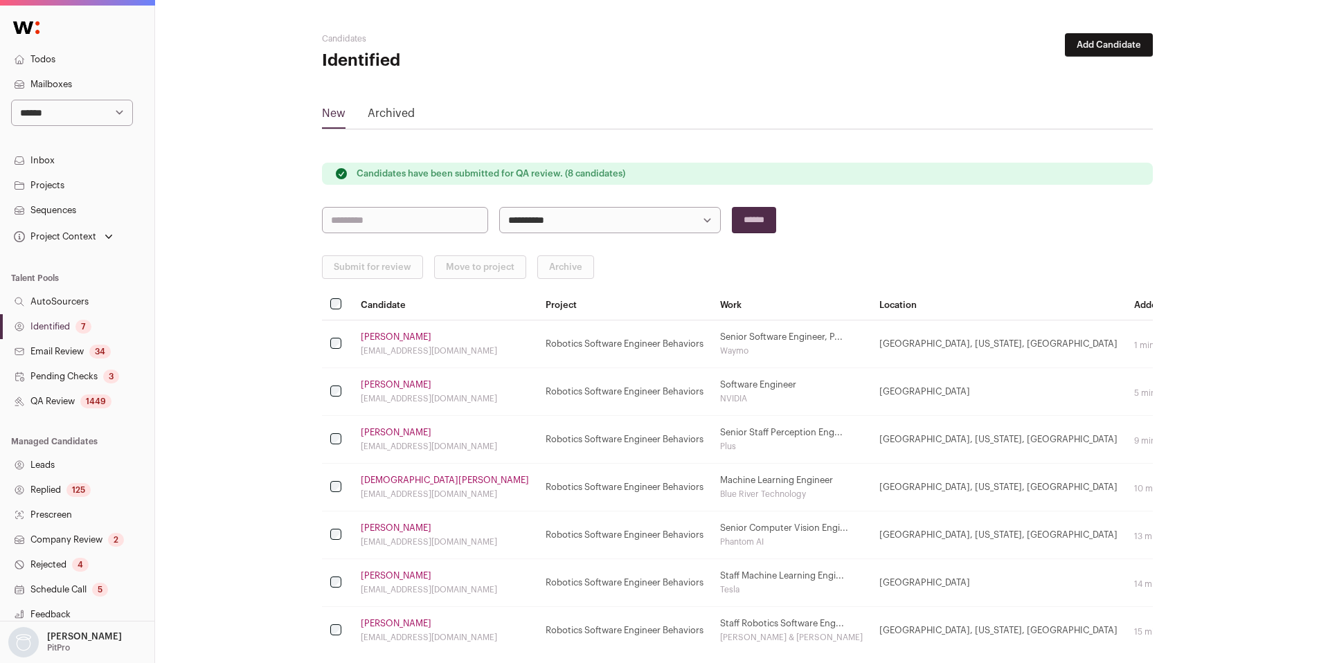
scroll to position [69, 0]
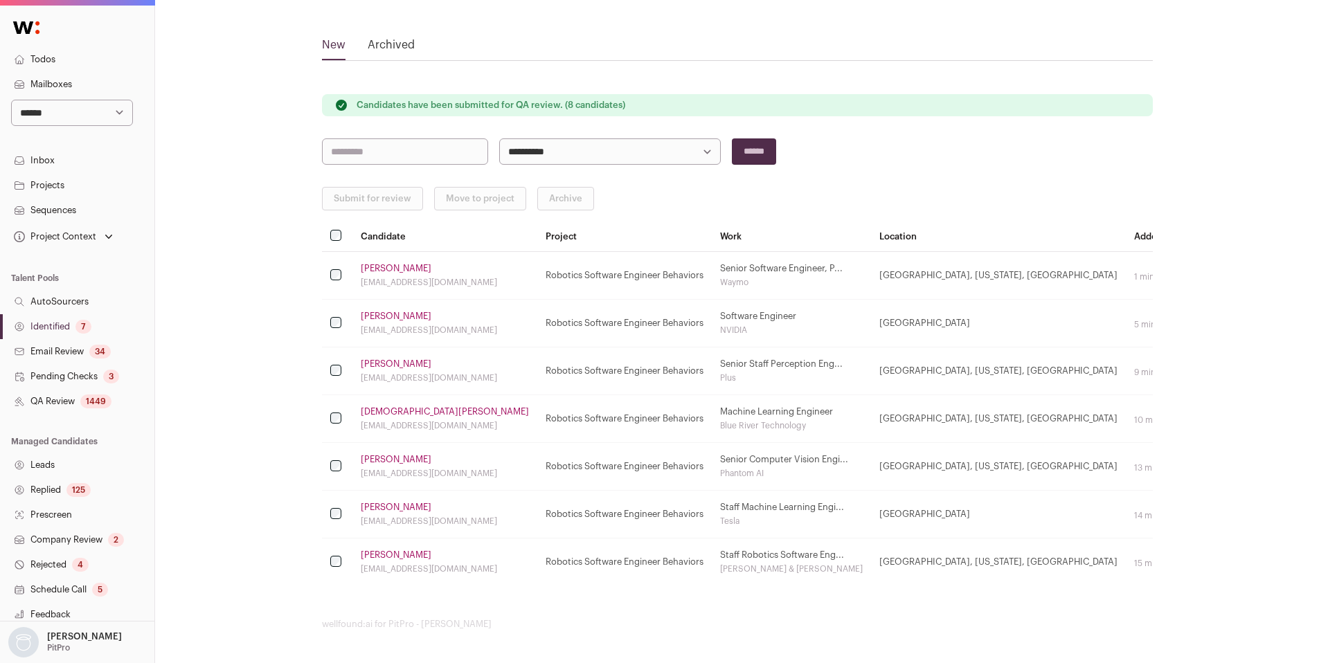
click at [59, 328] on link "Identified 7" at bounding box center [77, 326] width 154 height 25
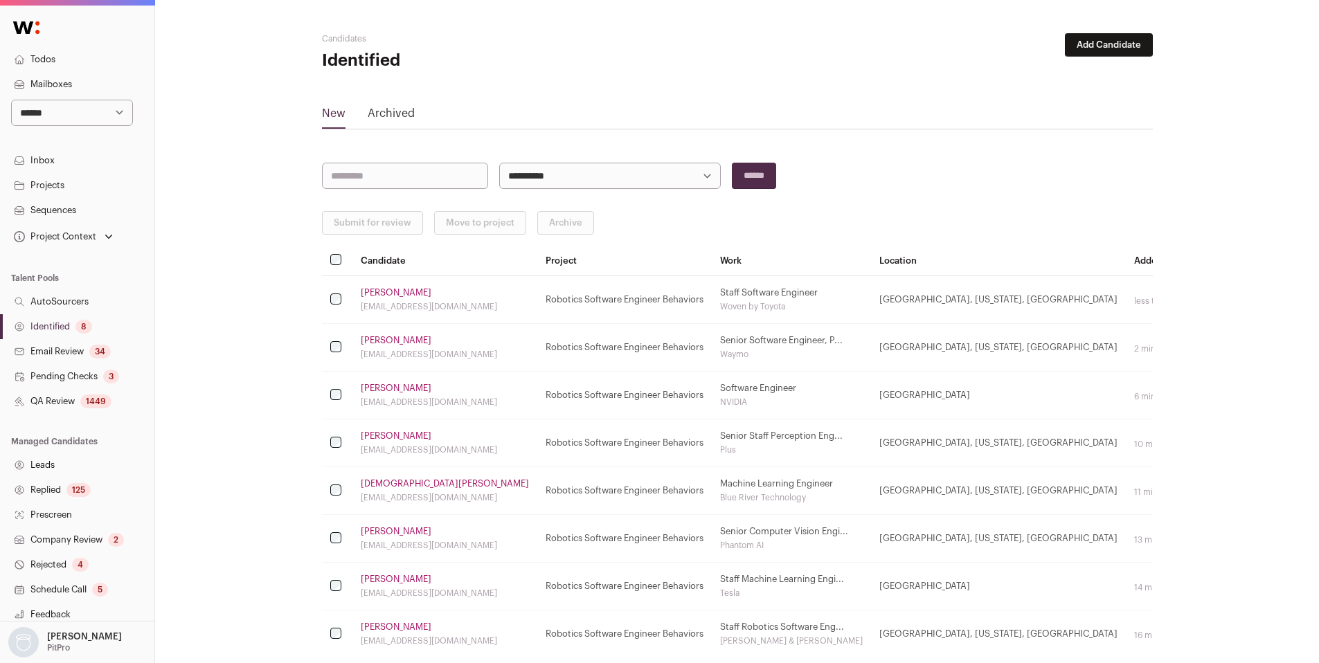
click at [365, 292] on link "Shili Xu" at bounding box center [396, 292] width 71 height 11
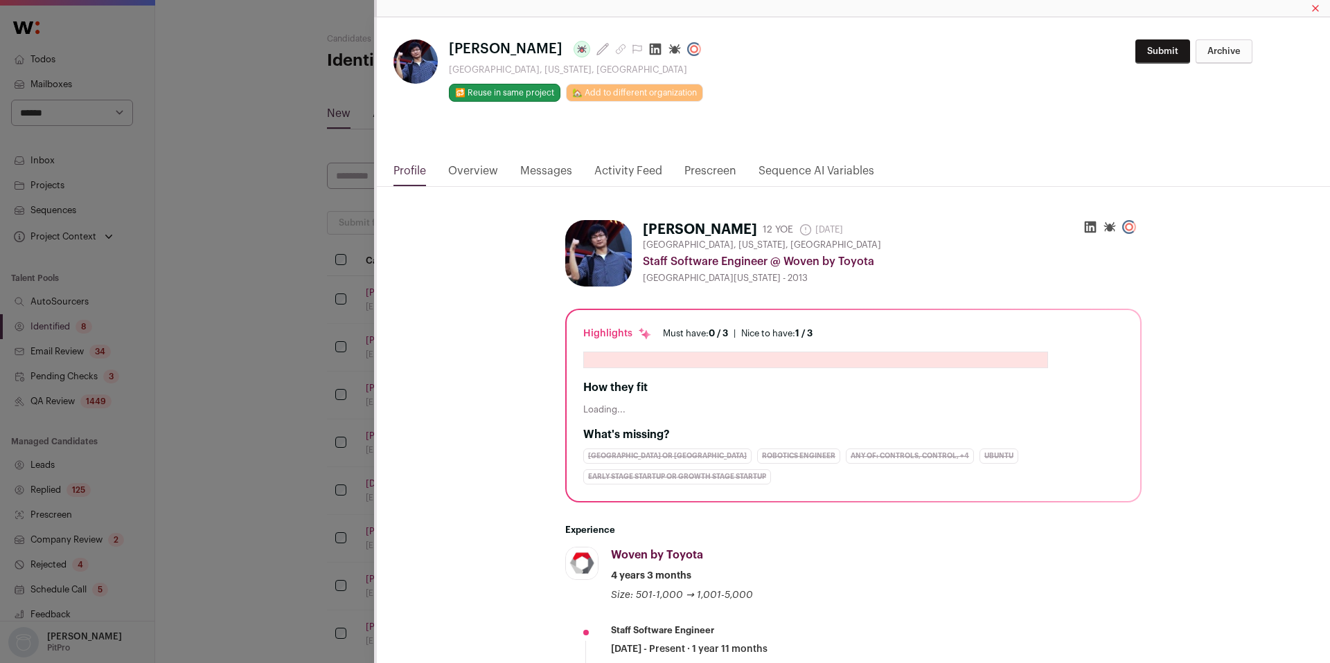
click at [620, 172] on html "**********" at bounding box center [665, 367] width 1330 height 735
click at [620, 172] on link "Activity Feed" at bounding box center [628, 175] width 68 height 24
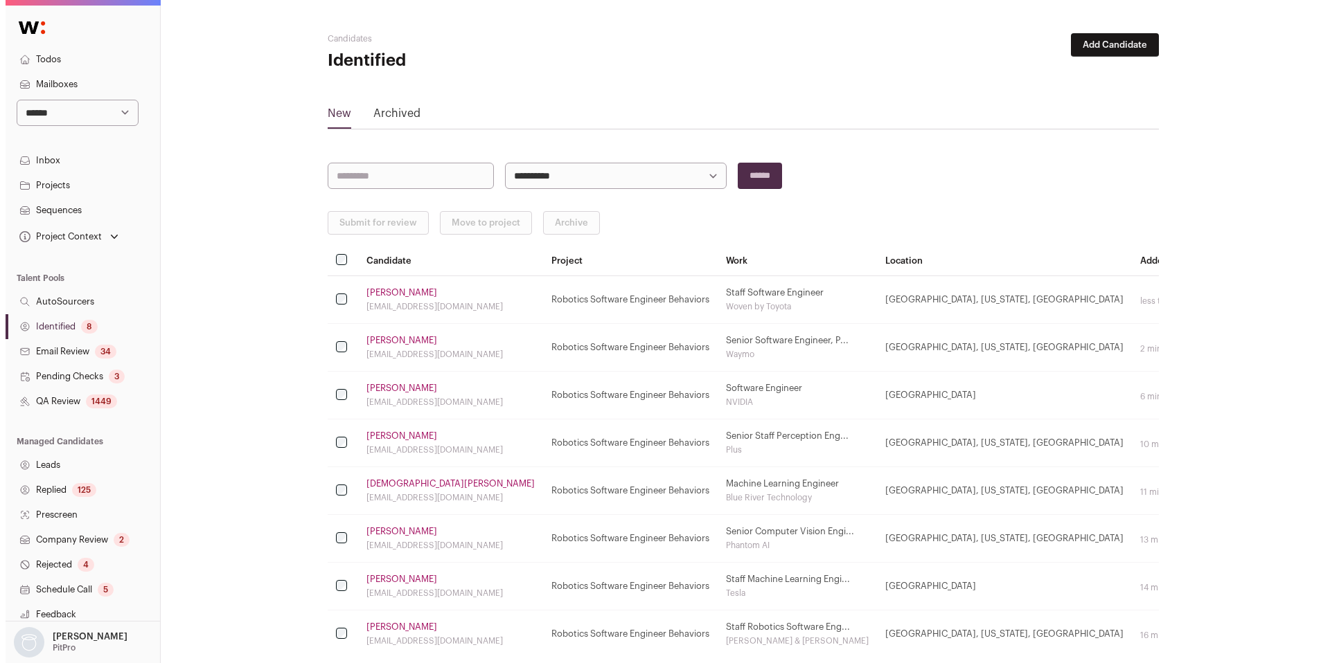
scroll to position [72, 0]
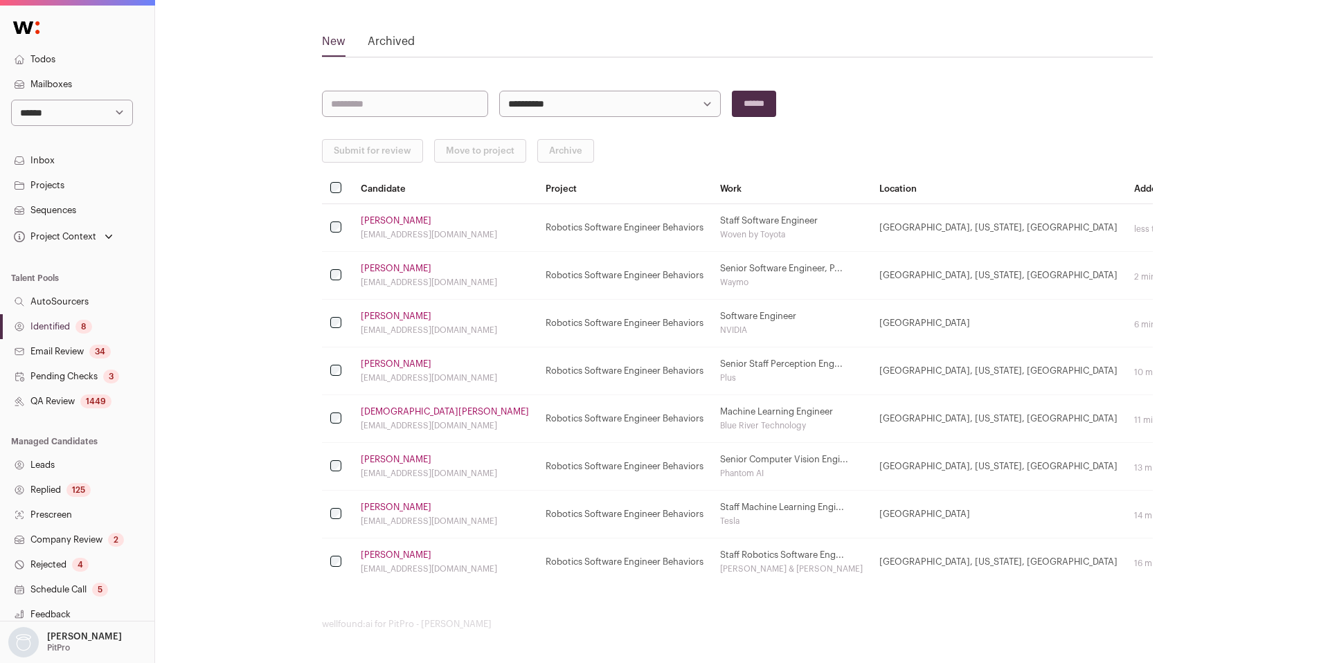
click at [368, 560] on link "Sam Privett" at bounding box center [396, 555] width 71 height 11
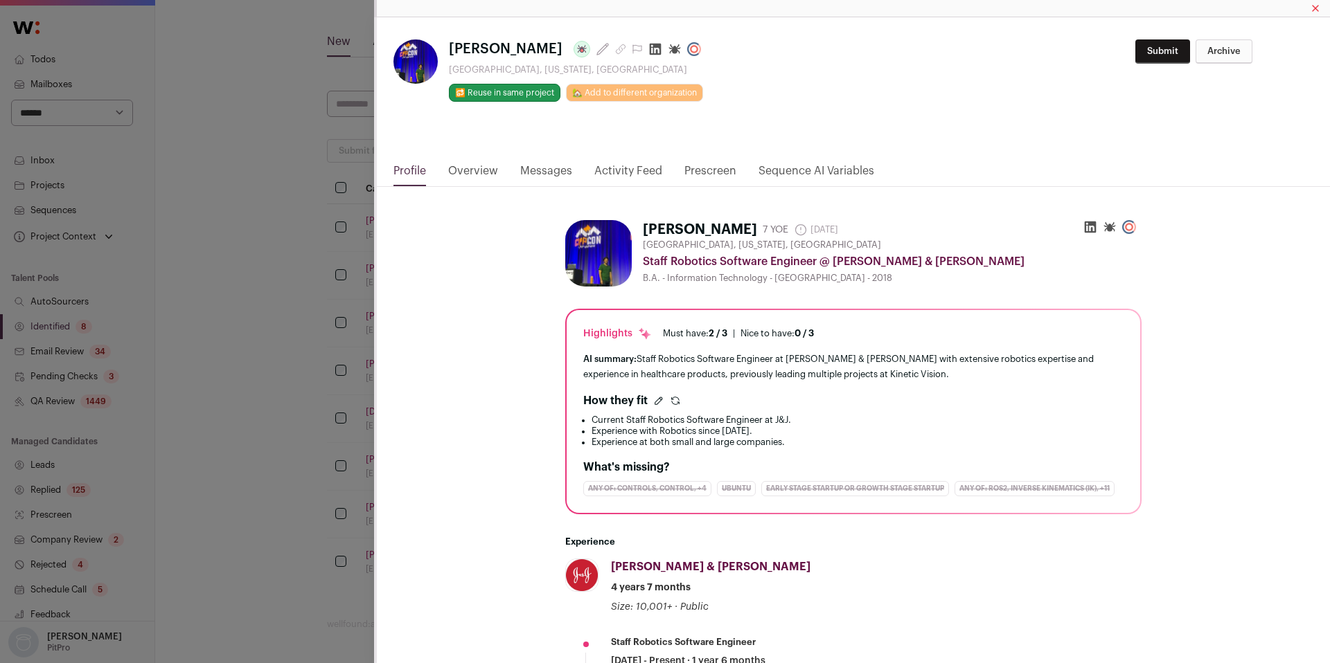
click at [632, 171] on link "Activity Feed" at bounding box center [628, 175] width 68 height 24
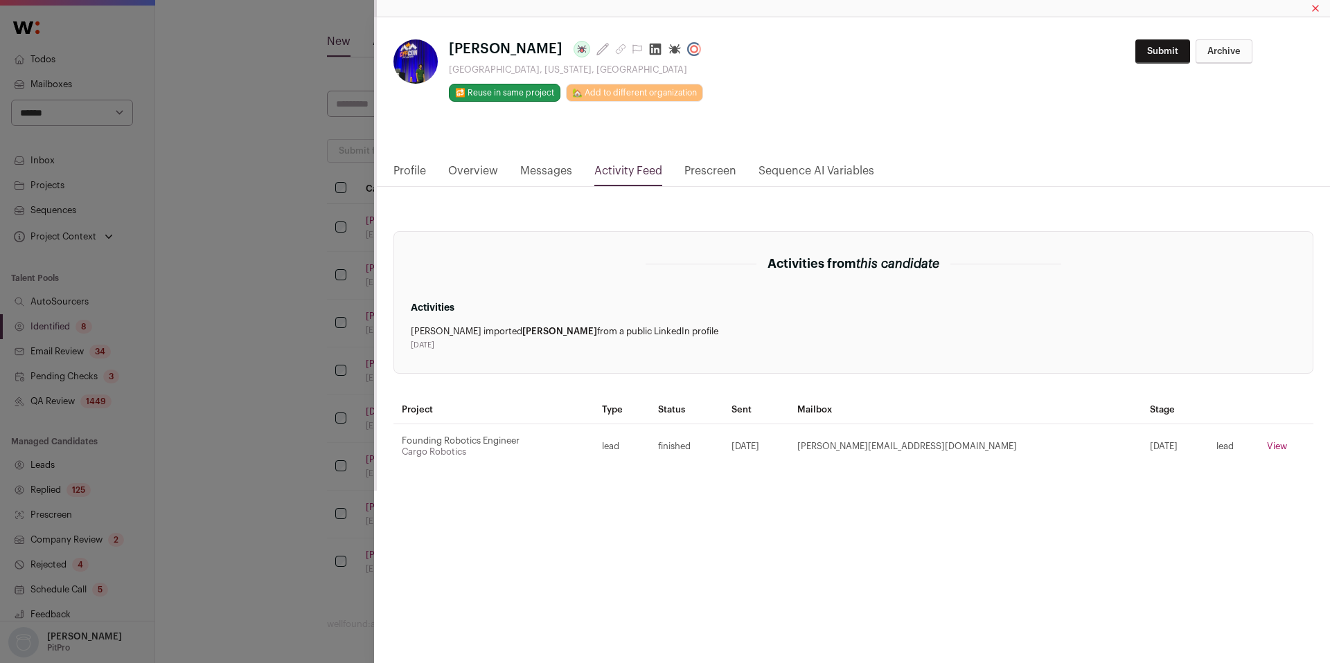
click at [143, 578] on div "**********" at bounding box center [665, 331] width 1330 height 663
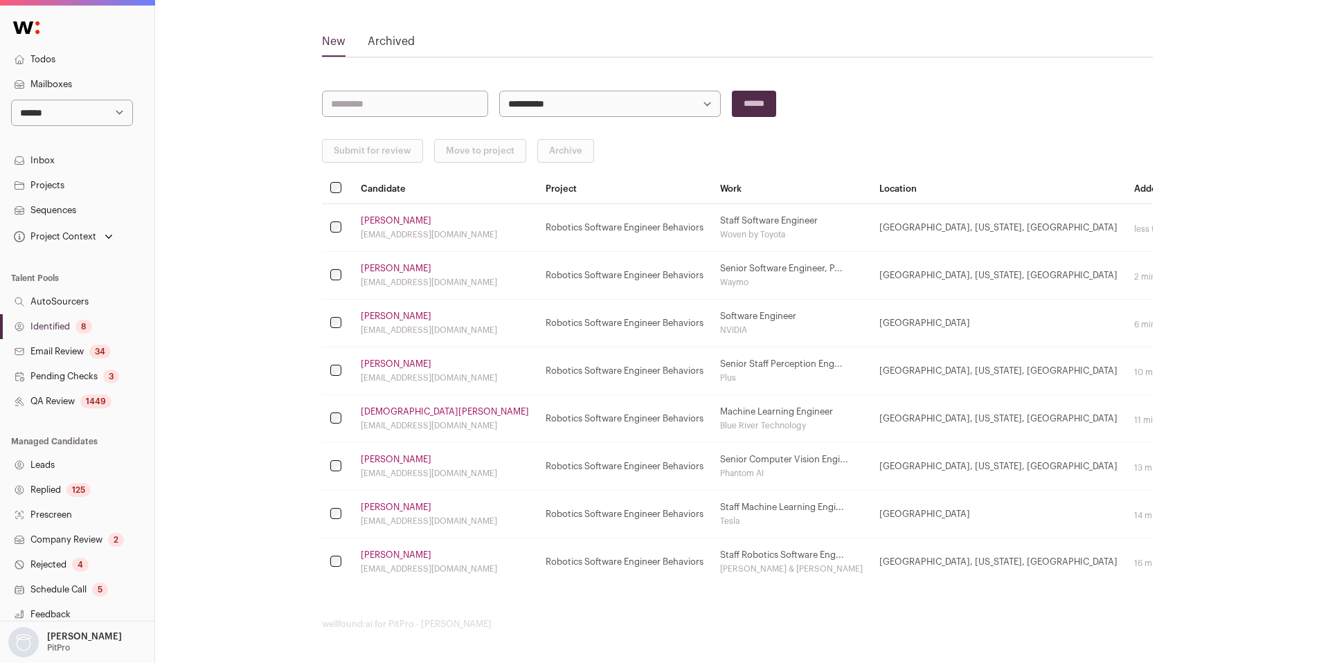
click at [372, 415] on link "Christian Lee" at bounding box center [445, 411] width 168 height 11
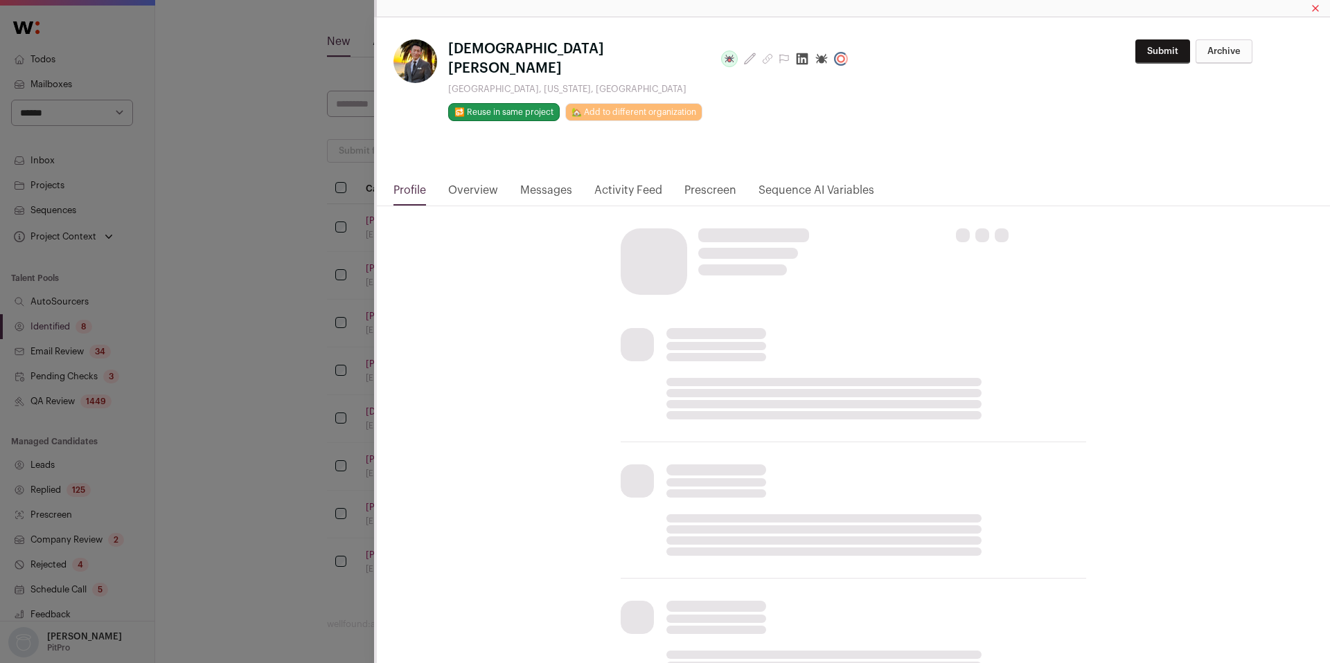
click at [627, 182] on link "Activity Feed" at bounding box center [628, 194] width 68 height 24
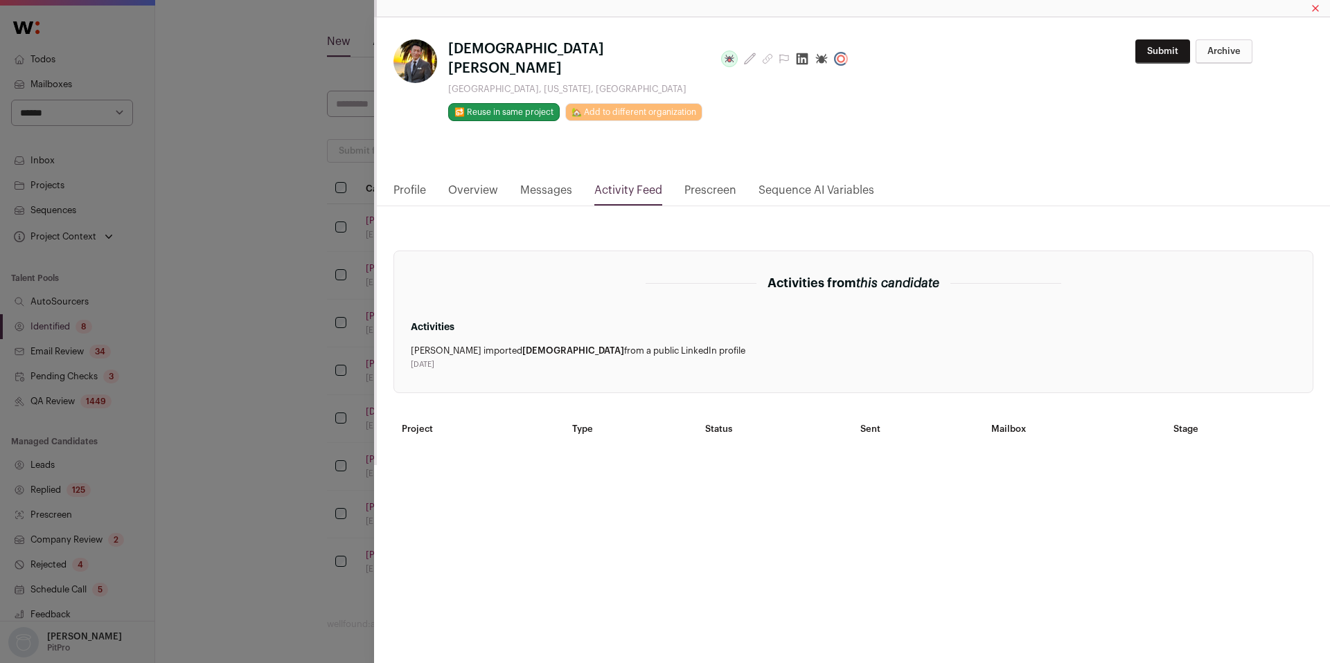
click at [627, 182] on link "Activity Feed" at bounding box center [628, 194] width 68 height 24
